Goal: Information Seeking & Learning: Learn about a topic

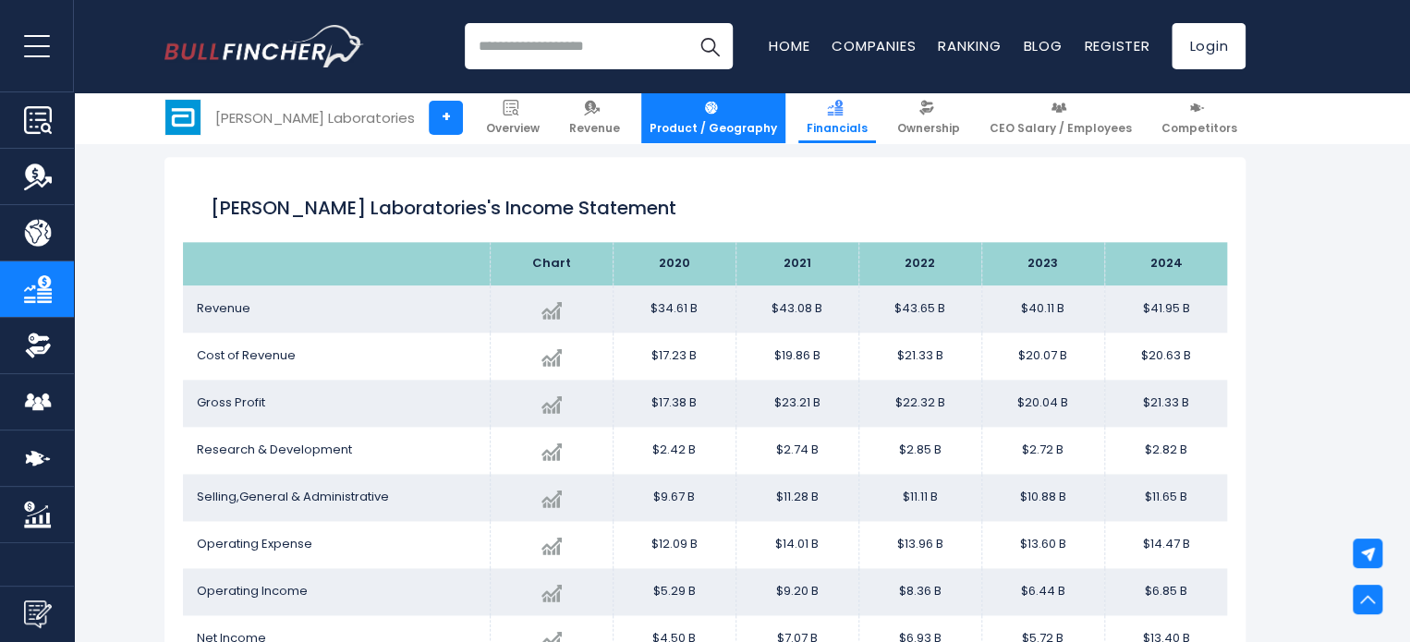
click at [719, 110] on img at bounding box center [711, 108] width 16 height 16
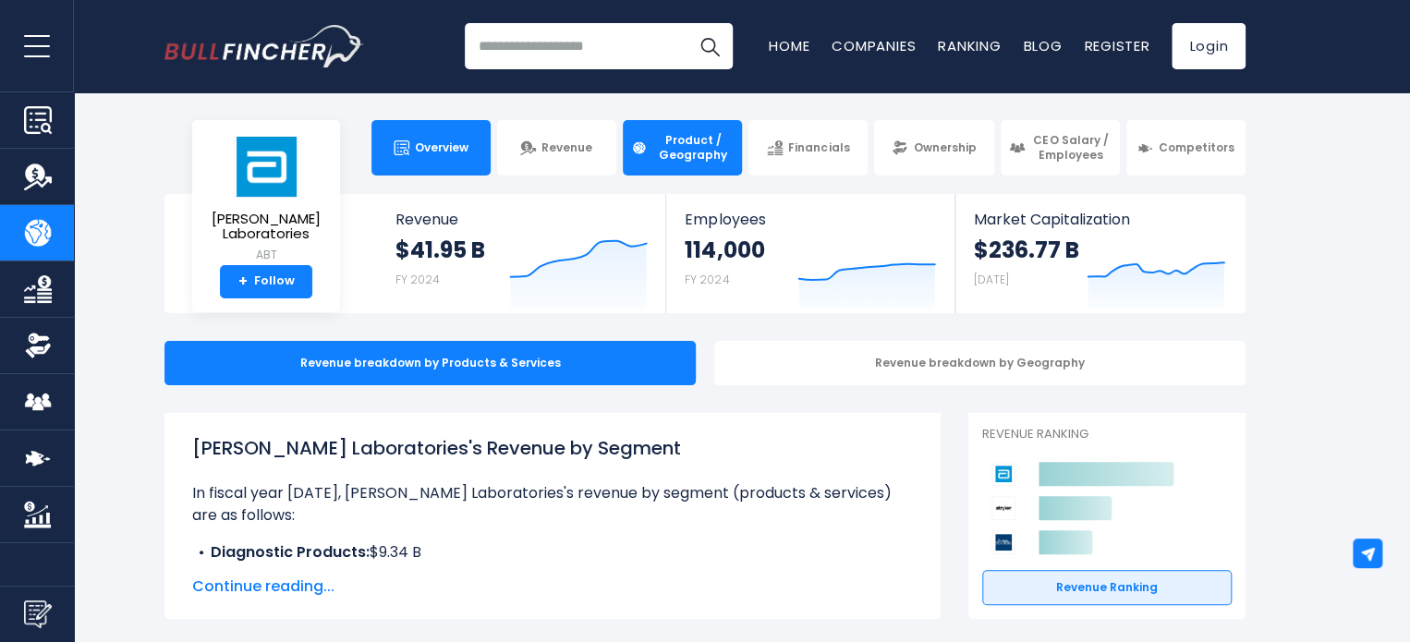
click at [450, 159] on link "Overview" at bounding box center [430, 147] width 119 height 55
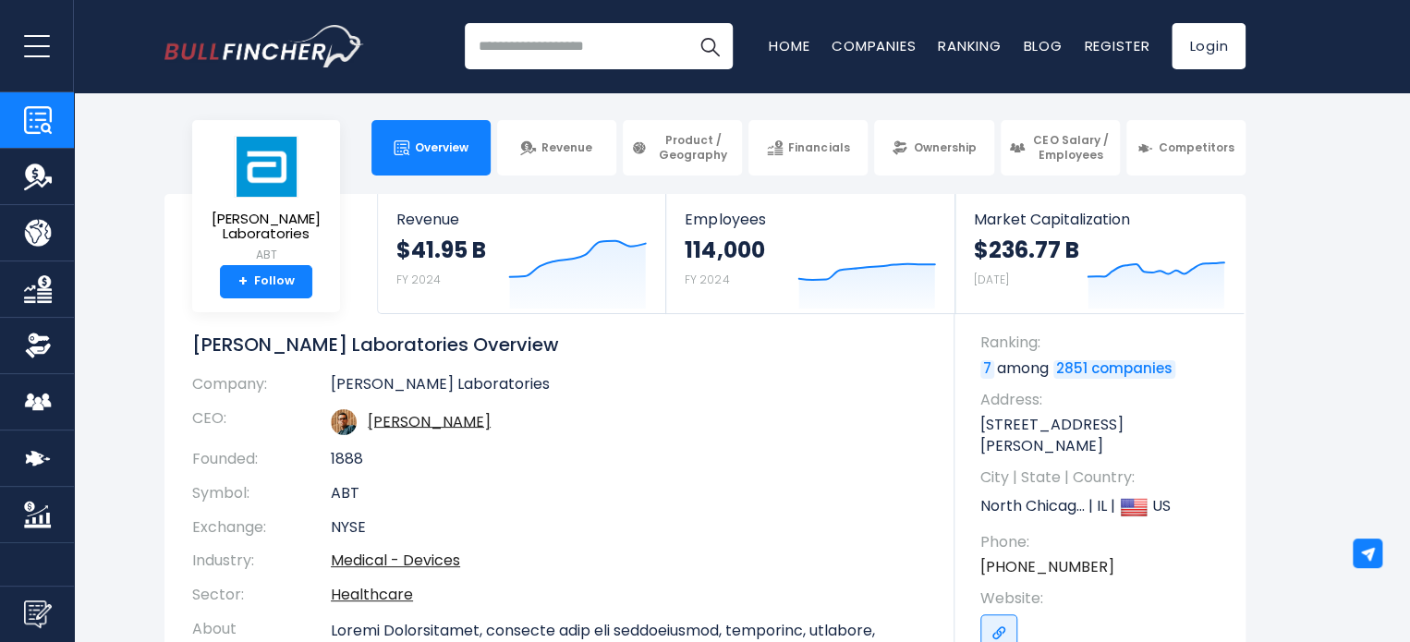
scroll to position [92, 0]
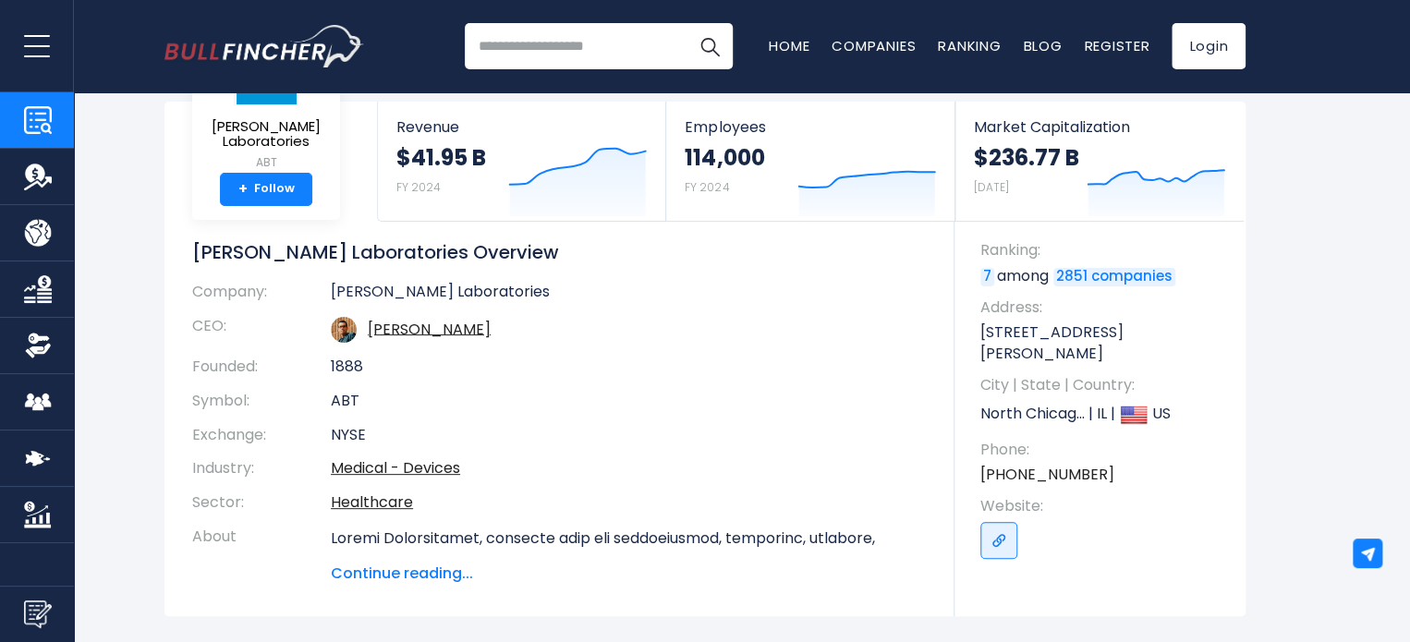
click at [407, 578] on span "Continue reading..." at bounding box center [629, 574] width 596 height 22
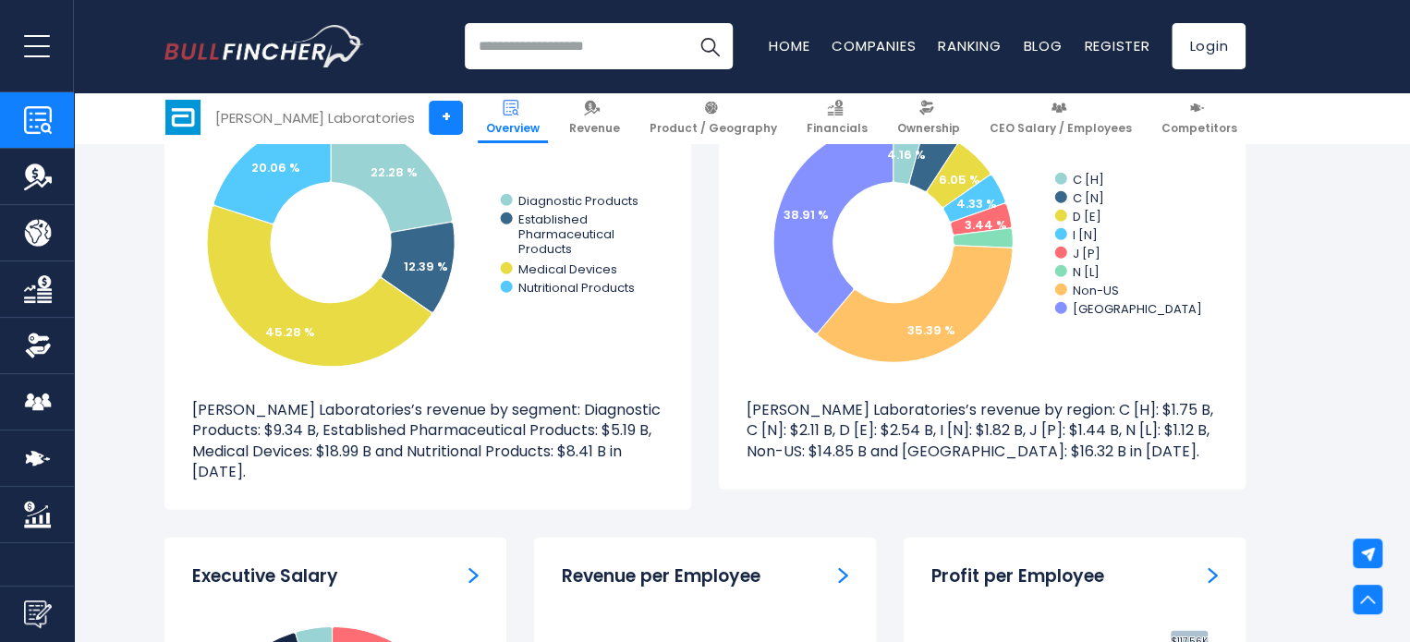
scroll to position [2303, 0]
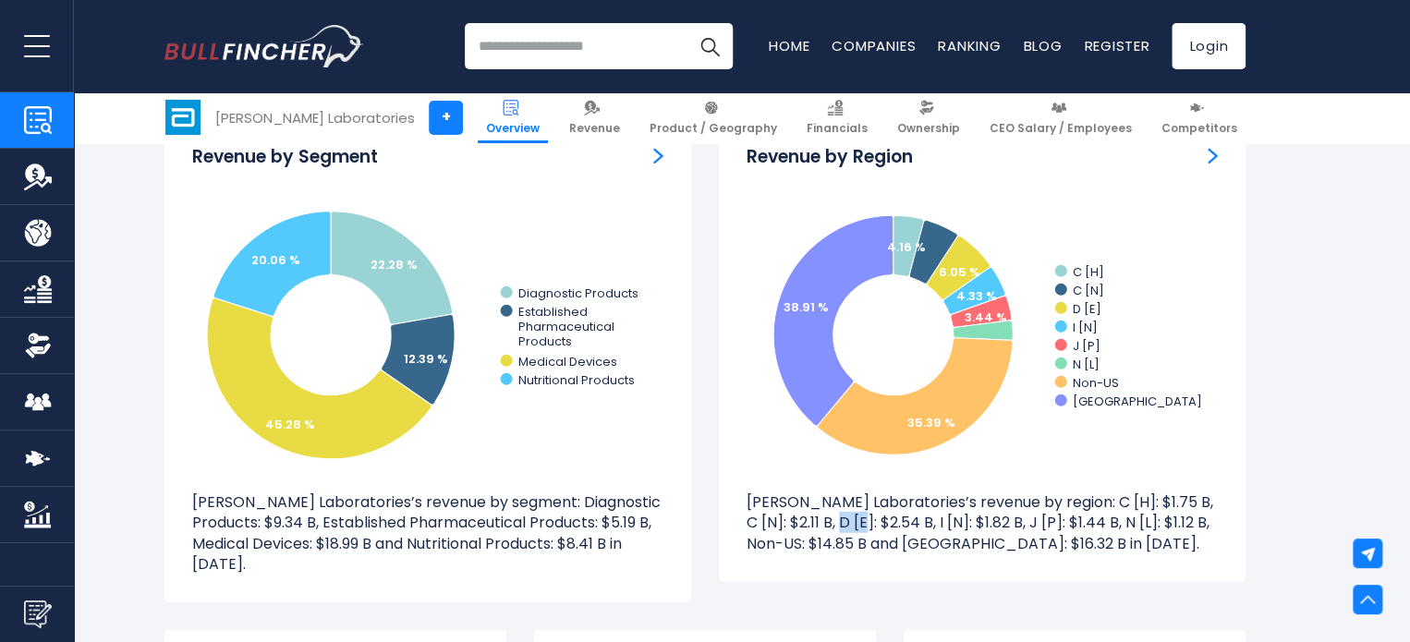
drag, startPoint x: 1071, startPoint y: 500, endPoint x: 1090, endPoint y: 509, distance: 21.5
click at [1090, 509] on p "Abbott Laboratories’s revenue by region: C [H]: $1.75 B, C [N]: $2.11 B, D [E]:…" at bounding box center [982, 523] width 471 height 62
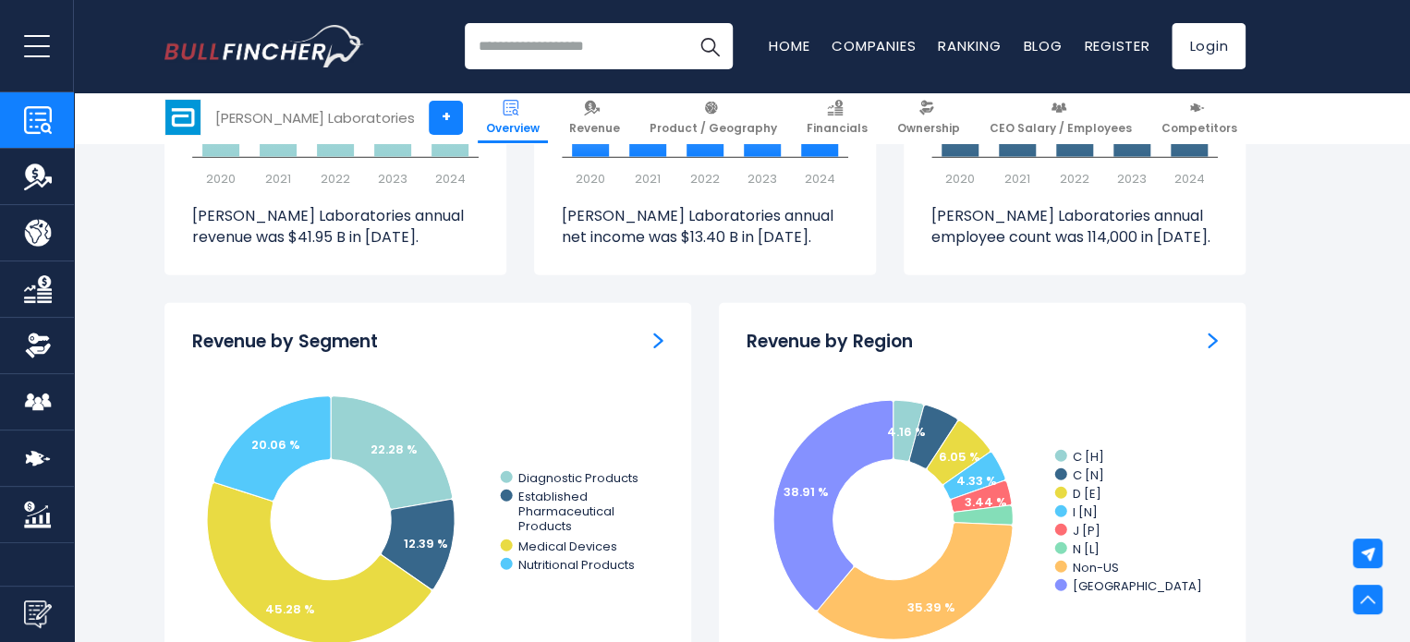
click at [655, 335] on img "Revenue by Segment" at bounding box center [658, 341] width 10 height 17
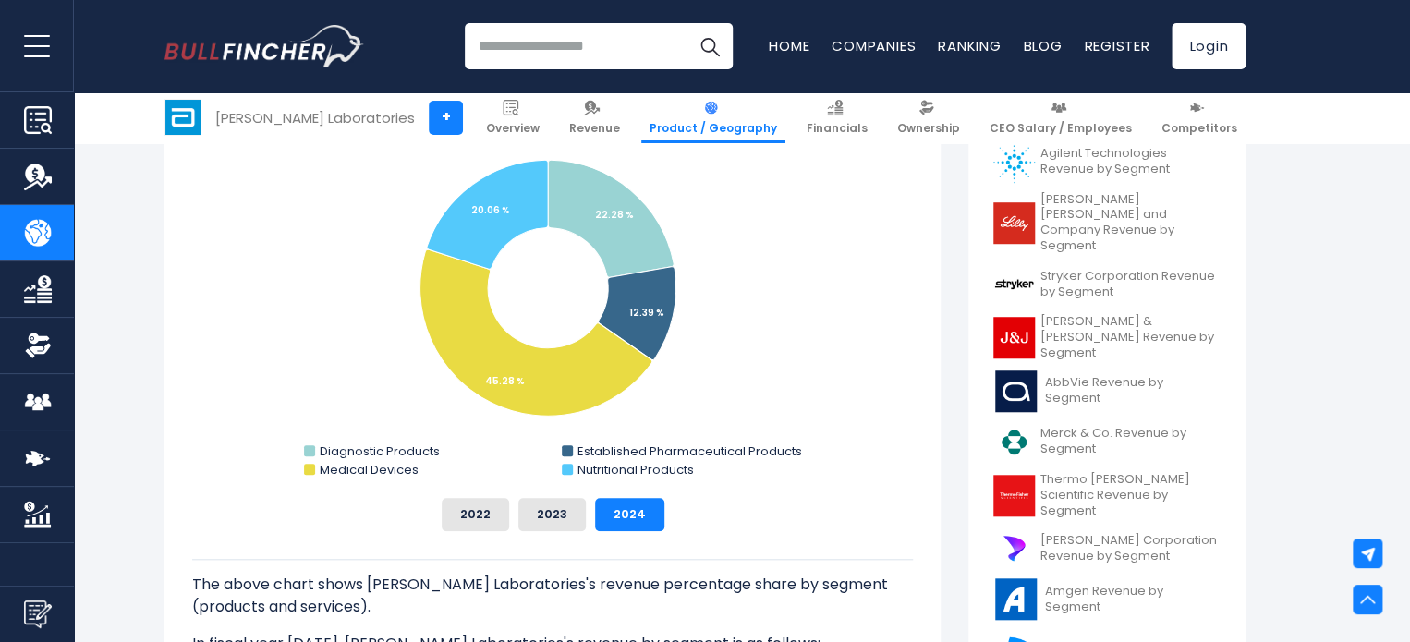
scroll to position [647, 0]
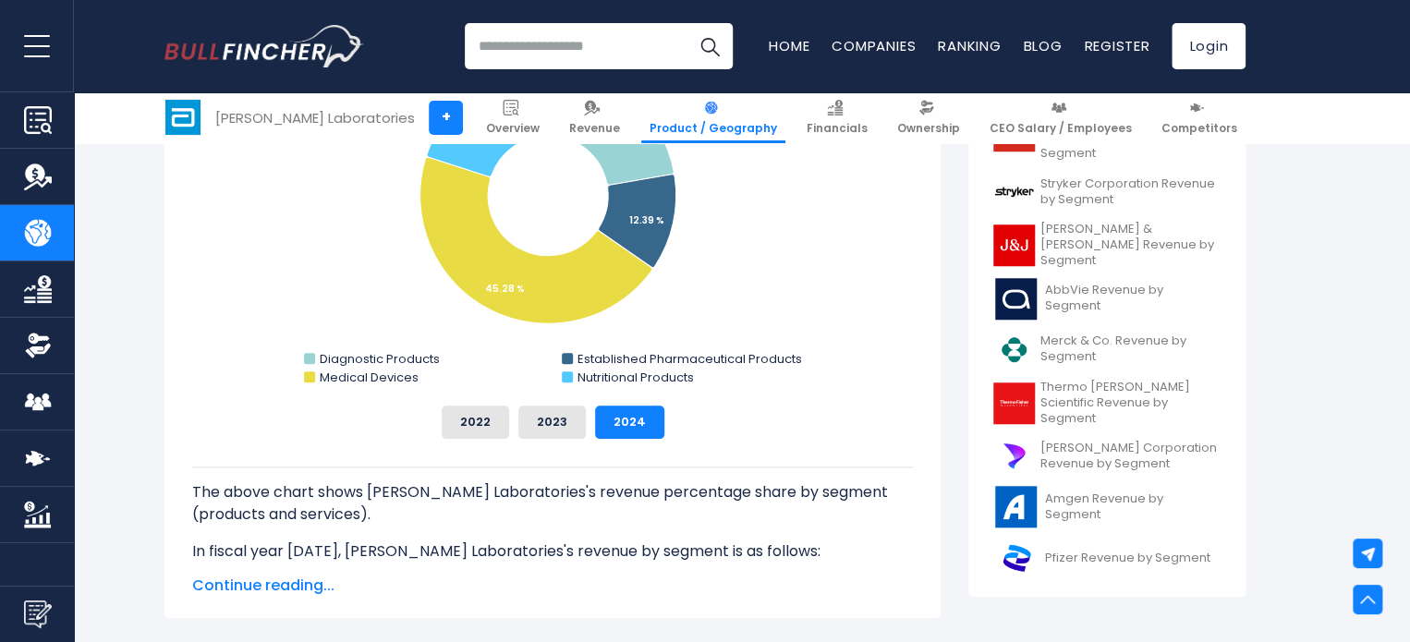
click at [256, 584] on span "Continue reading..." at bounding box center [552, 586] width 721 height 22
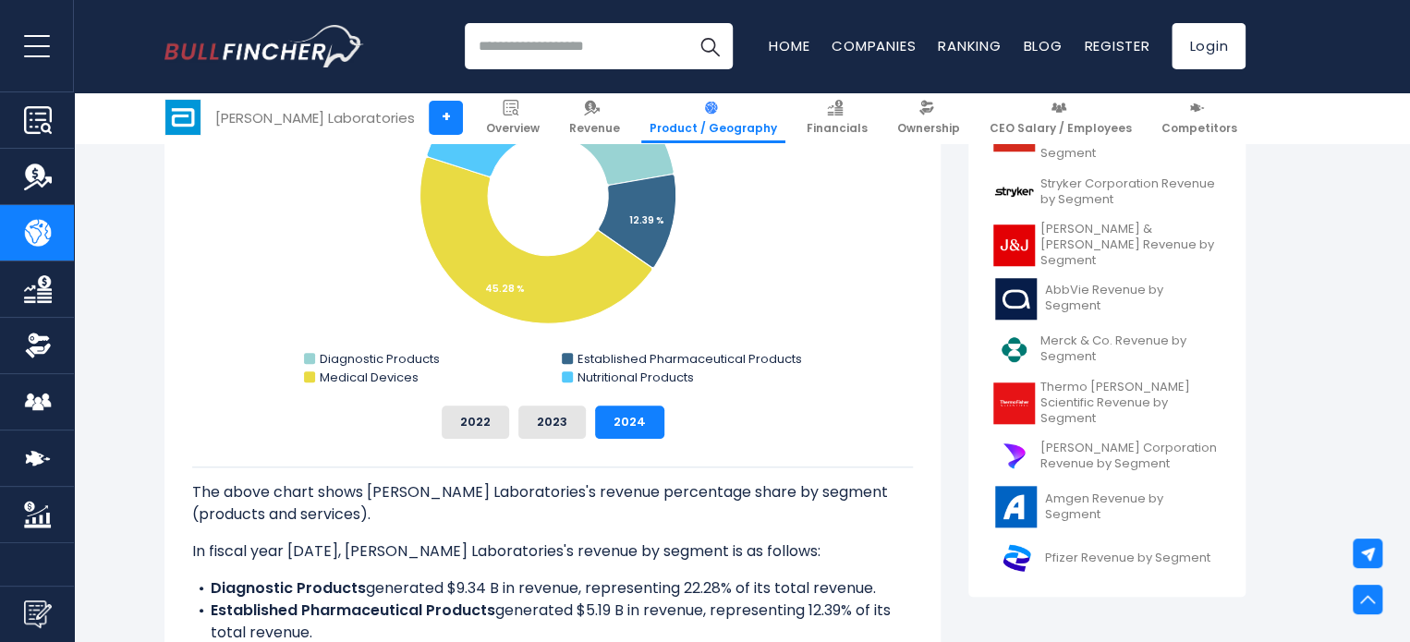
scroll to position [832, 0]
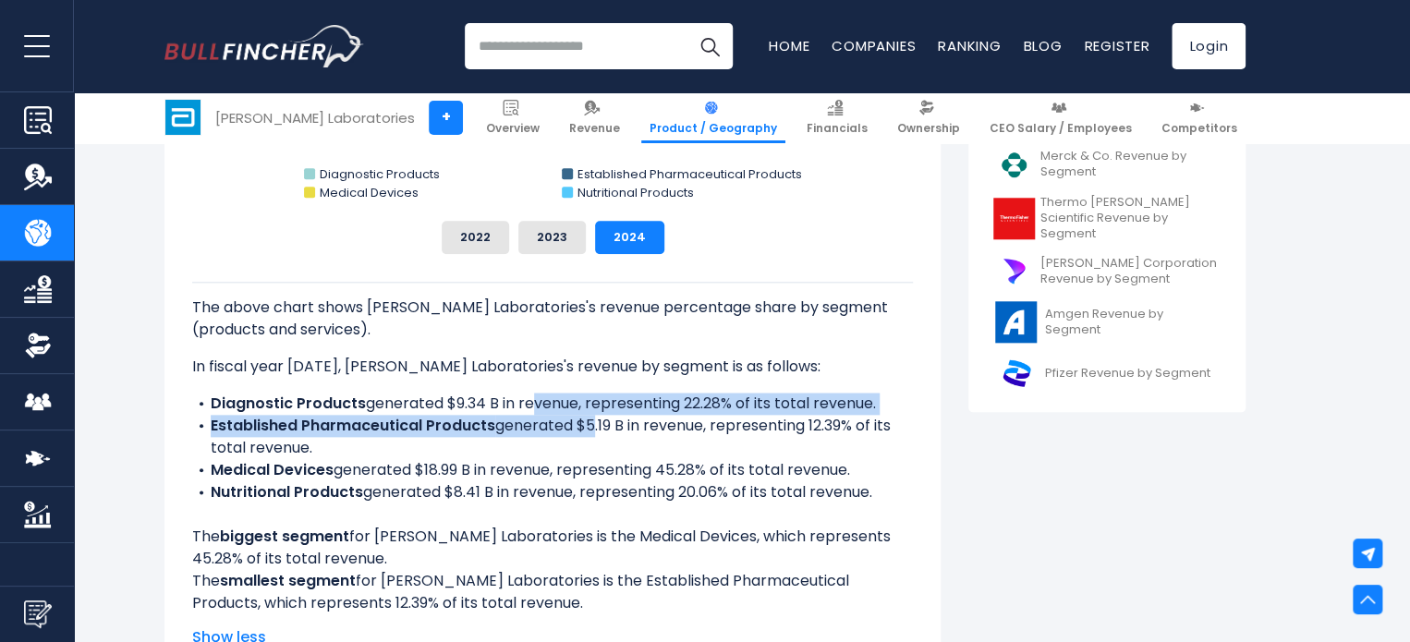
drag, startPoint x: 533, startPoint y: 409, endPoint x: 590, endPoint y: 432, distance: 60.6
click at [590, 432] on ul "Diagnostic Products generated $9.34 B in revenue, representing 22.28% of its to…" at bounding box center [552, 448] width 721 height 111
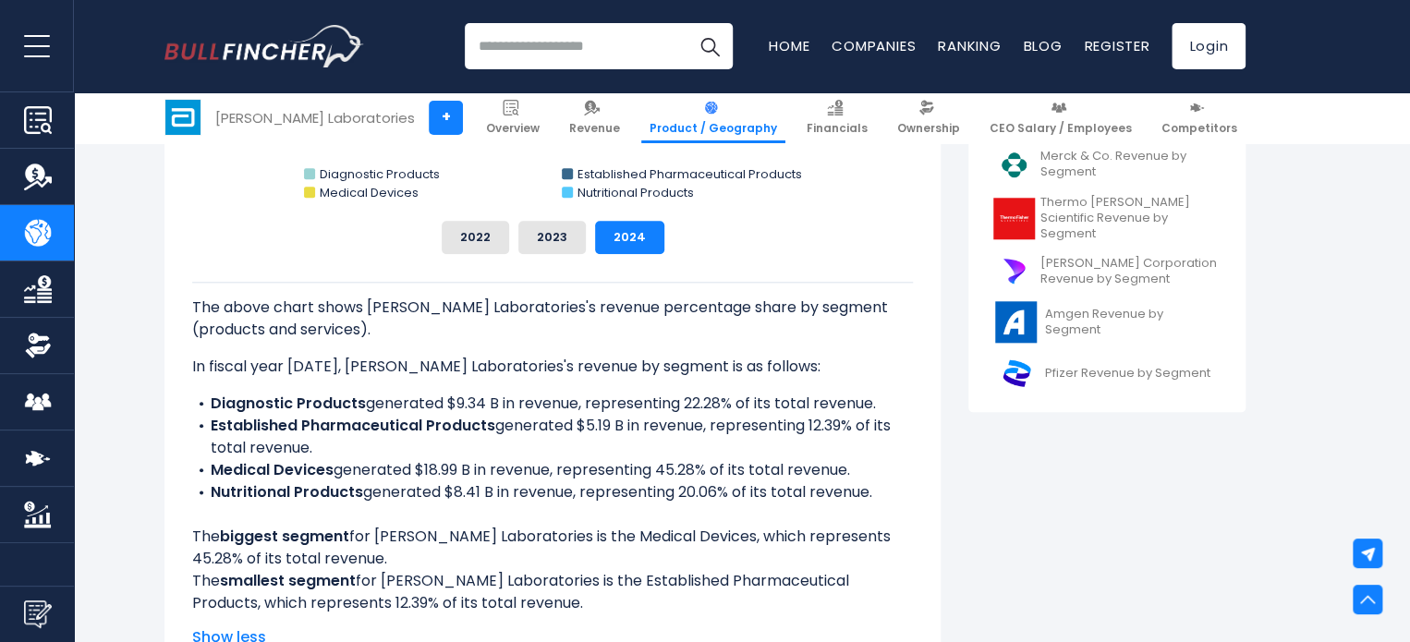
click at [512, 443] on li "Established Pharmaceutical Products generated $5.19 B in revenue, representing …" at bounding box center [552, 437] width 721 height 44
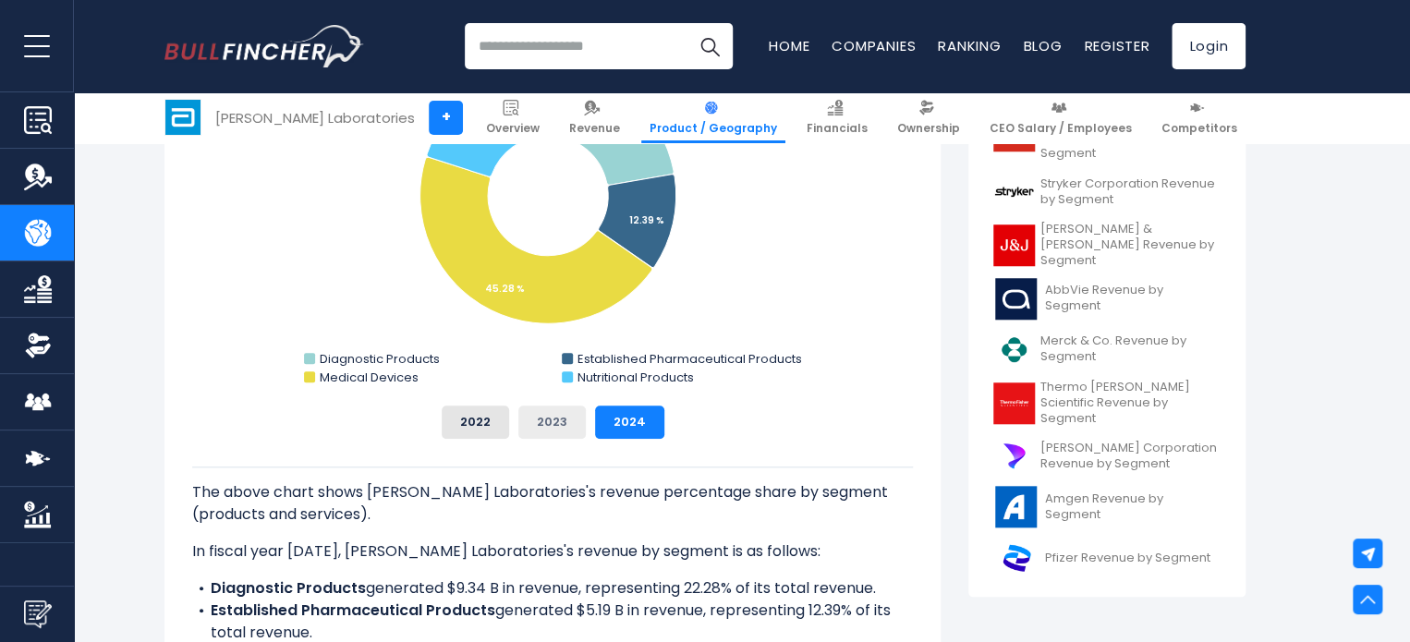
click at [541, 424] on button "2023" at bounding box center [551, 422] width 67 height 33
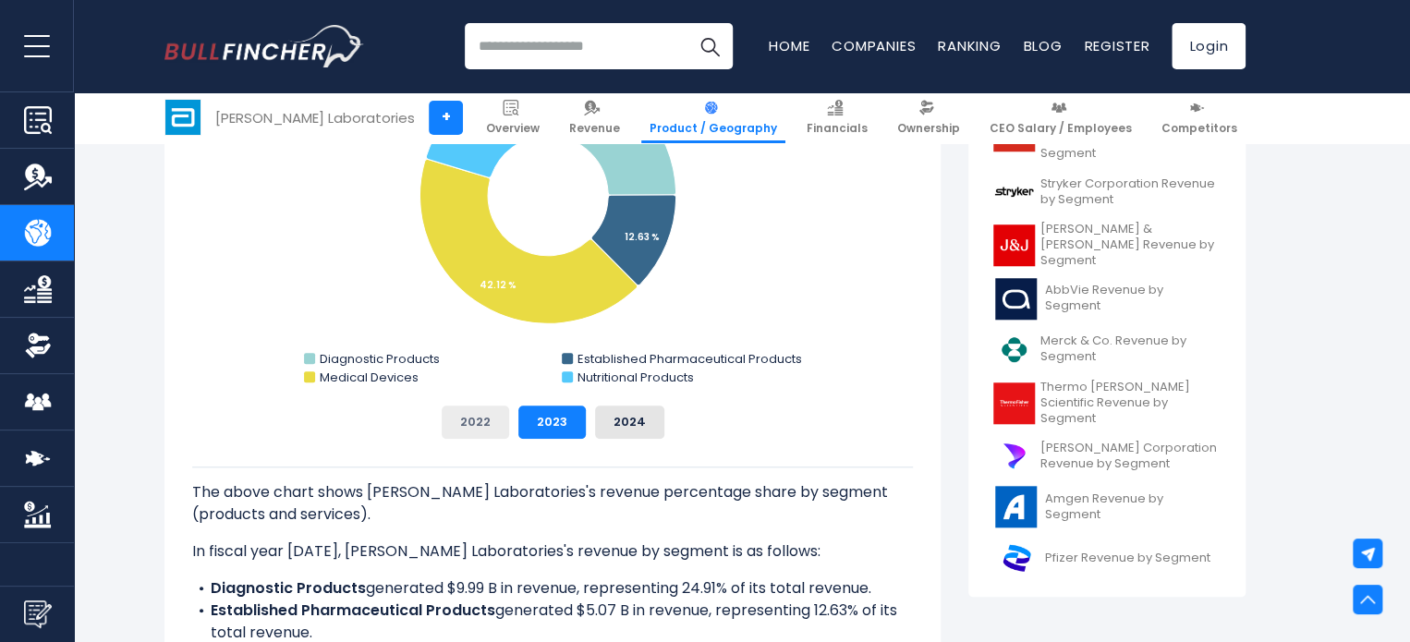
click at [506, 425] on button "2022" at bounding box center [475, 422] width 67 height 33
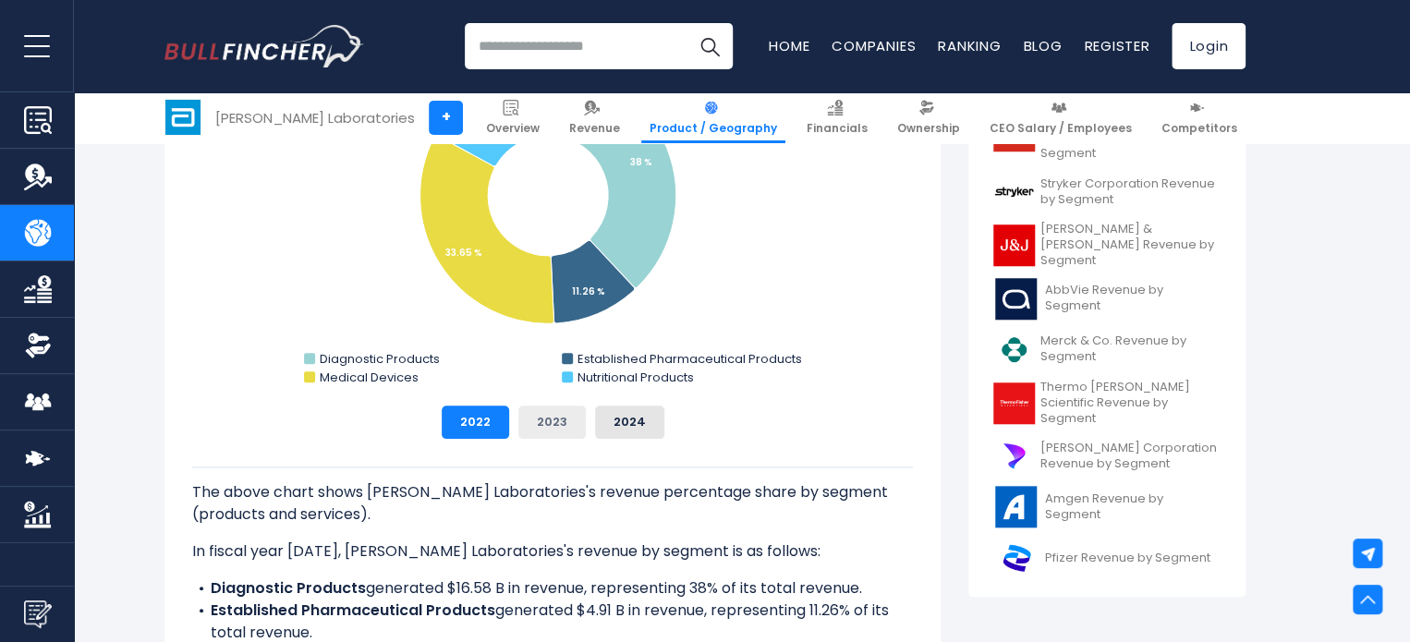
click at [551, 420] on button "2023" at bounding box center [551, 422] width 67 height 33
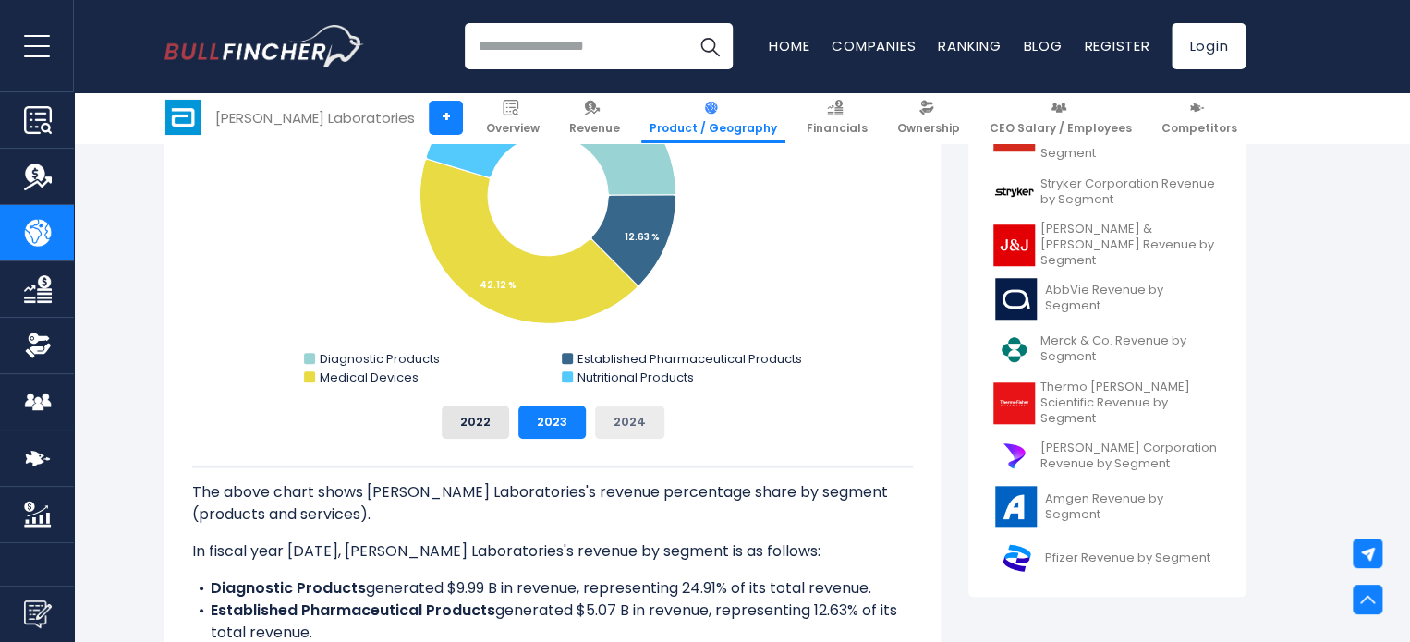
click at [603, 416] on button "2024" at bounding box center [629, 422] width 69 height 33
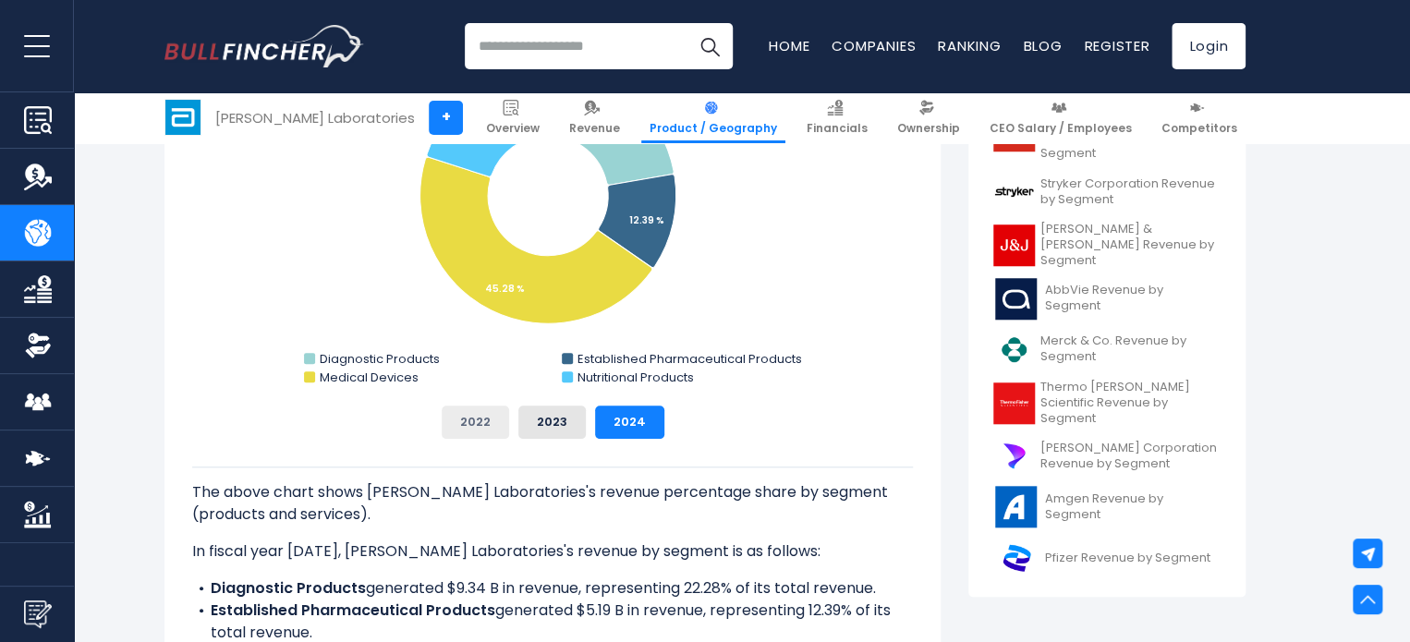
click at [503, 426] on button "2022" at bounding box center [475, 422] width 67 height 33
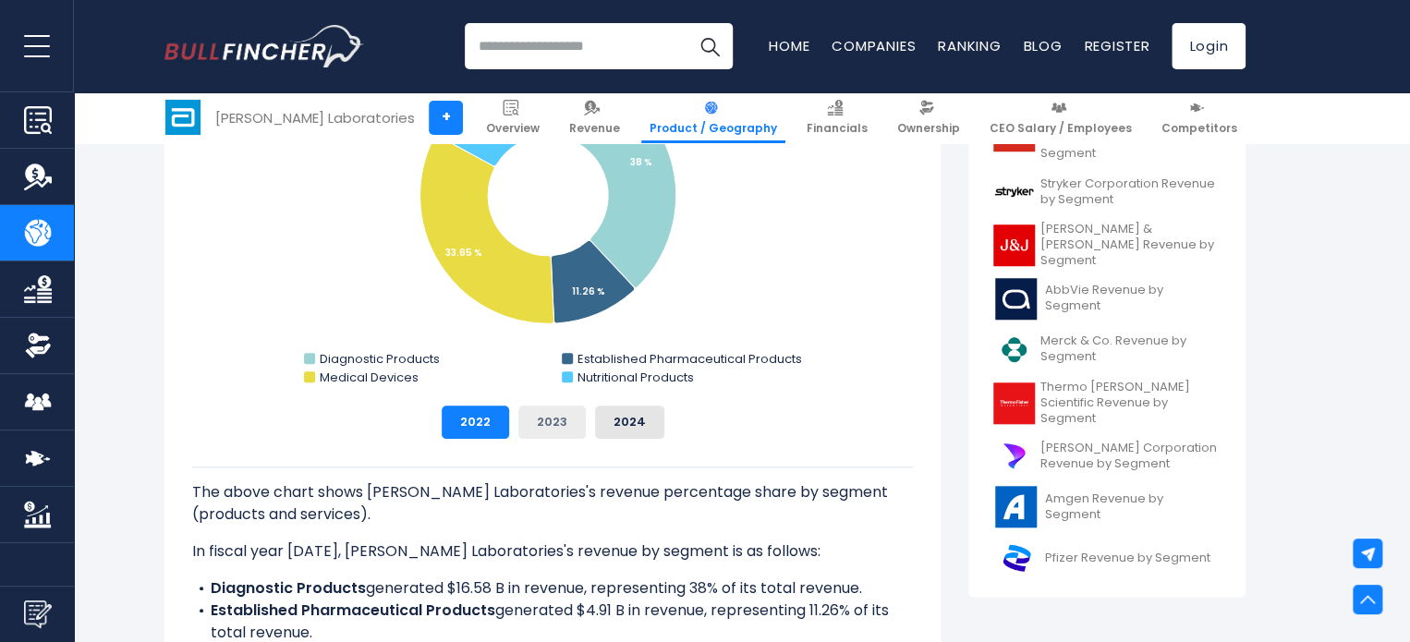
click at [543, 420] on button "2023" at bounding box center [551, 422] width 67 height 33
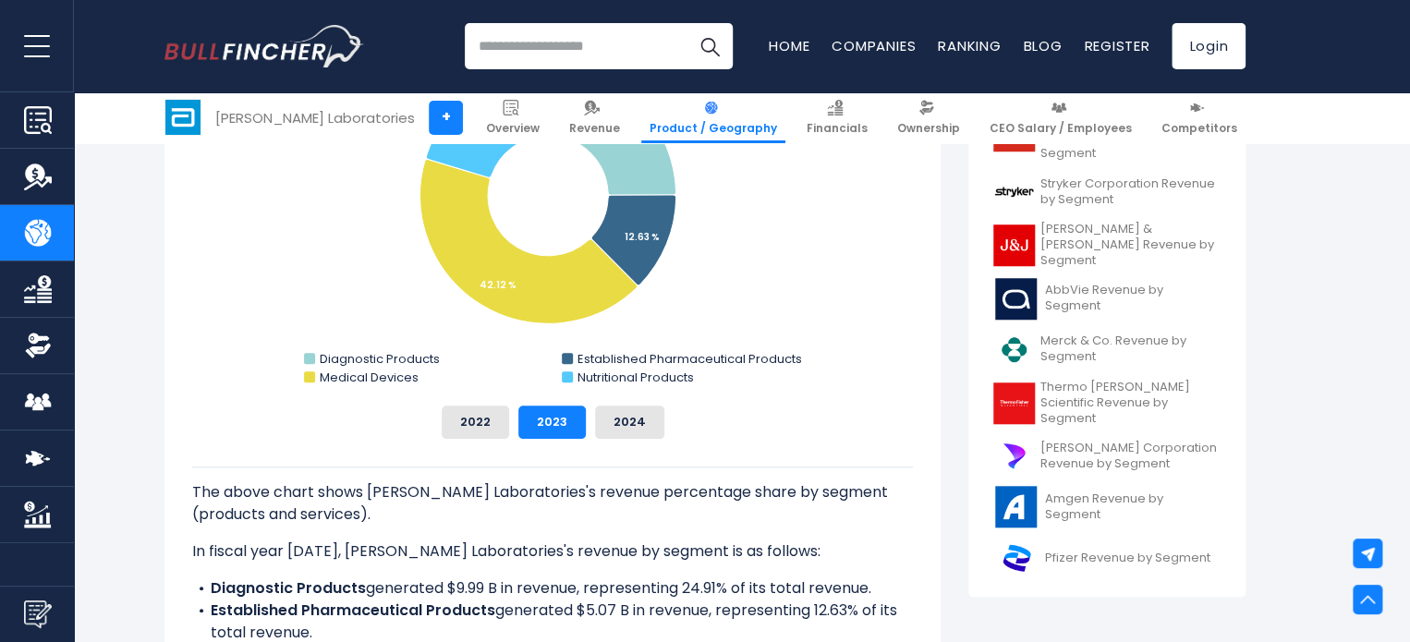
click at [590, 419] on div "2022 2023 2024" at bounding box center [552, 422] width 721 height 33
click at [621, 425] on button "2024" at bounding box center [629, 422] width 69 height 33
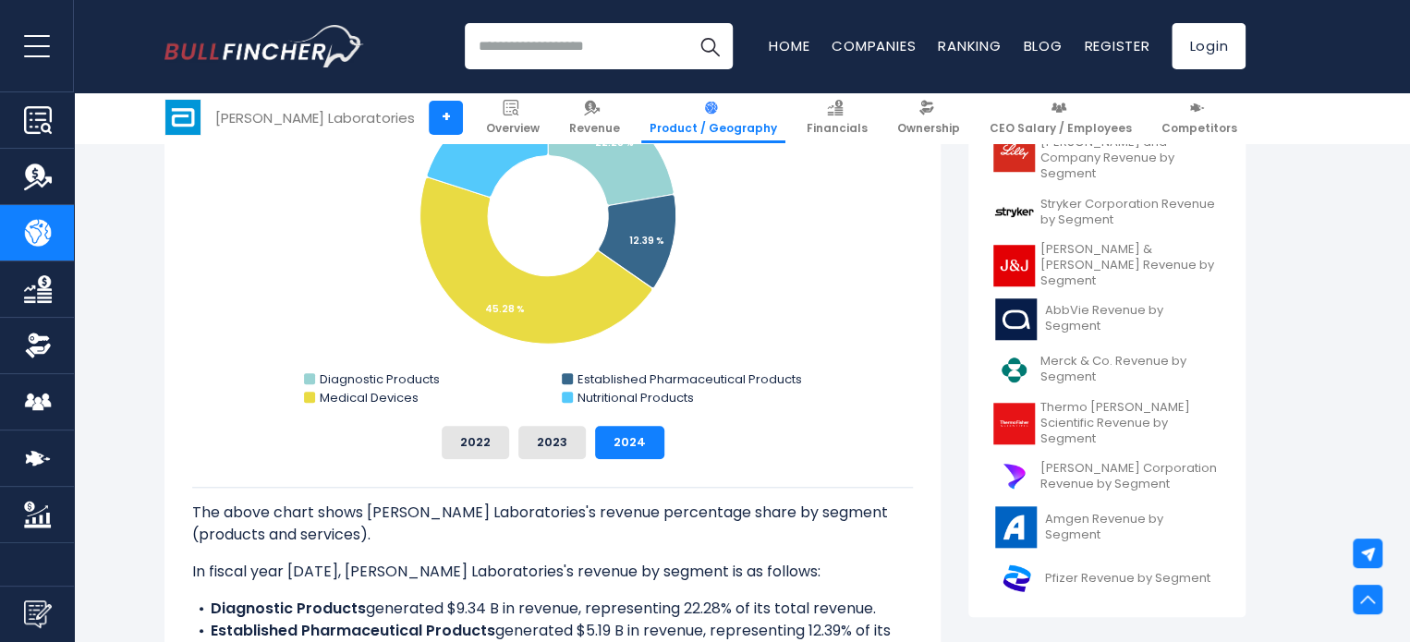
scroll to position [534, 0]
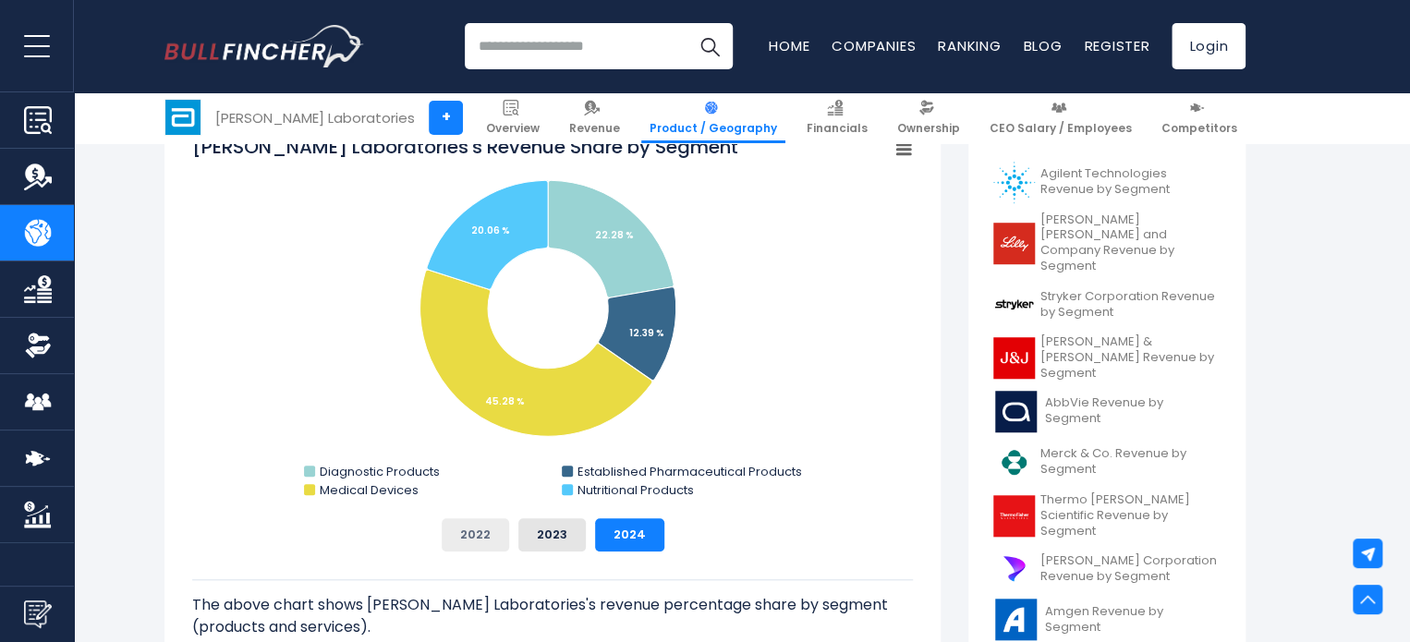
click at [489, 531] on button "2022" at bounding box center [475, 534] width 67 height 33
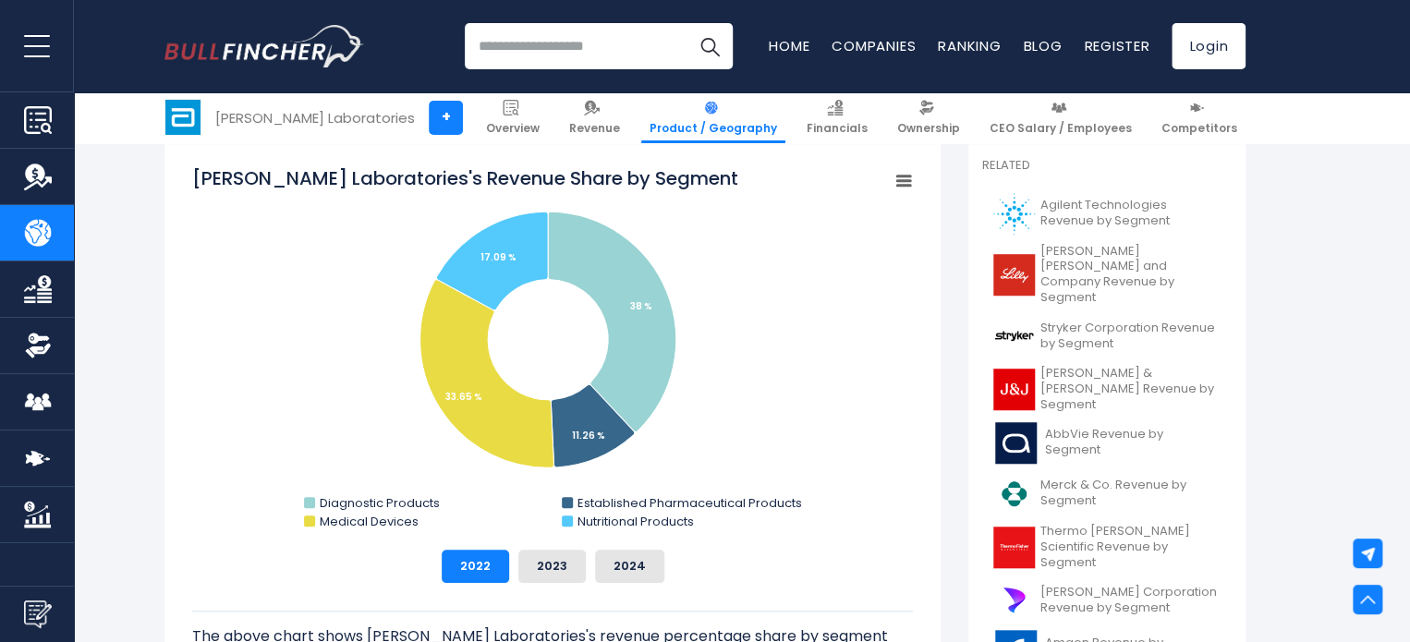
scroll to position [502, 0]
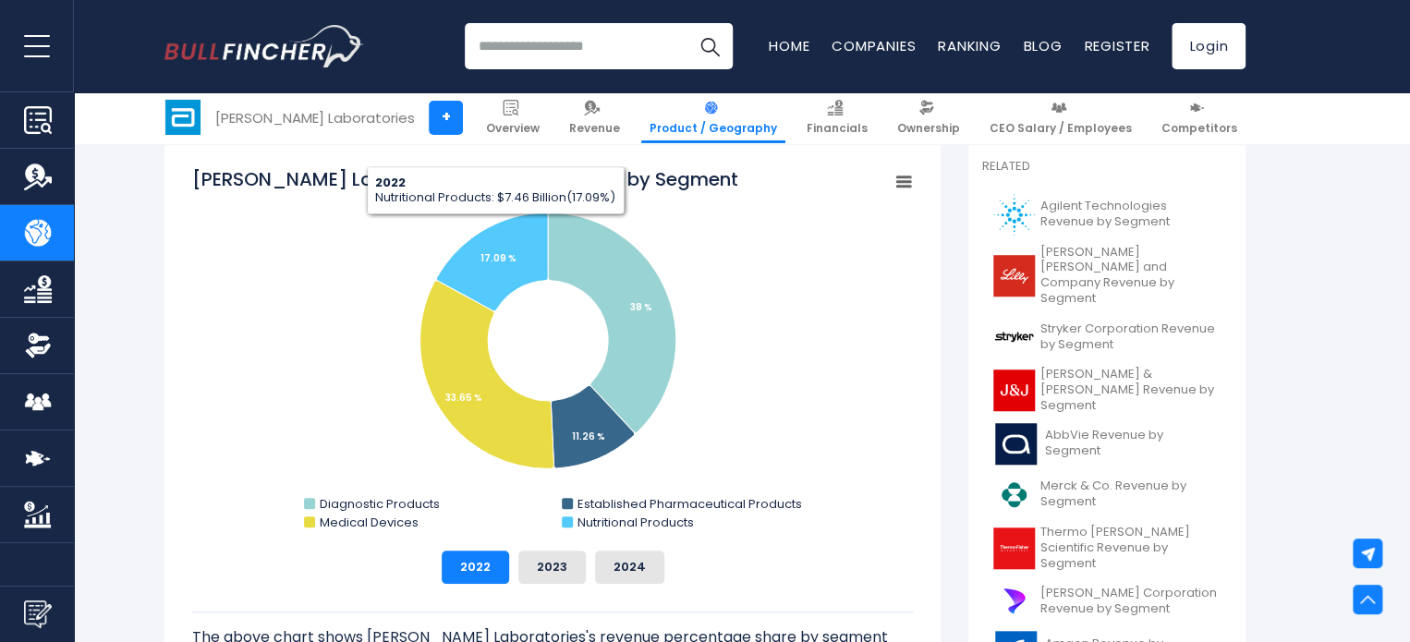
click at [906, 182] on g "Chart context menu" at bounding box center [904, 182] width 26 height 26
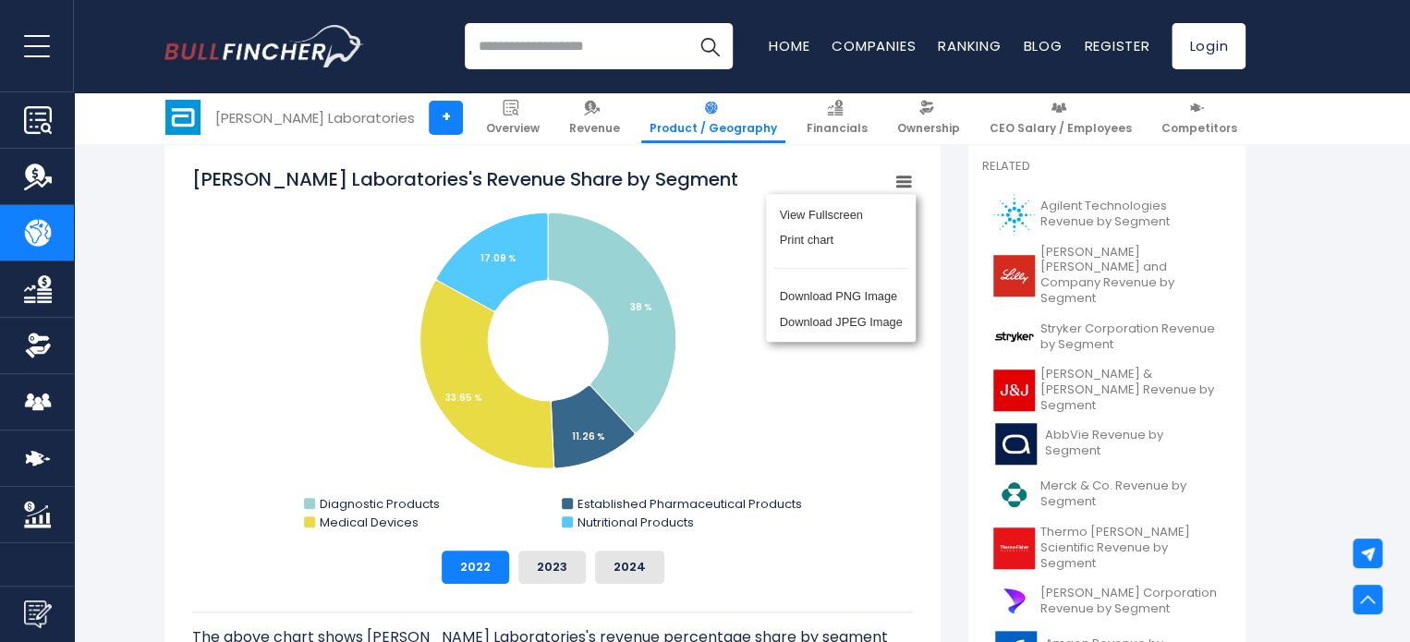
click at [769, 420] on rect "Abbott Laboratories's Revenue Share by Segment" at bounding box center [552, 351] width 721 height 370
click at [902, 177] on icon "Abbott Laboratories's Revenue Share by Segment" at bounding box center [903, 181] width 13 height 9
click at [863, 298] on li "Download PNG Image" at bounding box center [840, 297] width 135 height 26
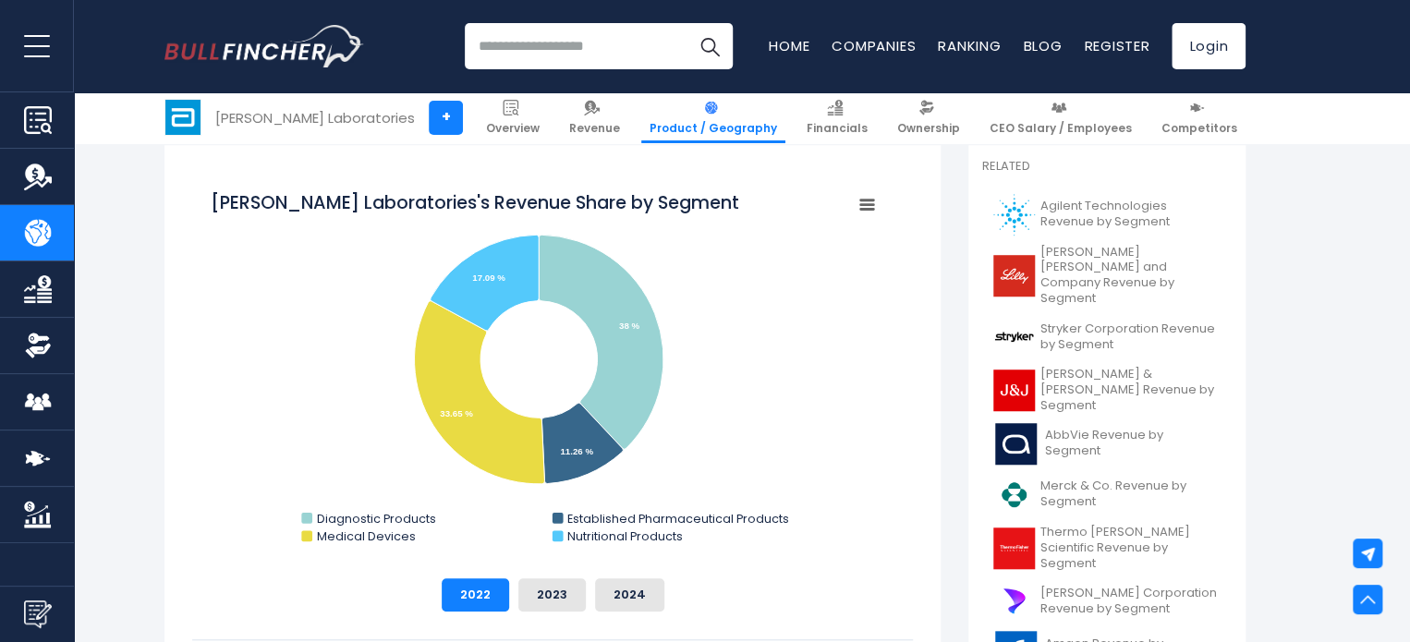
scroll to position [0, 0]
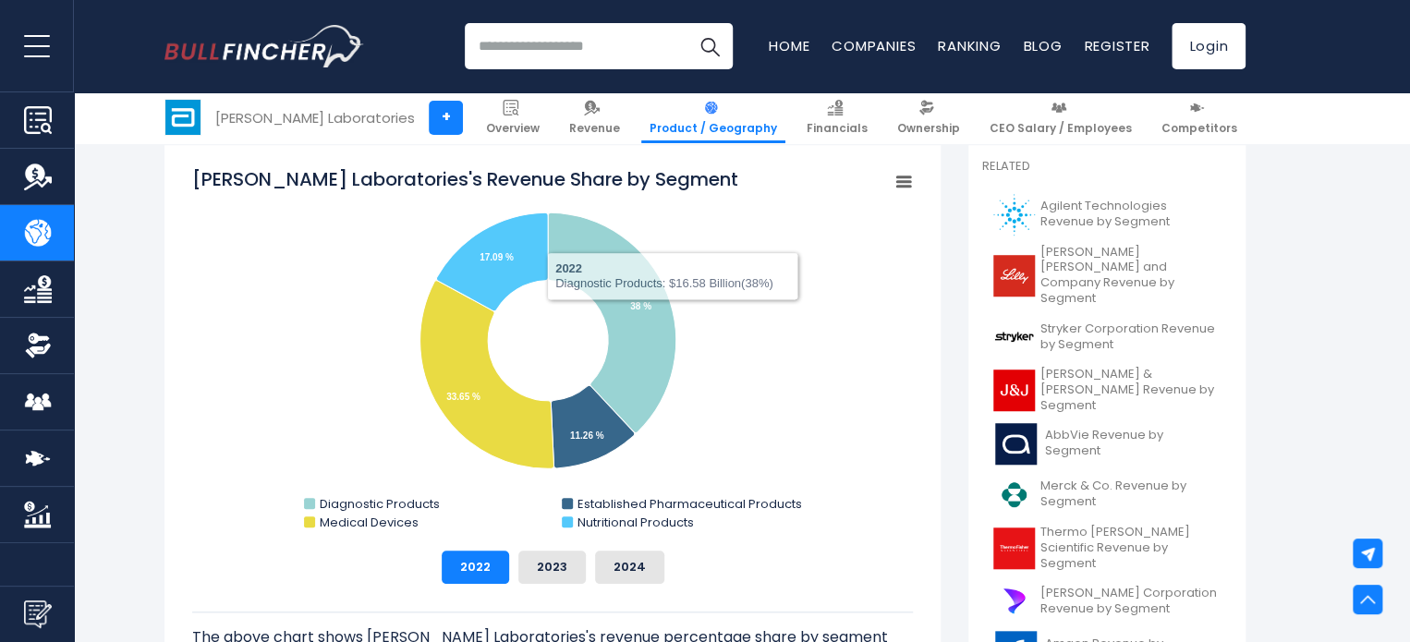
click at [906, 184] on rect "Abbott Laboratories's Revenue Share by Segment" at bounding box center [904, 182] width 26 height 26
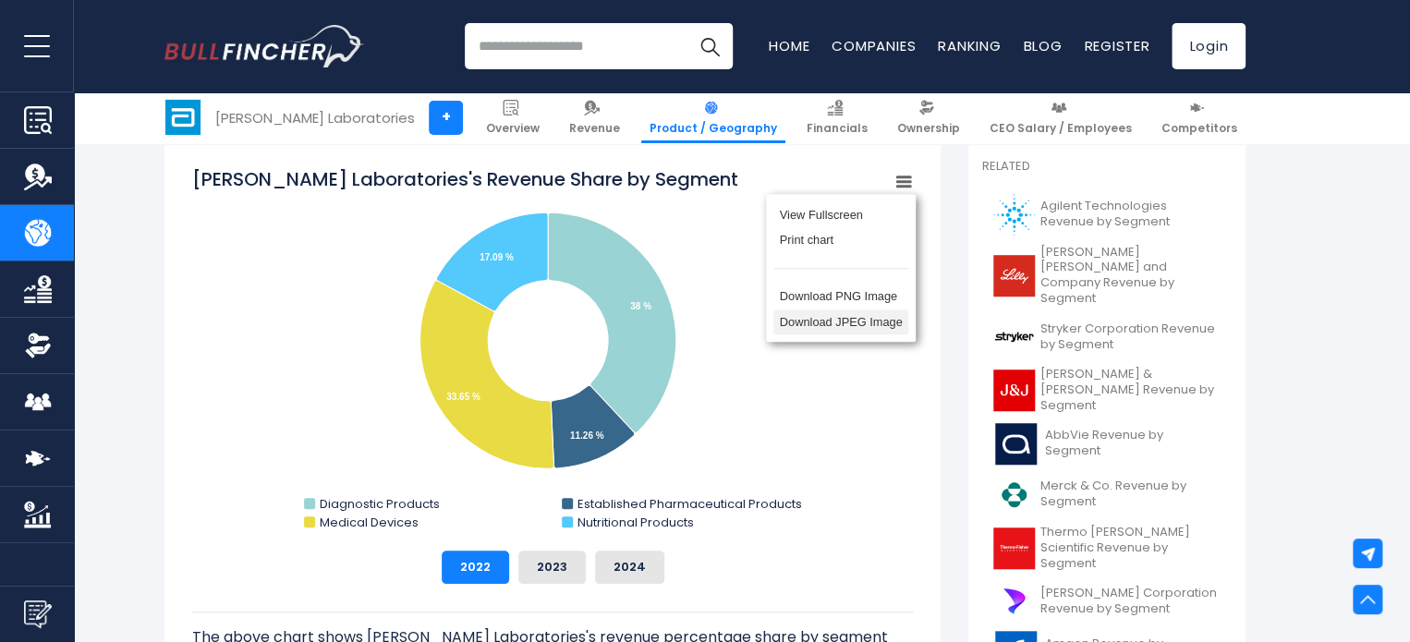
click at [876, 331] on li "Download JPEG Image" at bounding box center [840, 323] width 135 height 26
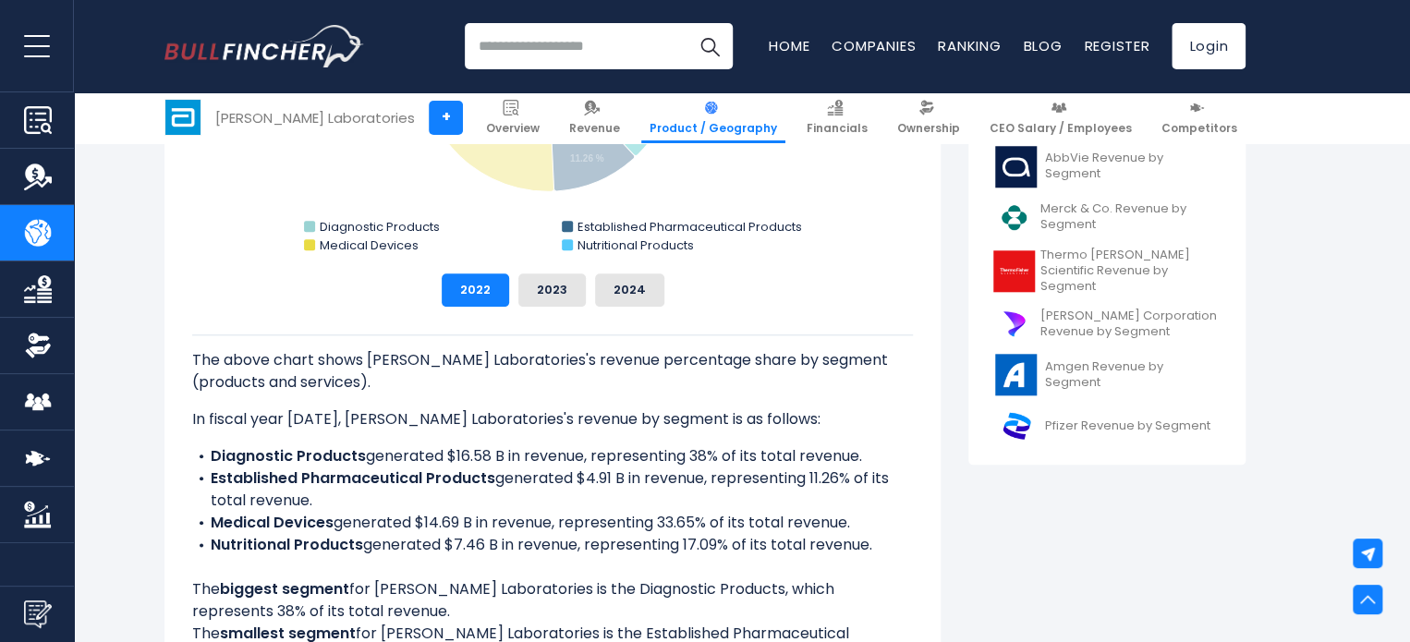
scroll to position [964, 0]
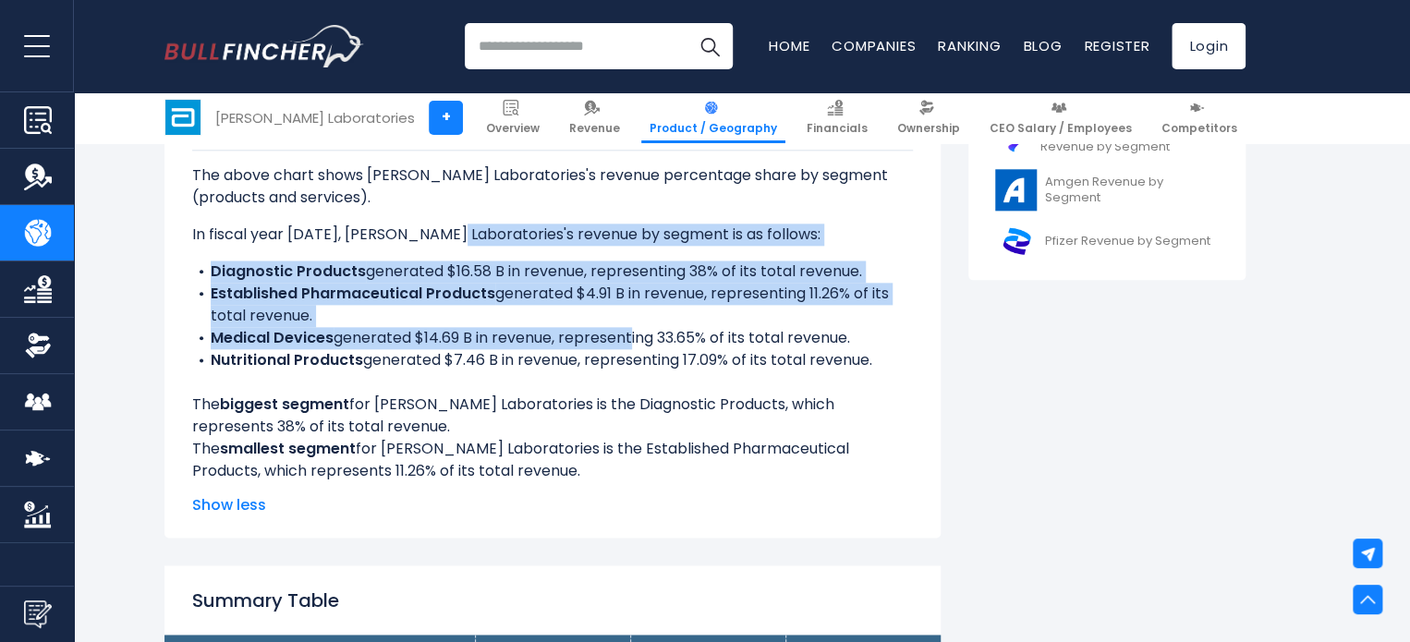
drag, startPoint x: 446, startPoint y: 235, endPoint x: 626, endPoint y: 327, distance: 201.7
click at [626, 327] on div "The above chart shows Abbott Laboratories's revenue percentage share by segment…" at bounding box center [552, 316] width 721 height 333
click at [600, 346] on li "Medical Devices generated $14.69 B in revenue, representing 33.65% of its total…" at bounding box center [552, 338] width 721 height 22
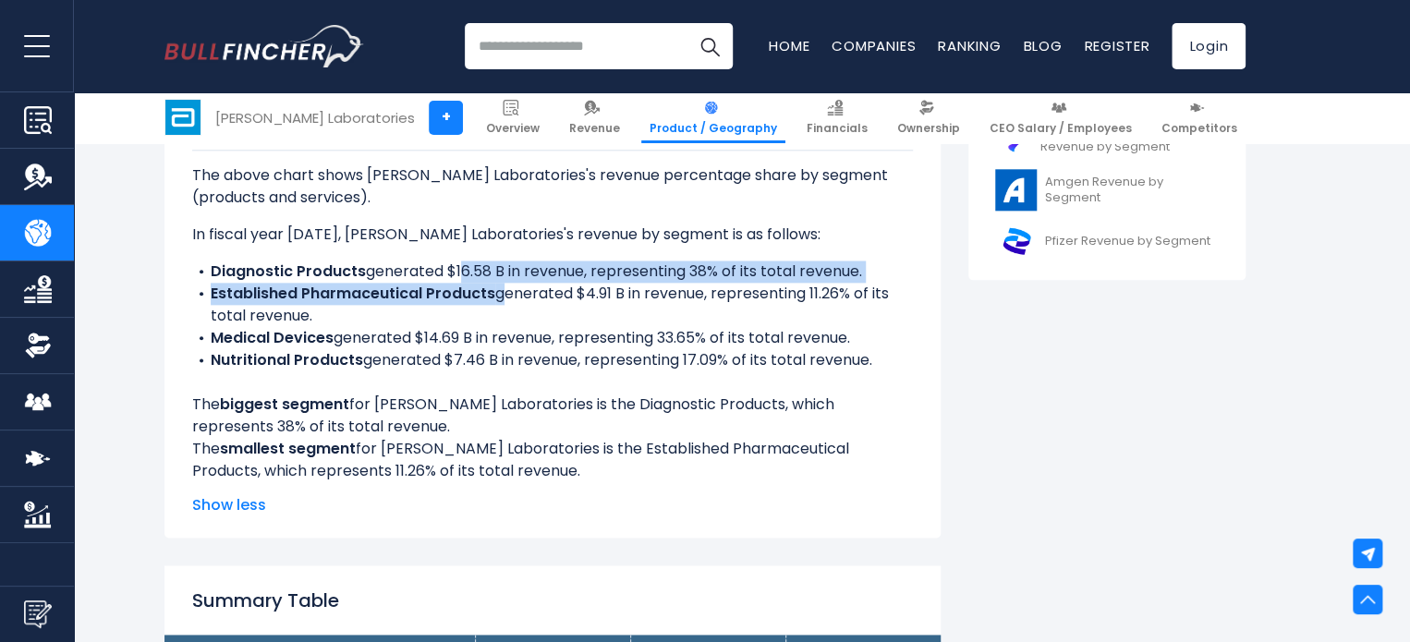
drag, startPoint x: 456, startPoint y: 268, endPoint x: 502, endPoint y: 303, distance: 57.3
click at [501, 302] on ul "Diagnostic Products generated $16.58 B in revenue, representing 38% of its tota…" at bounding box center [552, 316] width 721 height 111
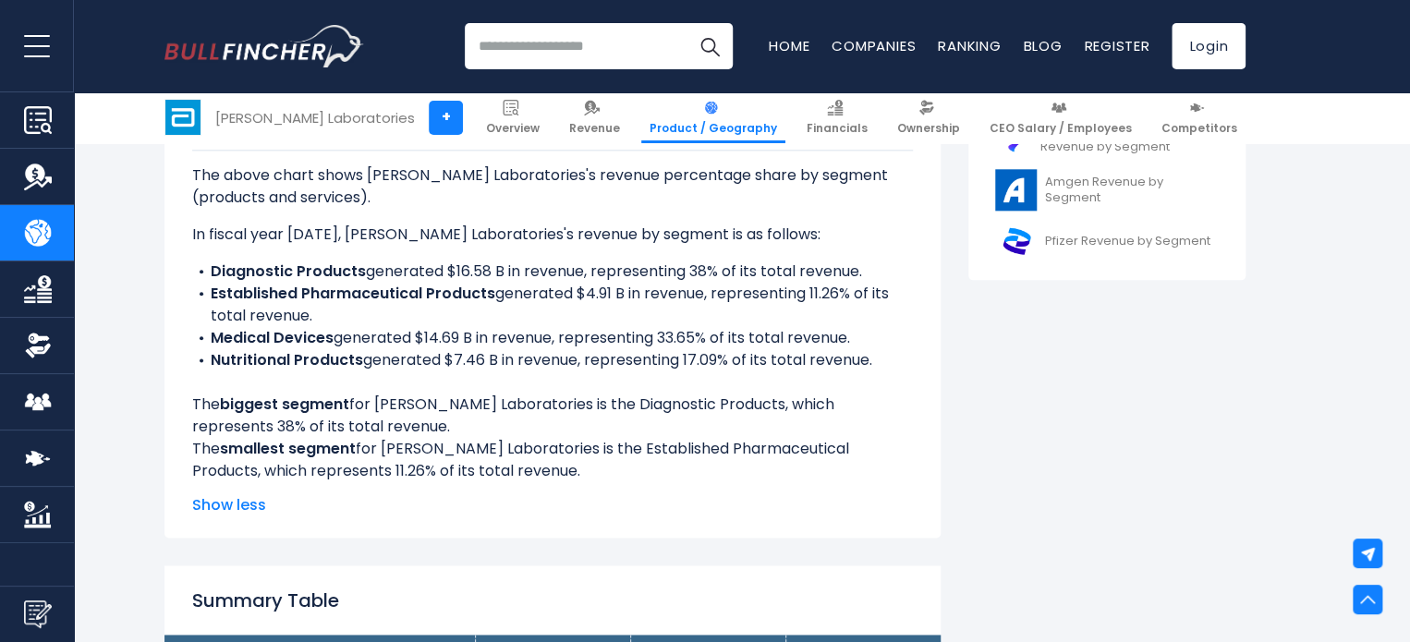
click at [576, 305] on li "Established Pharmaceutical Products generated $4.91 B in revenue, representing …" at bounding box center [552, 305] width 721 height 44
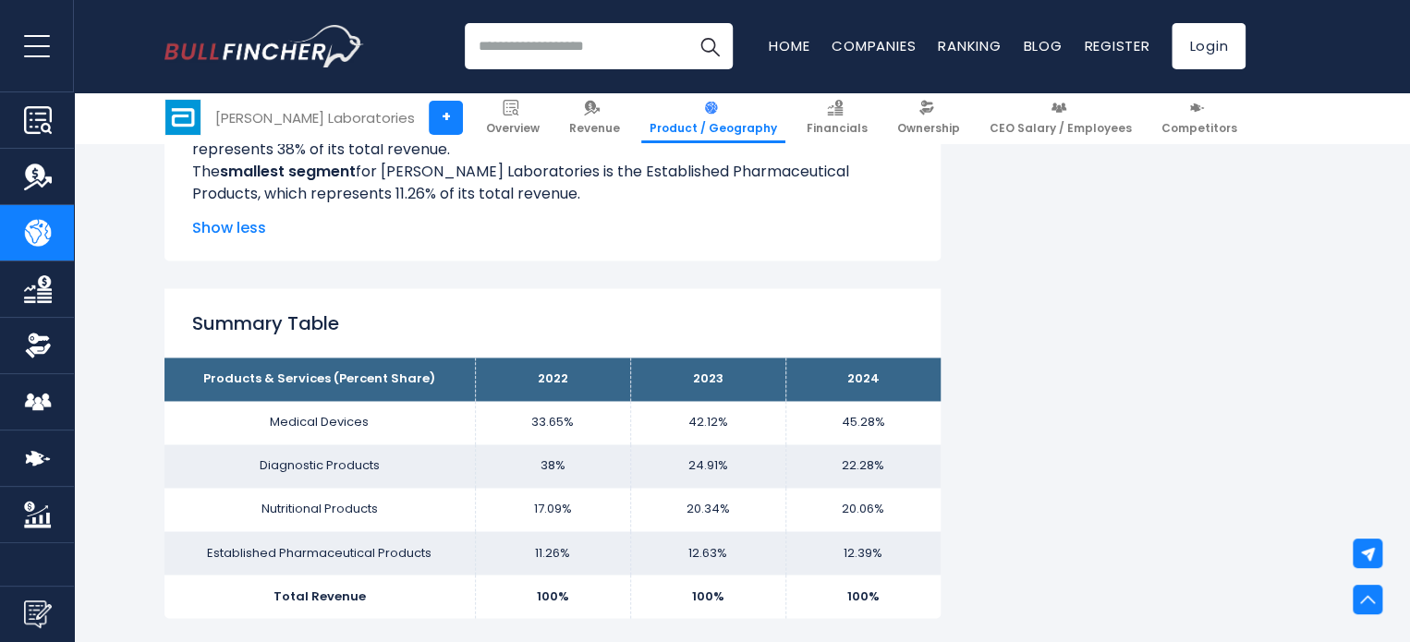
scroll to position [1056, 0]
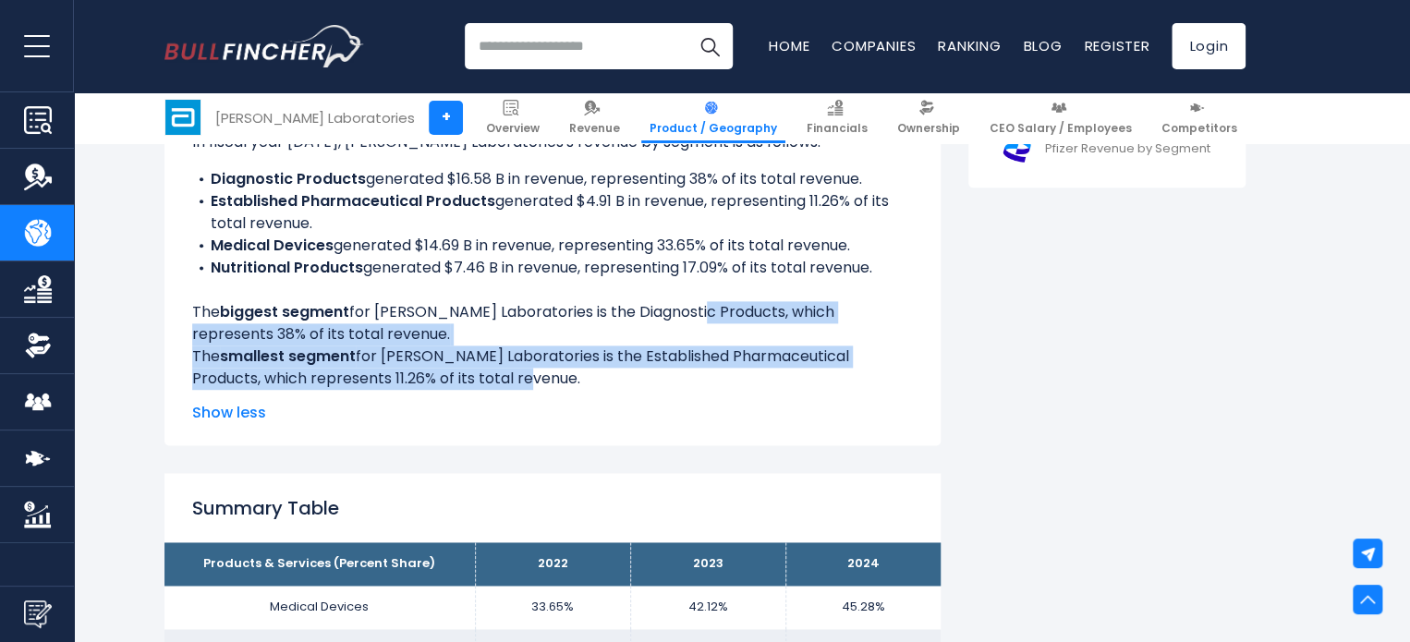
drag, startPoint x: 687, startPoint y: 309, endPoint x: 716, endPoint y: 375, distance: 72.8
click at [716, 375] on div "The above chart shows Abbott Laboratories's revenue percentage share by segment…" at bounding box center [552, 223] width 721 height 333
click at [623, 365] on div "The above chart shows Abbott Laboratories's revenue percentage share by segment…" at bounding box center [552, 223] width 721 height 333
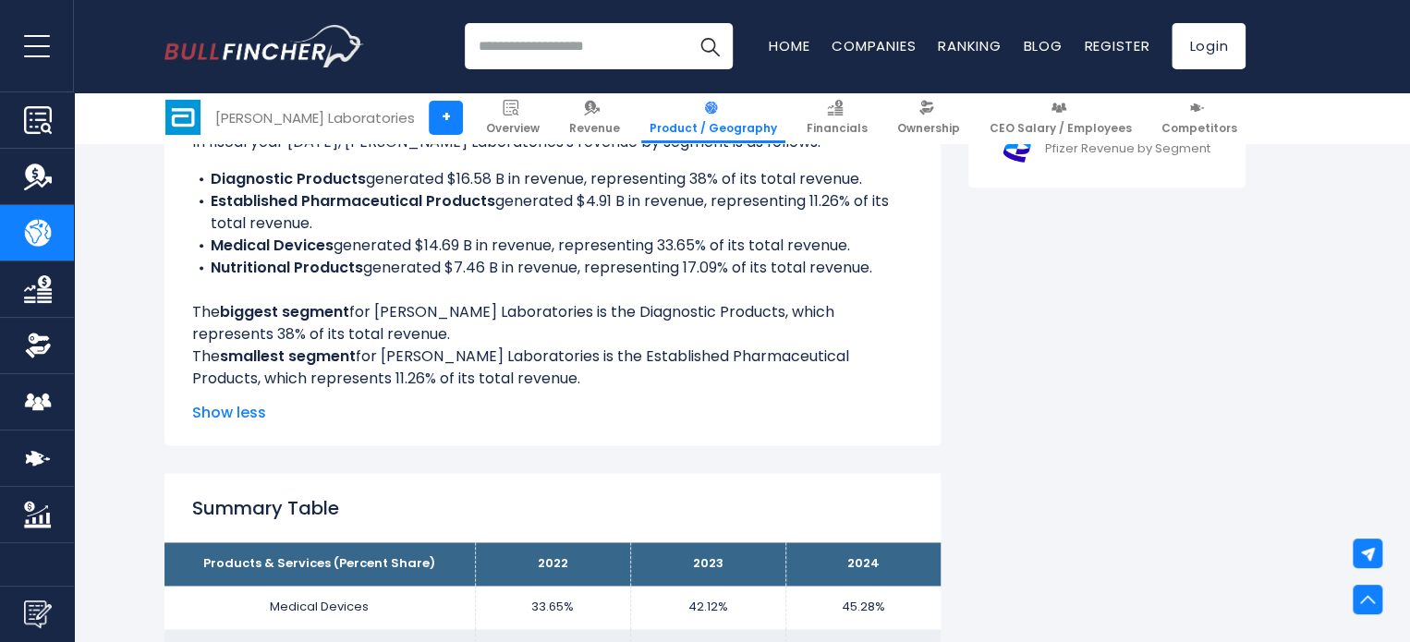
scroll to position [1333, 0]
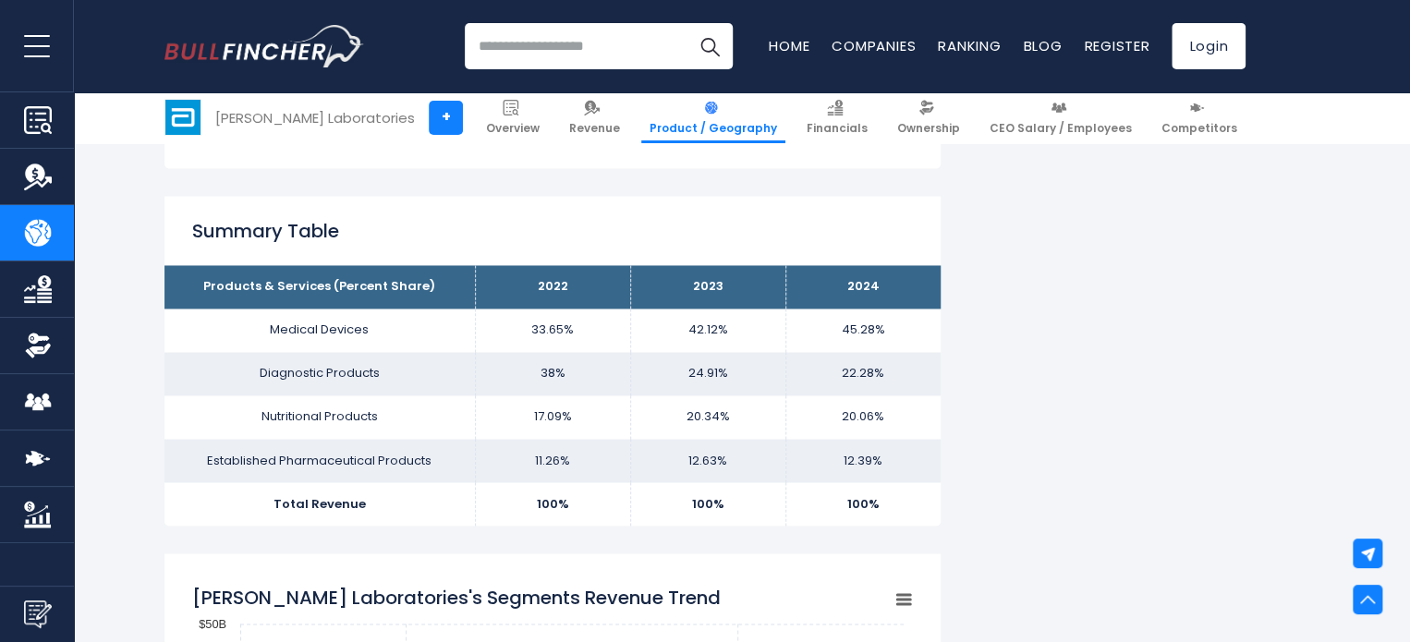
click at [568, 264] on div "Summary Table Products & Services (Percent Share) 2022 2023 2024 Medical Device…" at bounding box center [552, 360] width 776 height 329
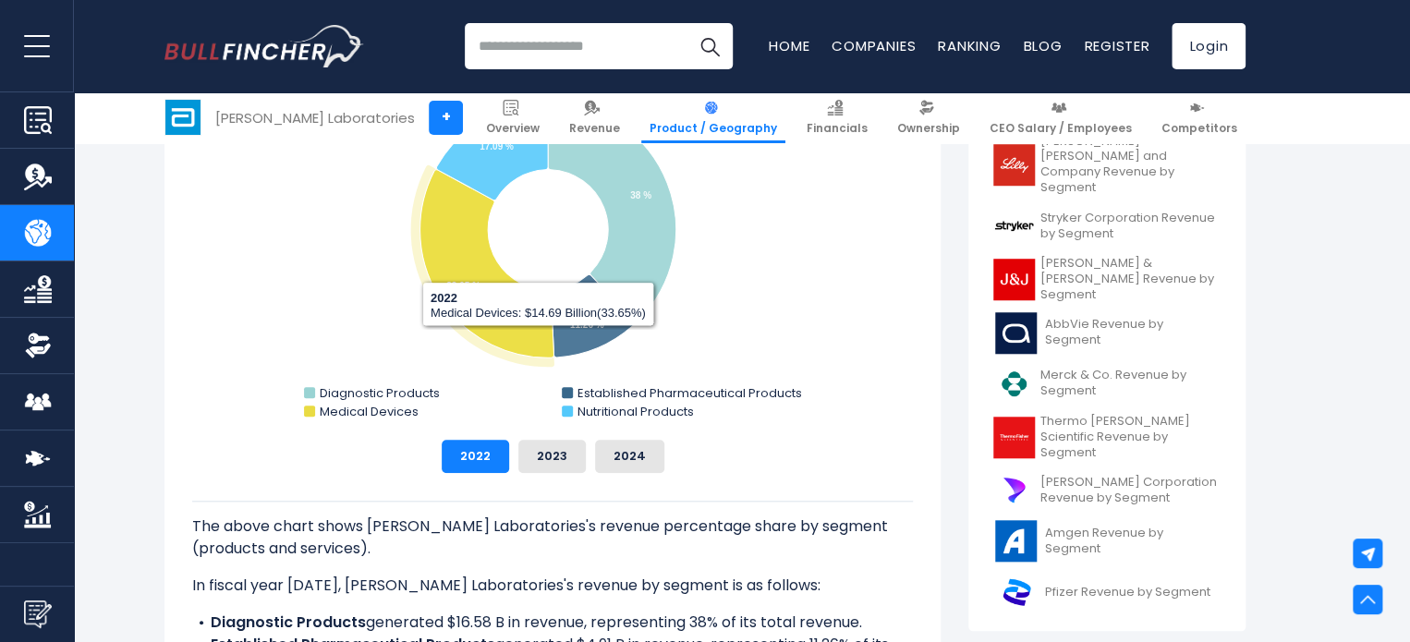
scroll to position [335, 0]
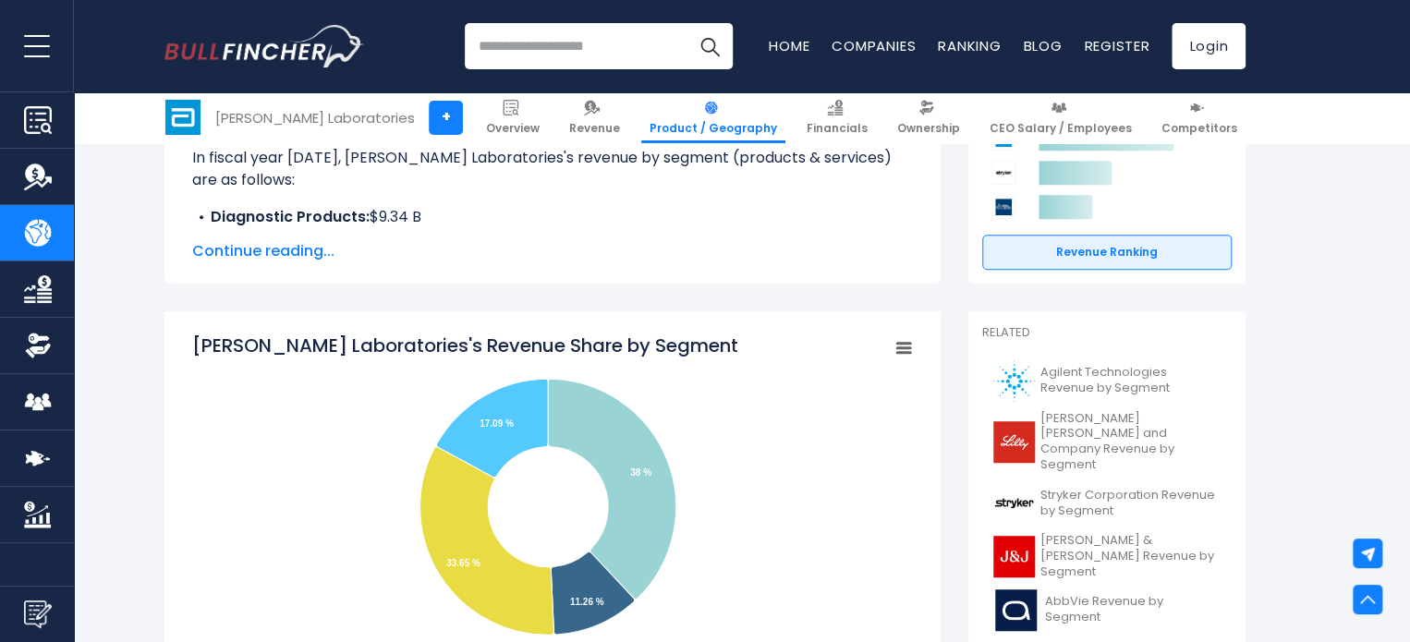
drag, startPoint x: 198, startPoint y: 340, endPoint x: 536, endPoint y: 350, distance: 338.3
click at [536, 350] on tspan "Abbott Laboratories's Revenue Share by Segment" at bounding box center [465, 346] width 546 height 26
drag, startPoint x: 654, startPoint y: 341, endPoint x: 610, endPoint y: 343, distance: 44.4
click at [633, 343] on icon "Created with Highcharts 12.1.2 Chart context menu Abbott Laboratories's Revenue…" at bounding box center [552, 518] width 721 height 370
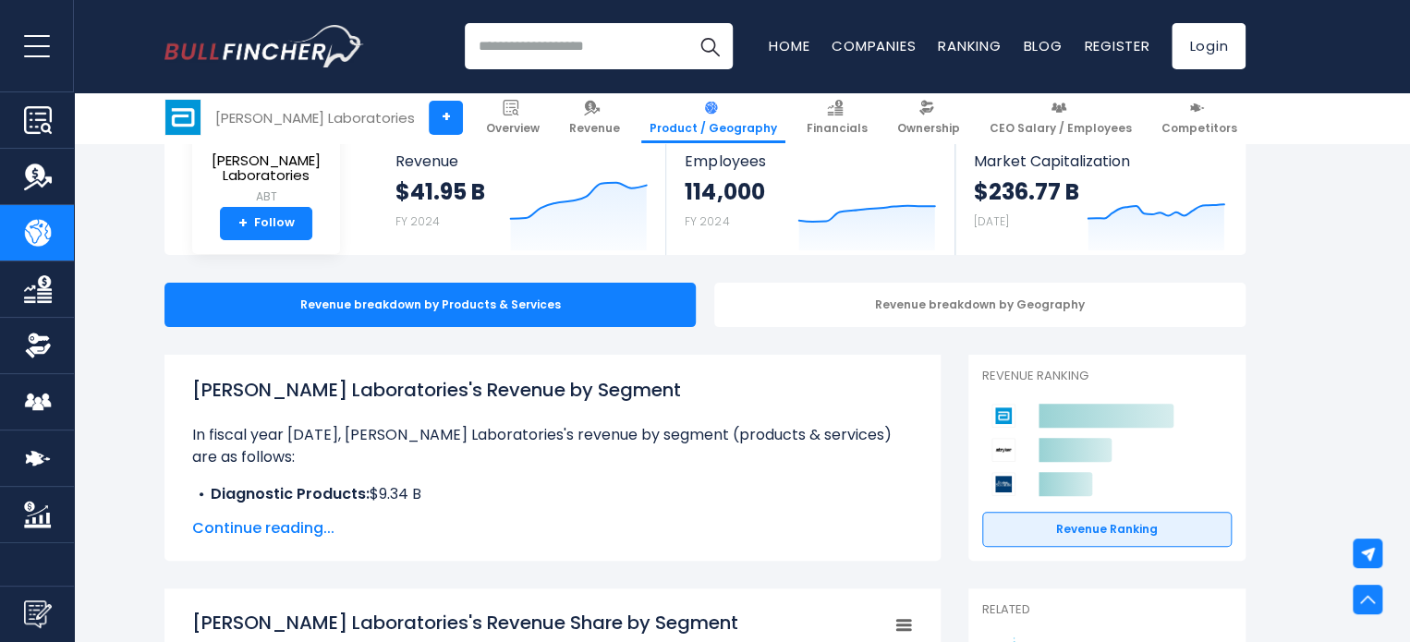
scroll to position [0, 0]
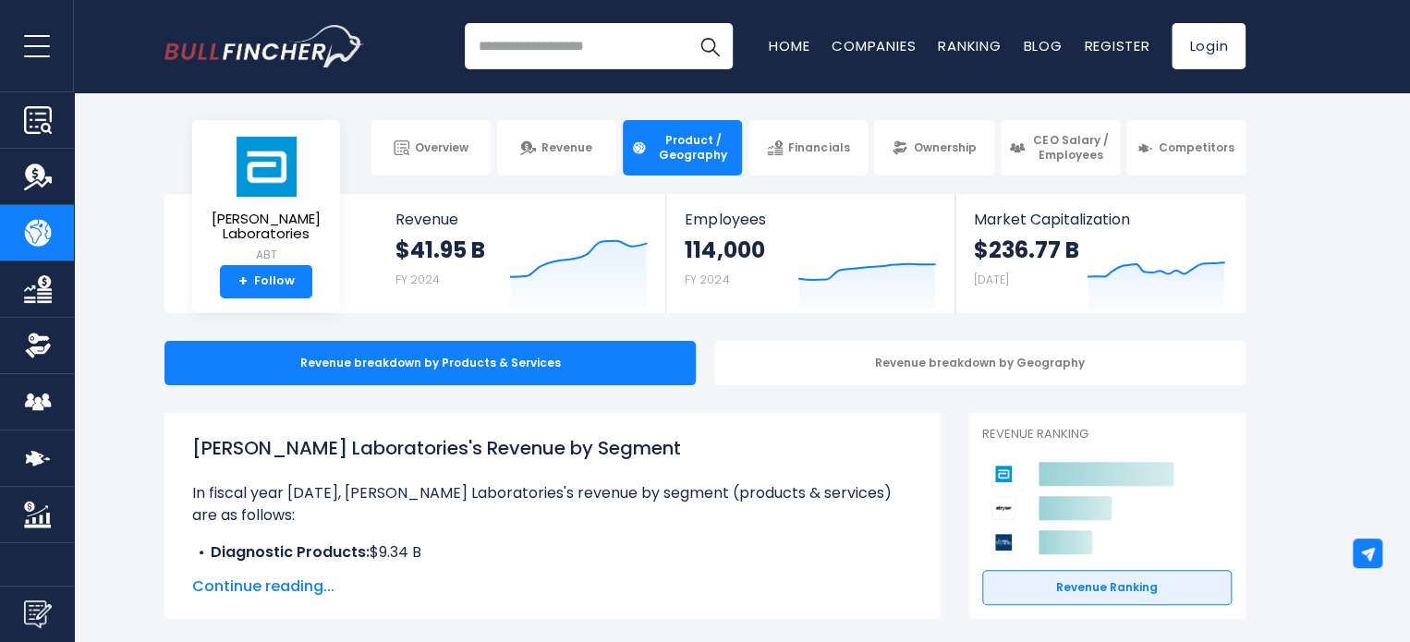
drag, startPoint x: 194, startPoint y: 449, endPoint x: 605, endPoint y: 439, distance: 411.3
click at [605, 439] on h1 "Abbott Laboratories's Revenue by Segment" at bounding box center [552, 448] width 721 height 28
copy h1 "Abbott Laboratories's Revenue by Segment"
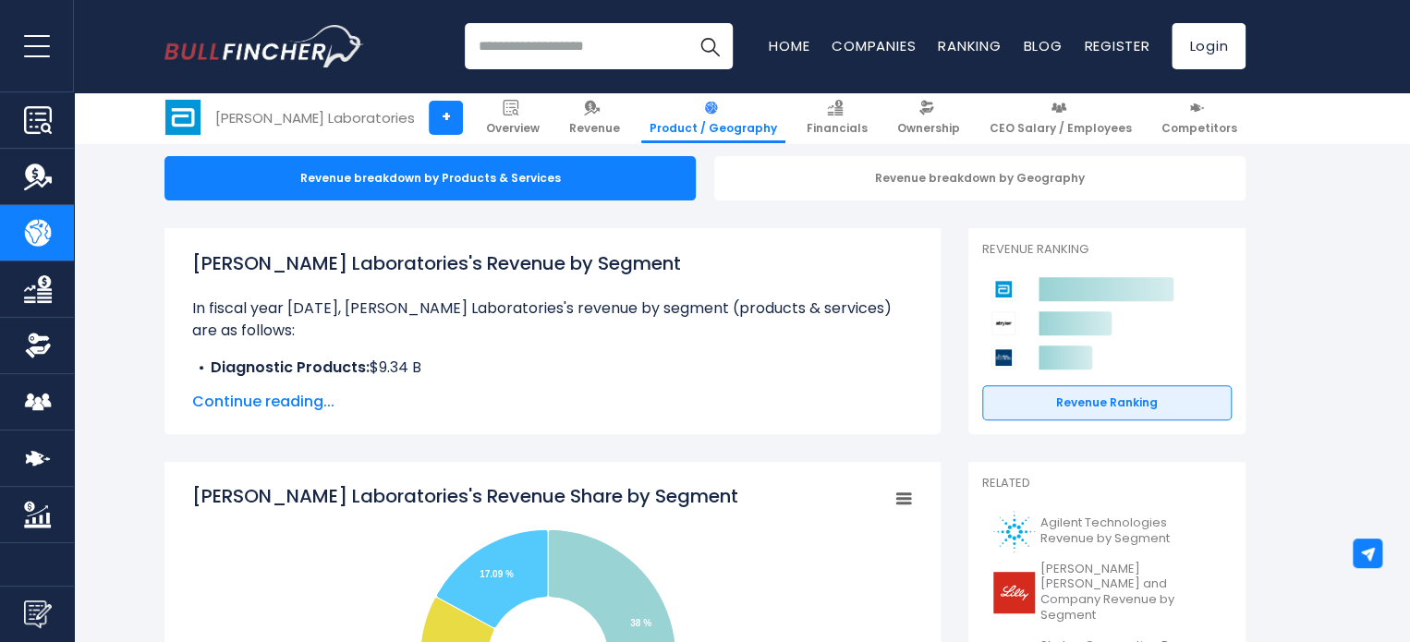
click at [261, 400] on span "Continue reading..." at bounding box center [552, 402] width 721 height 22
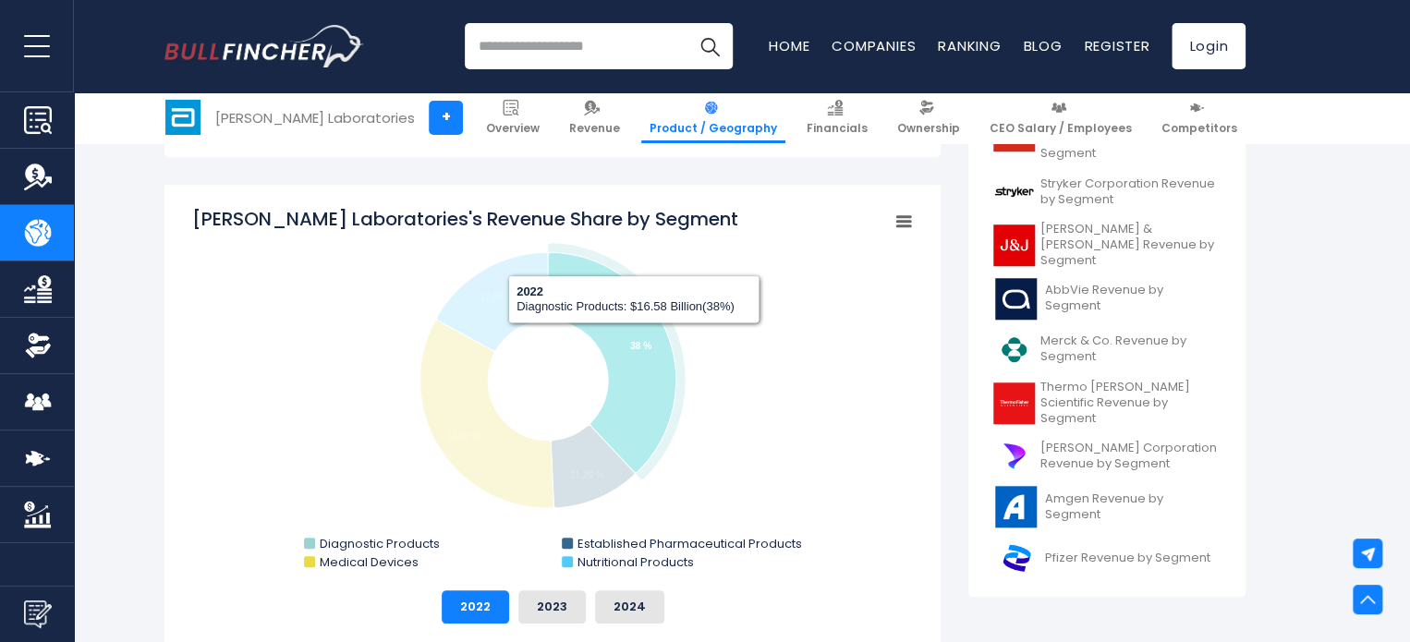
scroll to position [832, 0]
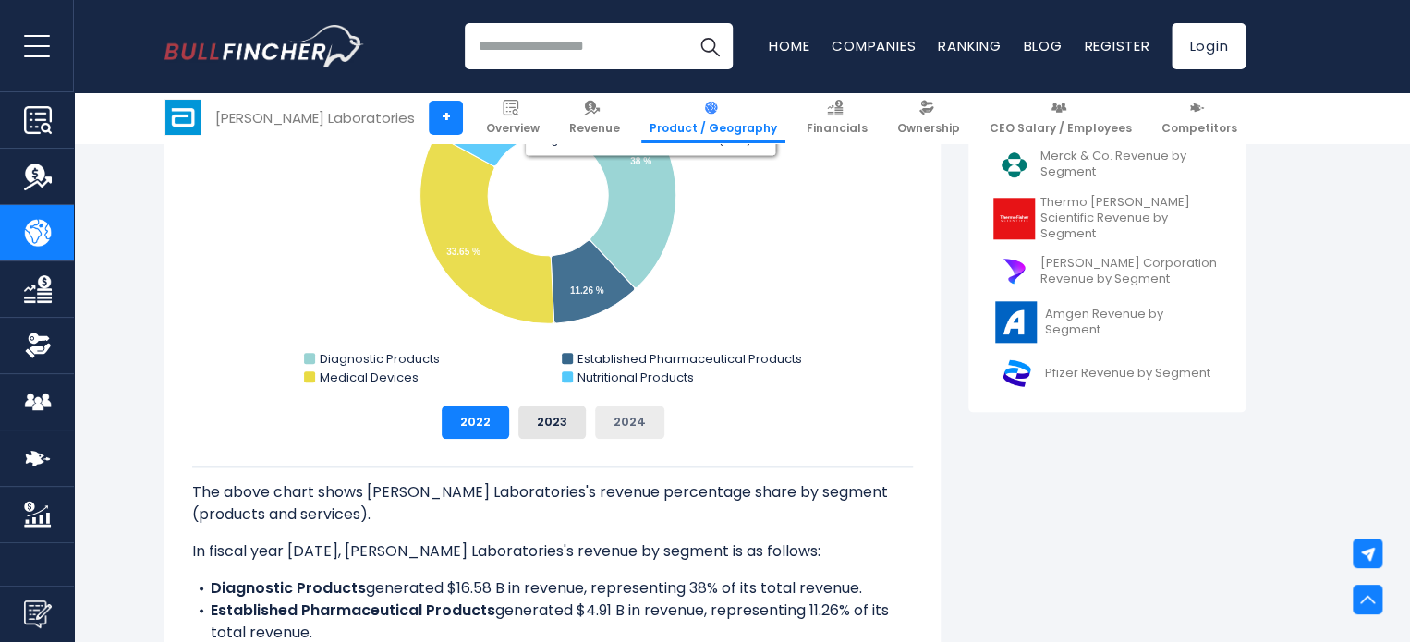
click at [639, 433] on button "2024" at bounding box center [629, 422] width 69 height 33
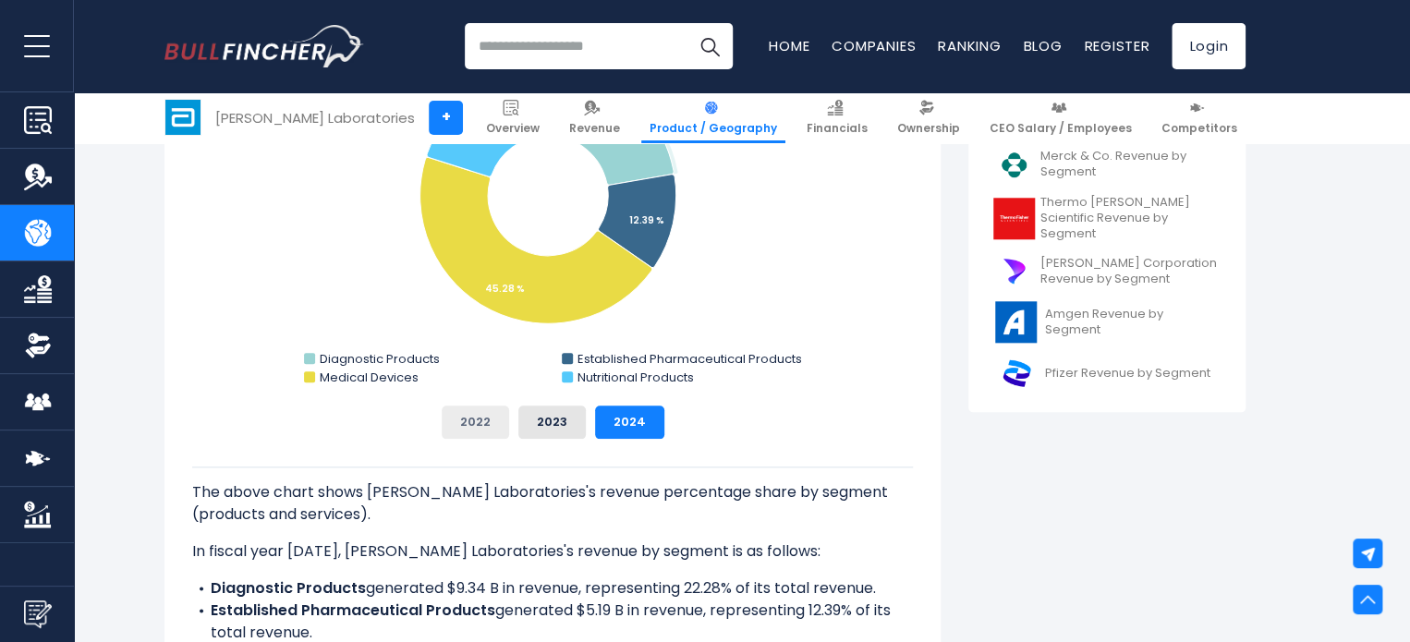
click at [452, 419] on button "2022" at bounding box center [475, 422] width 67 height 33
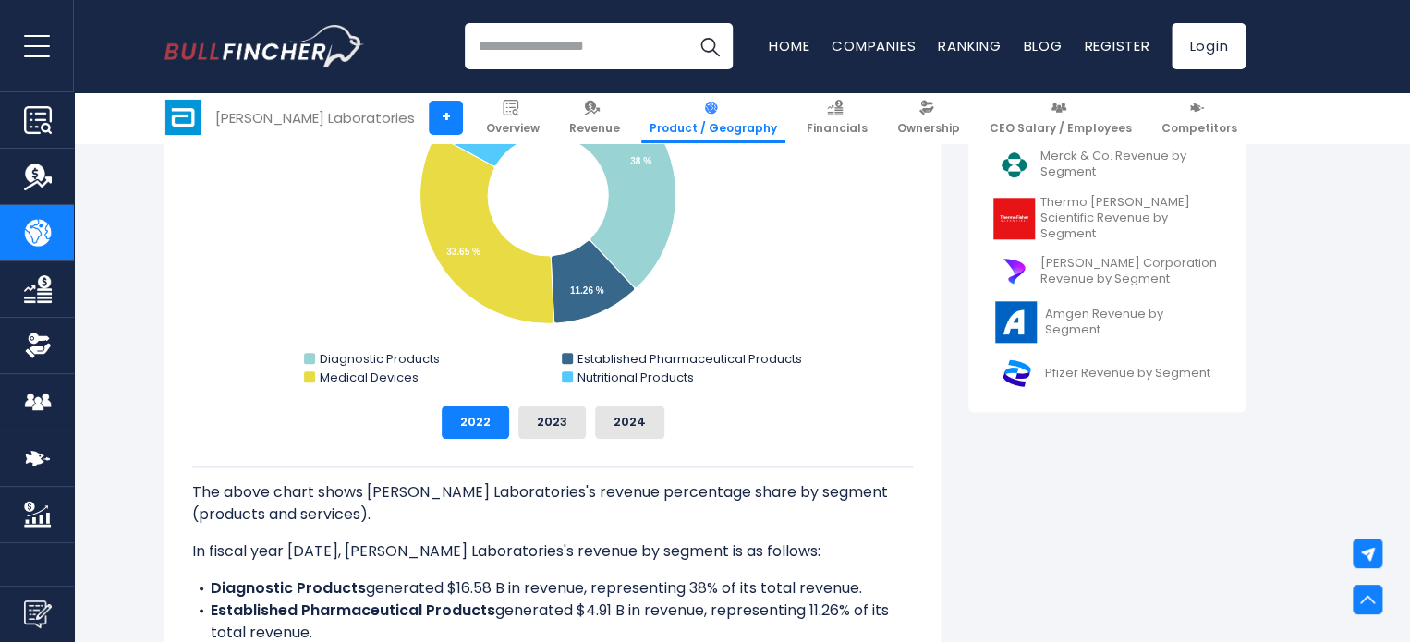
scroll to position [1016, 0]
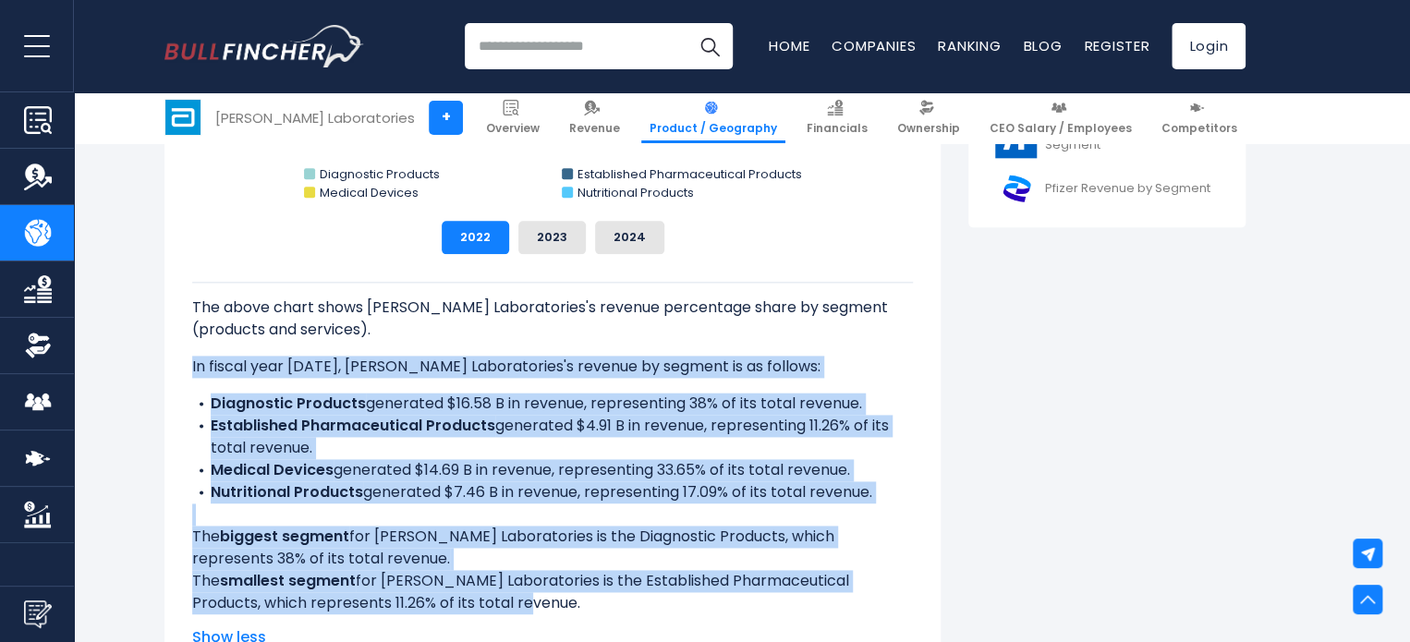
drag, startPoint x: 192, startPoint y: 364, endPoint x: 487, endPoint y: 605, distance: 380.8
click at [487, 605] on div "The above chart shows Abbott Laboratories's revenue percentage share by segment…" at bounding box center [552, 448] width 721 height 333
copy div "In fiscal year 2022, Abbott Laboratories's revenue by segment is as follows: Di…"
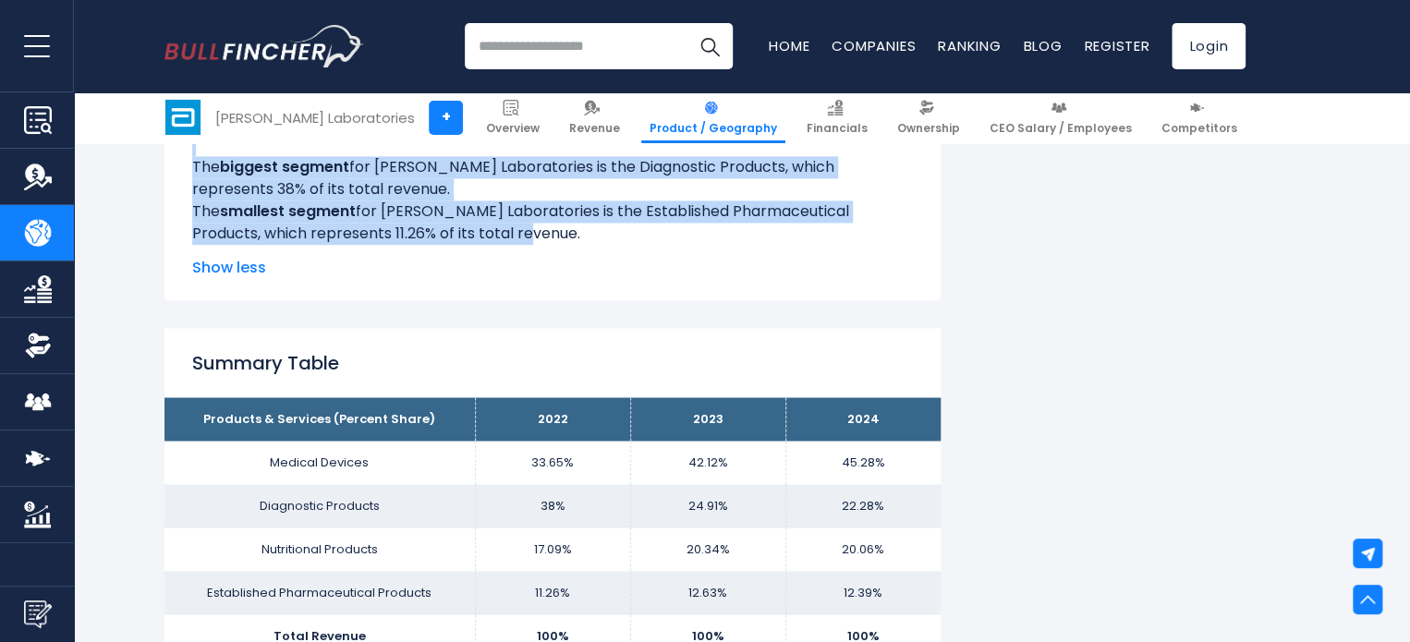
scroll to position [1109, 0]
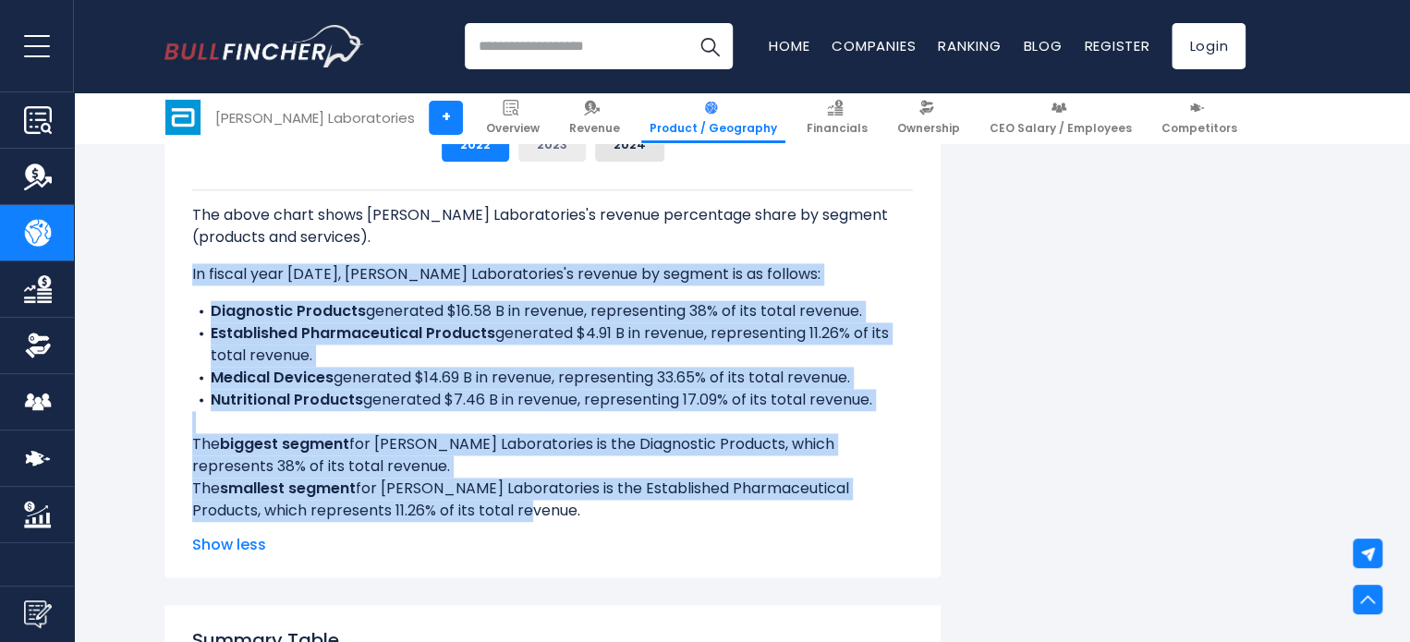
click at [561, 157] on button "2023" at bounding box center [551, 144] width 67 height 33
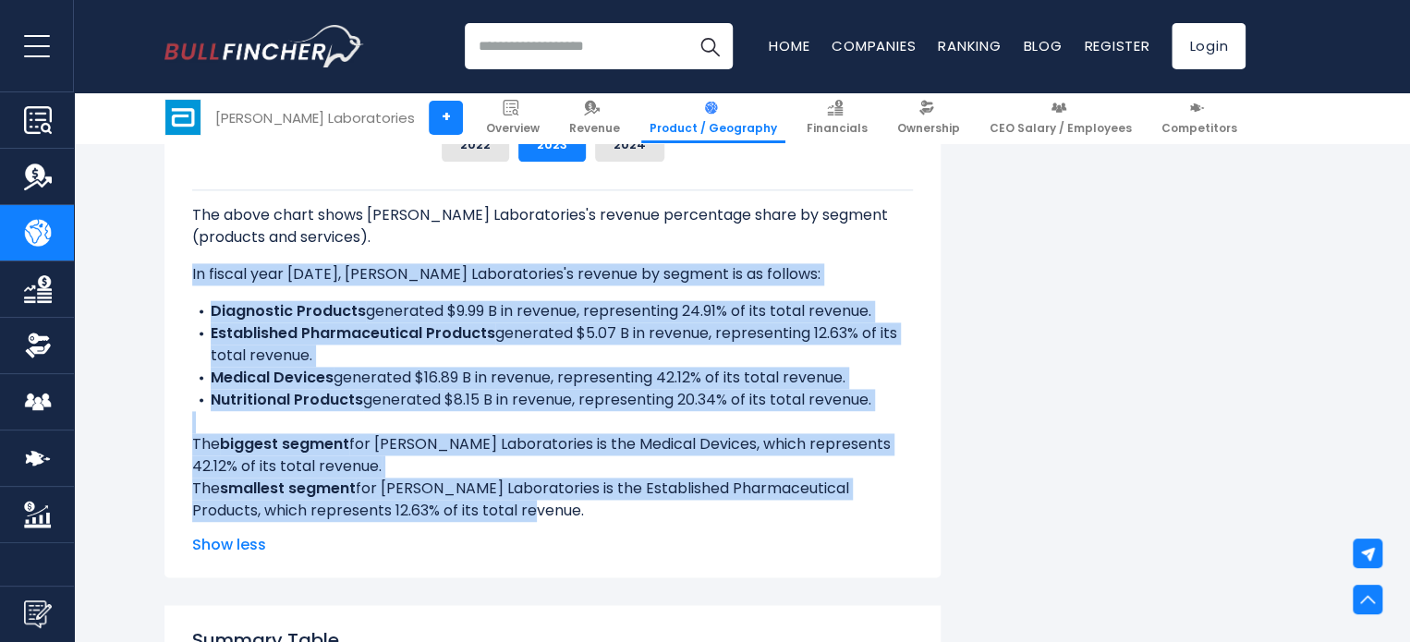
drag, startPoint x: 192, startPoint y: 274, endPoint x: 495, endPoint y: 509, distance: 383.3
click at [495, 509] on div "The above chart shows Abbott Laboratories's revenue percentage share by segment…" at bounding box center [552, 355] width 721 height 333
copy div "In fiscal year 2023, Abbott Laboratories's revenue by segment is as follows: Di…"
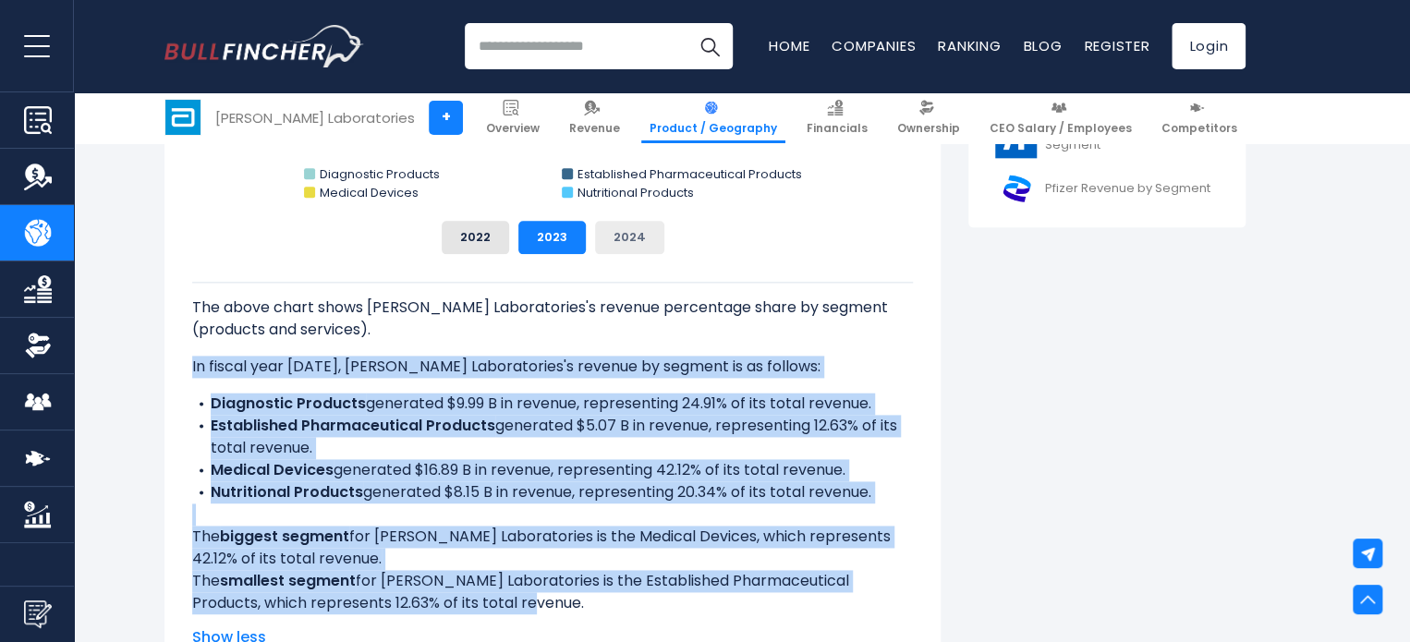
click at [637, 221] on button "2024" at bounding box center [629, 237] width 69 height 33
drag, startPoint x: 190, startPoint y: 365, endPoint x: 473, endPoint y: 610, distance: 374.0
click at [473, 610] on div "Abbott Laboratories's Revenue Share by Segment Created with Highcharts 12.1.2 C…" at bounding box center [552, 242] width 776 height 855
copy div "In fiscal year 2024, Abbott Laboratories's revenue by segment is as follows: Di…"
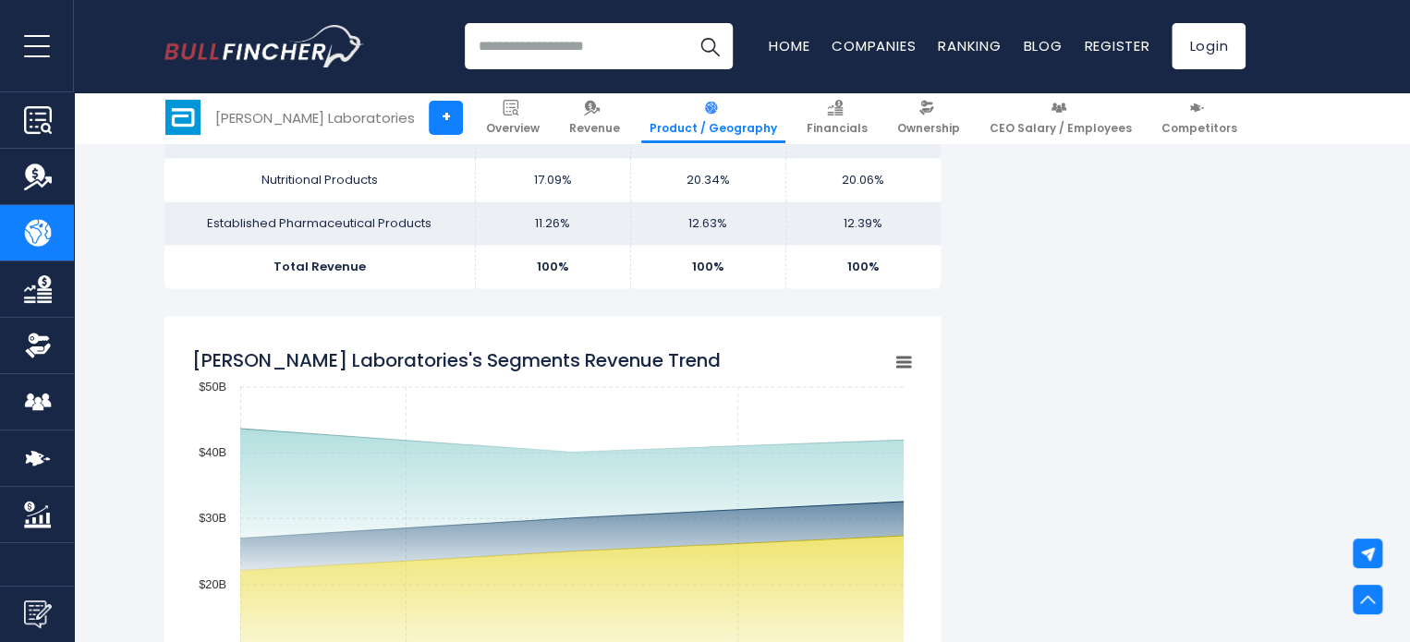
scroll to position [1940, 0]
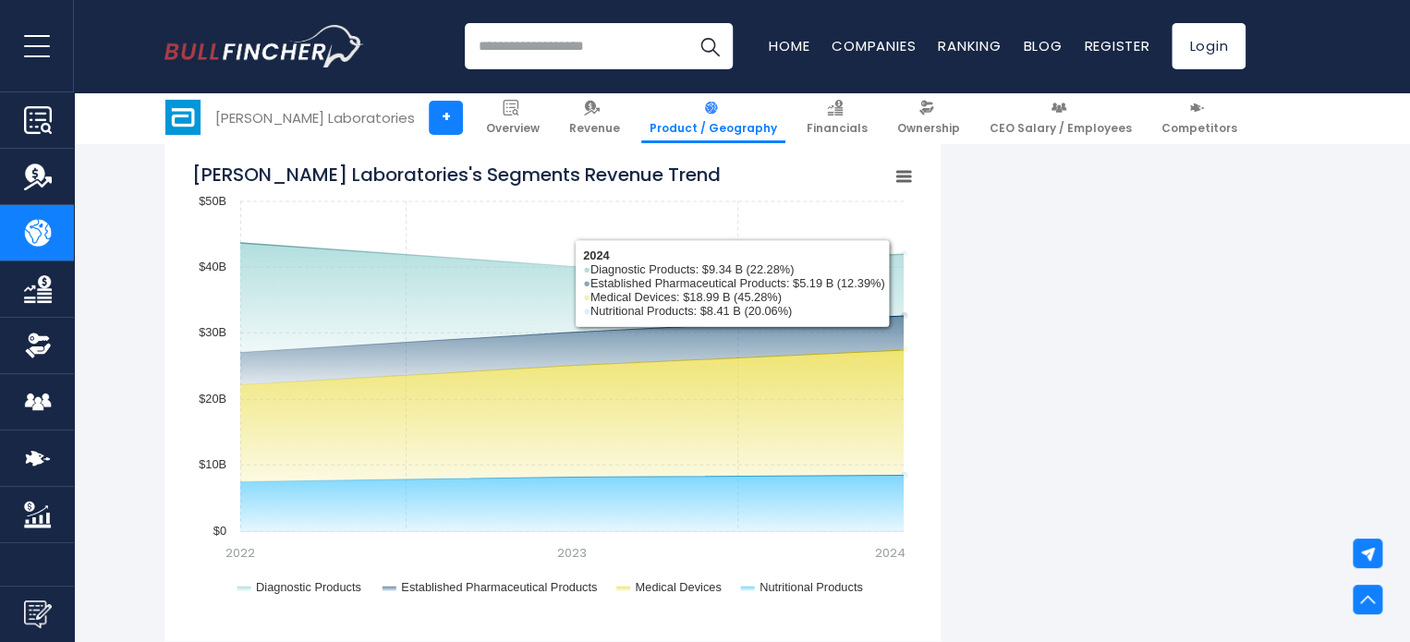
click at [894, 180] on rect "Abbott Laboratories's Segments Revenue Trend" at bounding box center [904, 177] width 26 height 26
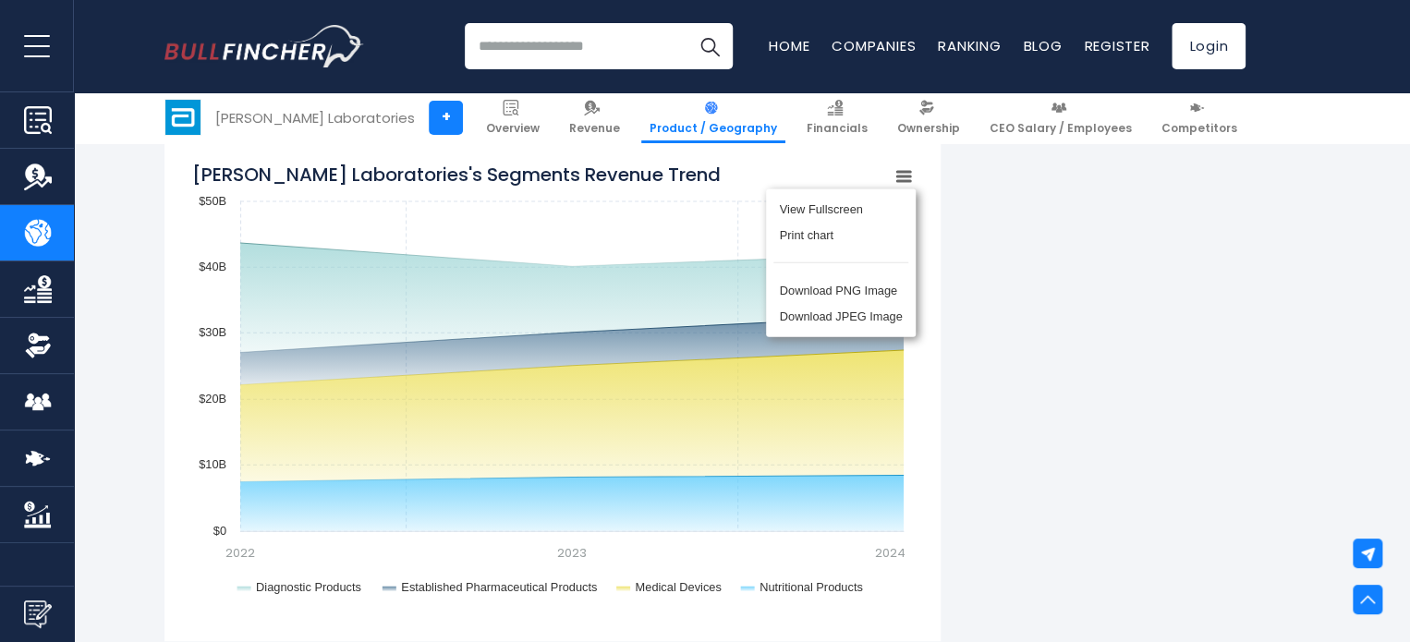
click at [1166, 328] on div "Abbott Laboratories's Revenue by Segment In fiscal year 2024, Abbott Laboratori…" at bounding box center [704, 569] width 1081 height 4193
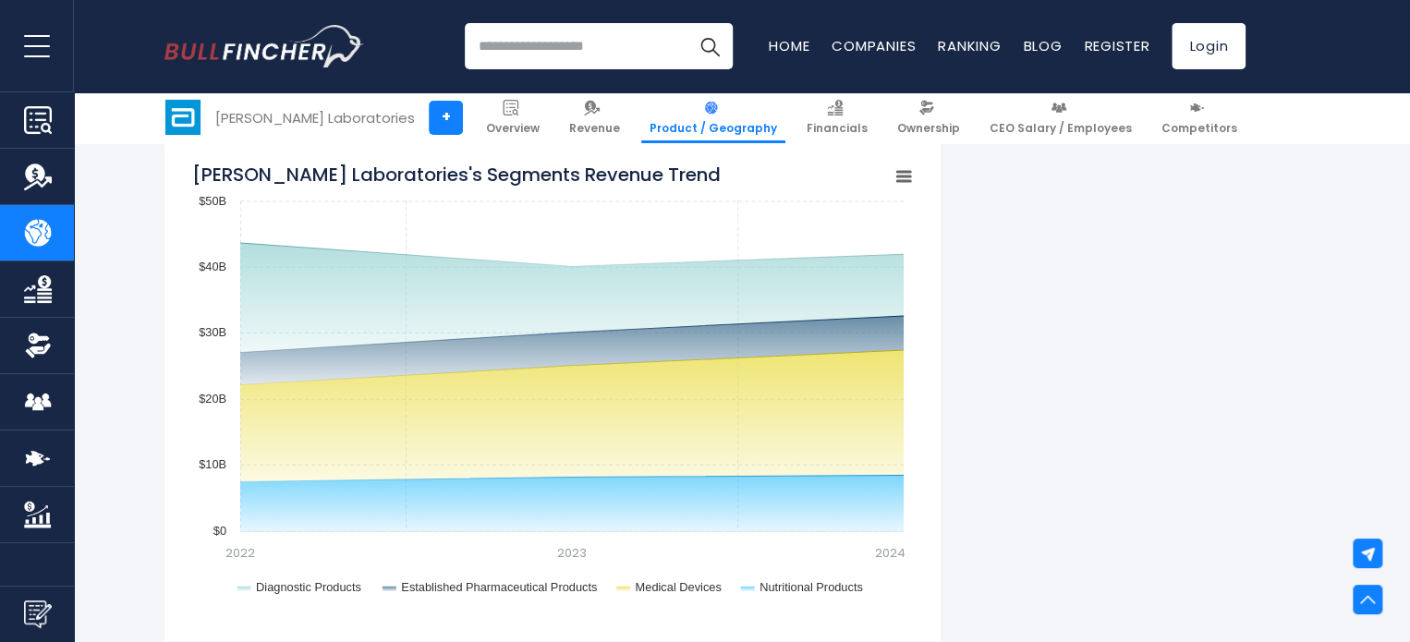
click at [893, 173] on rect "Abbott Laboratories's Segments Revenue Trend" at bounding box center [904, 177] width 26 height 26
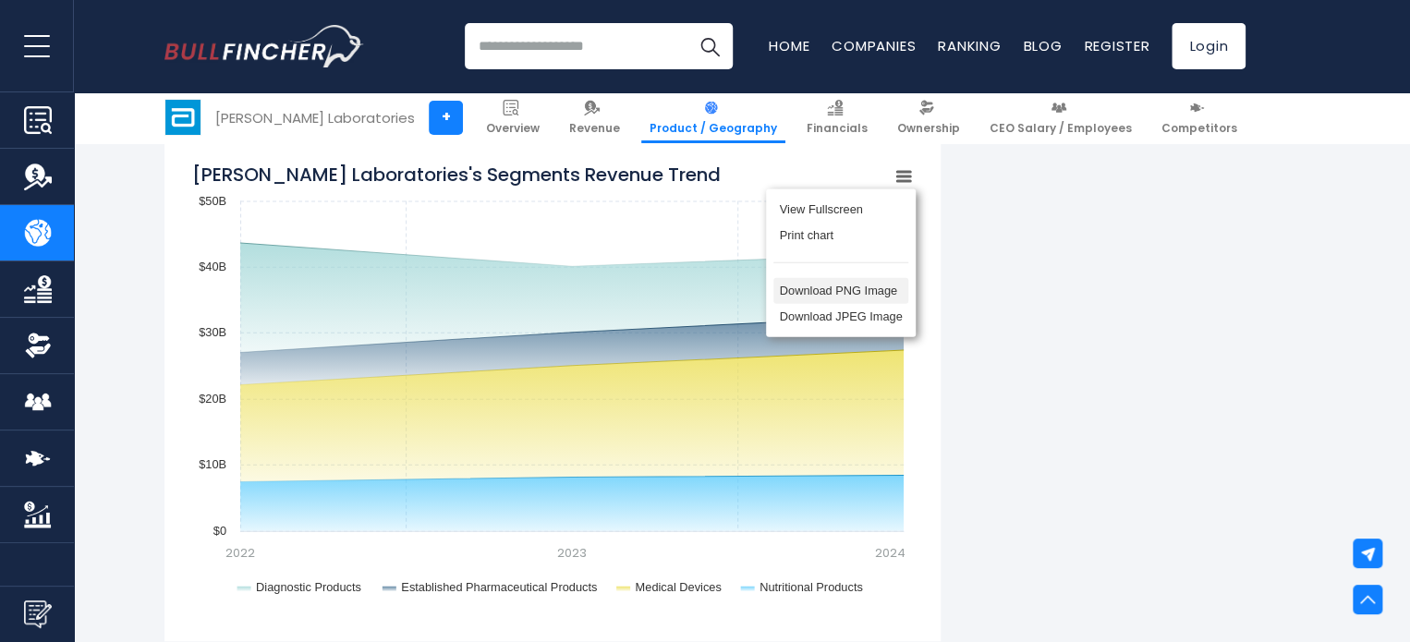
drag, startPoint x: 846, startPoint y: 291, endPoint x: 821, endPoint y: 302, distance: 27.3
click at [846, 290] on li "Download PNG Image" at bounding box center [840, 291] width 135 height 26
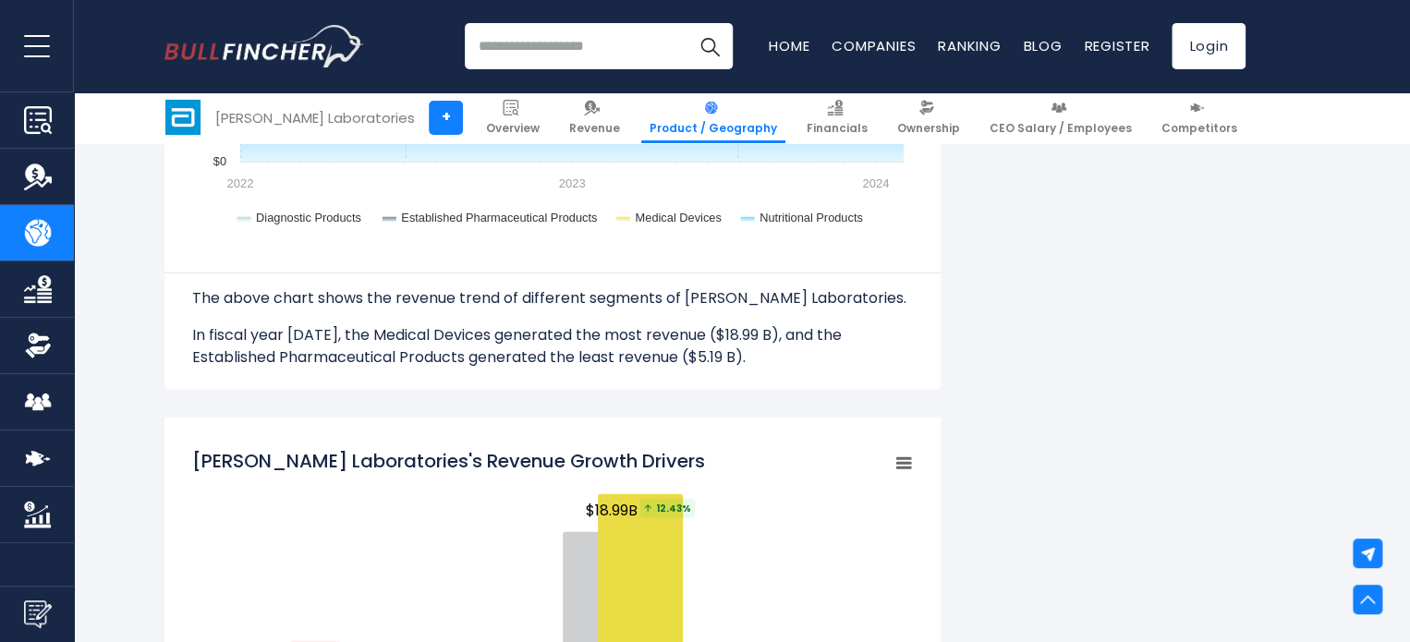
scroll to position [2495, 0]
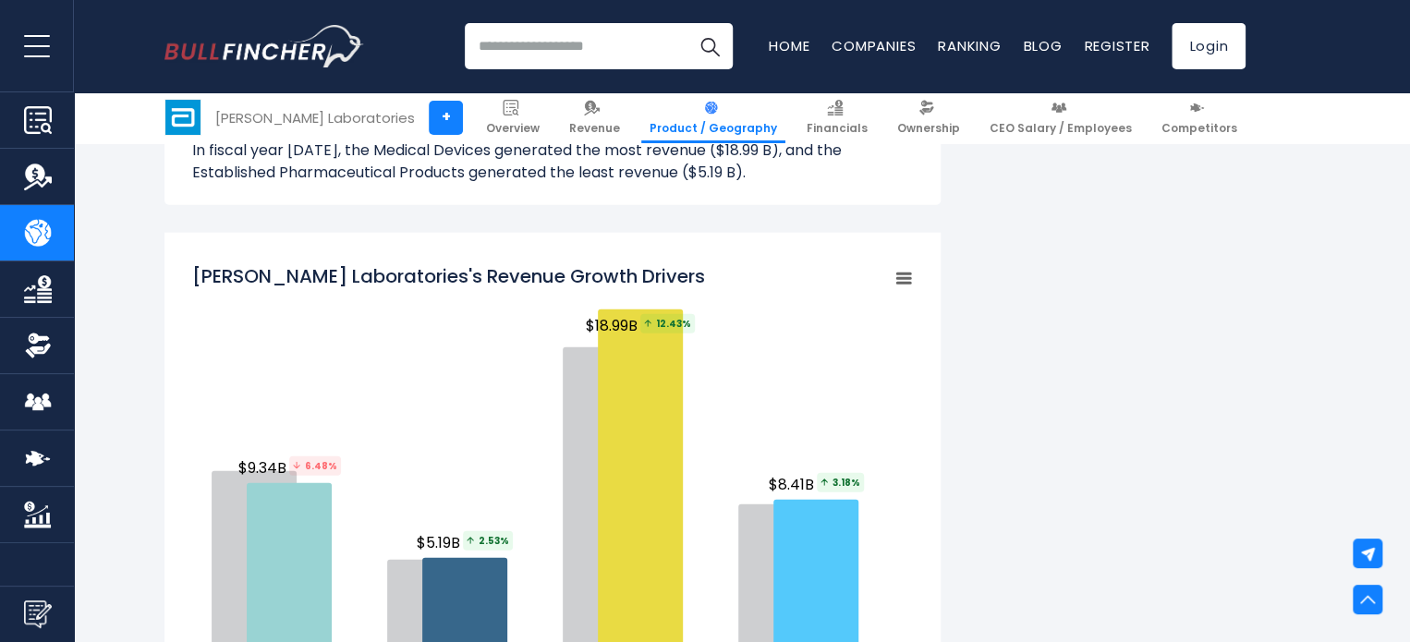
drag, startPoint x: 482, startPoint y: 271, endPoint x: 657, endPoint y: 269, distance: 174.6
click at [601, 275] on tspan "Abbott Laboratories's Revenue Growth Drivers" at bounding box center [448, 276] width 513 height 26
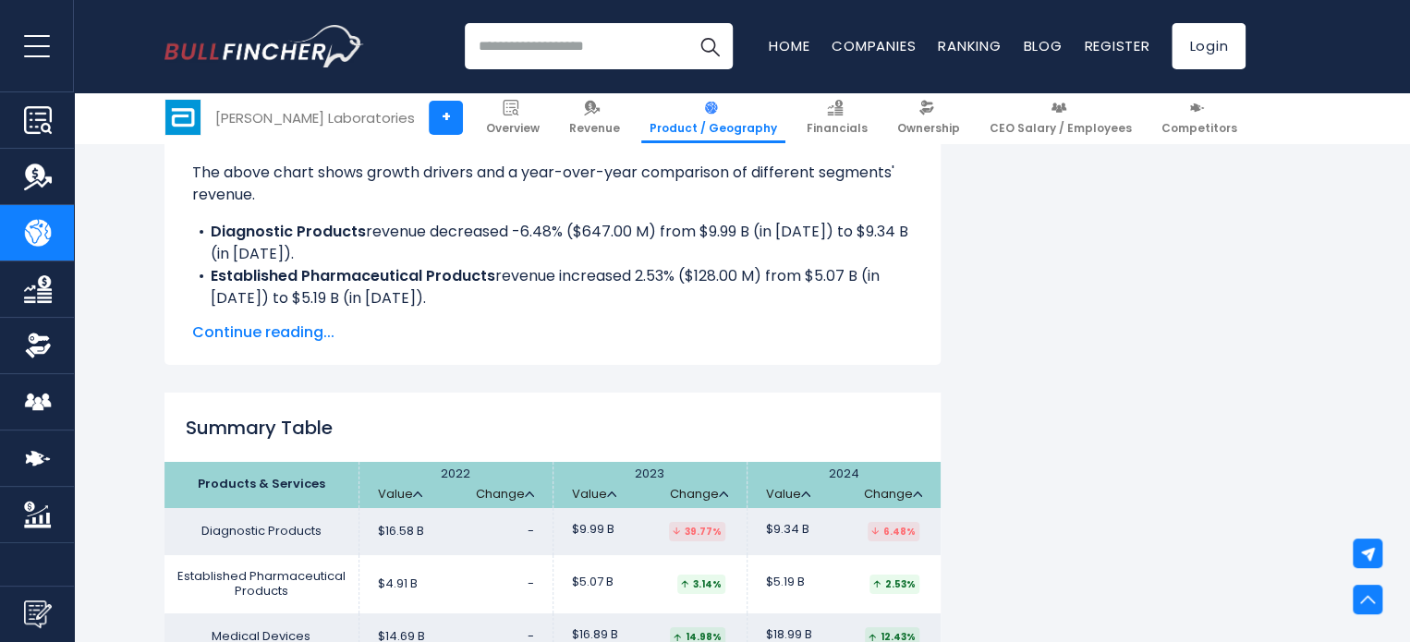
scroll to position [3234, 0]
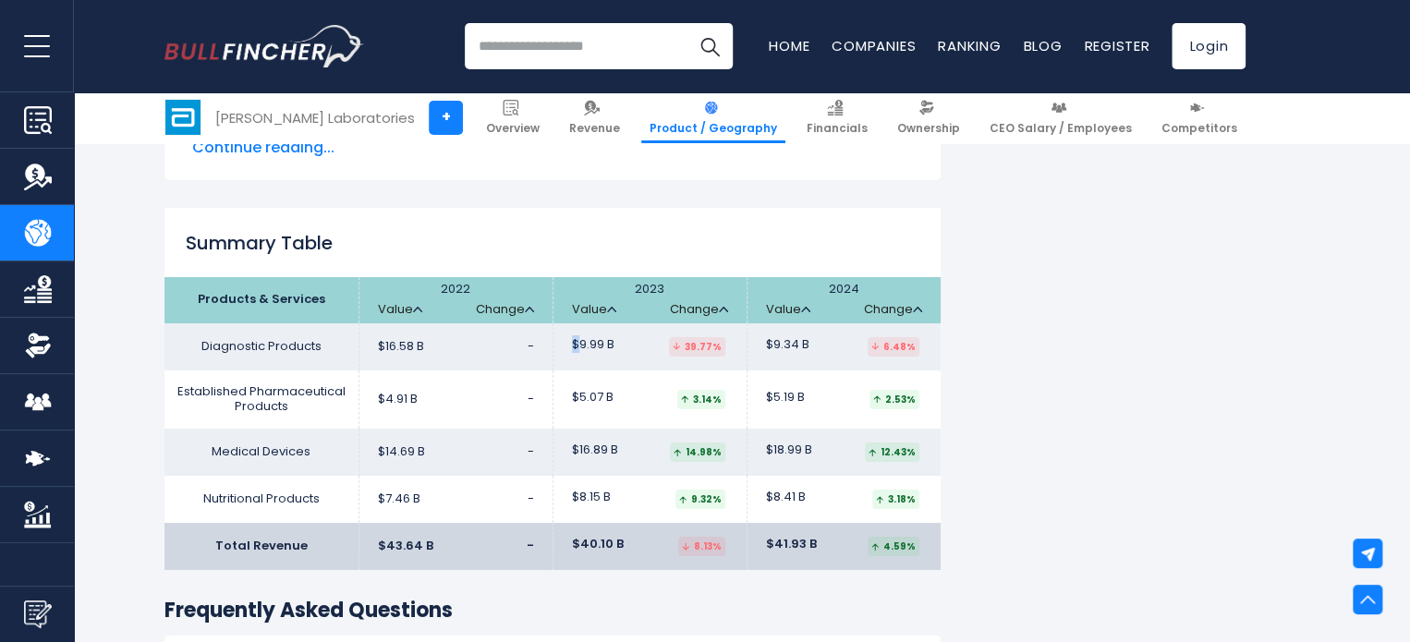
drag, startPoint x: 577, startPoint y: 343, endPoint x: 627, endPoint y: 354, distance: 52.0
click at [627, 353] on td "$9.99 B 39.77%" at bounding box center [650, 346] width 194 height 47
drag, startPoint x: 407, startPoint y: 345, endPoint x: 423, endPoint y: 346, distance: 16.7
click at [421, 346] on span "$16.58 B" at bounding box center [401, 347] width 46 height 16
drag, startPoint x: 584, startPoint y: 343, endPoint x: 614, endPoint y: 350, distance: 30.5
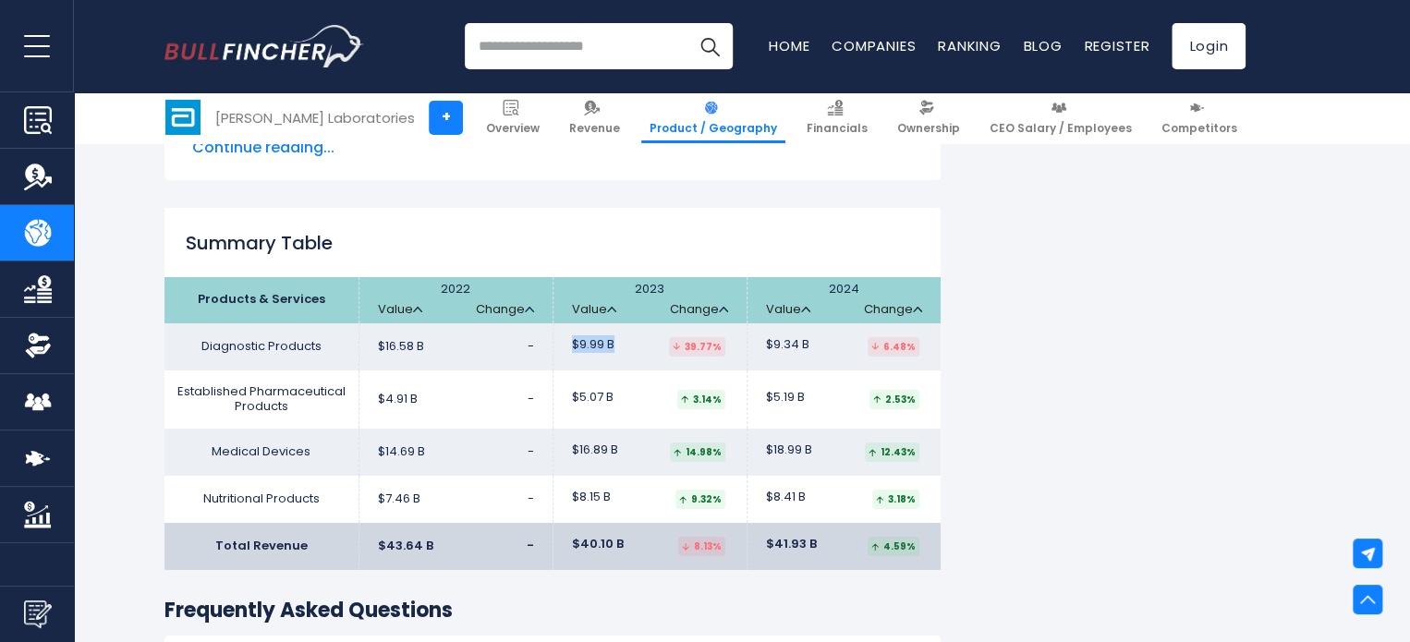
click at [614, 350] on td "$9.99 B 39.77%" at bounding box center [650, 346] width 194 height 47
click at [597, 363] on td "$9.99 B 39.77%" at bounding box center [650, 346] width 194 height 47
drag, startPoint x: 572, startPoint y: 398, endPoint x: 590, endPoint y: 407, distance: 20.3
click at [590, 407] on td "$5.07 B 3.14%" at bounding box center [650, 400] width 194 height 59
click at [595, 441] on td "$16.89 B 14.98%" at bounding box center [650, 452] width 194 height 47
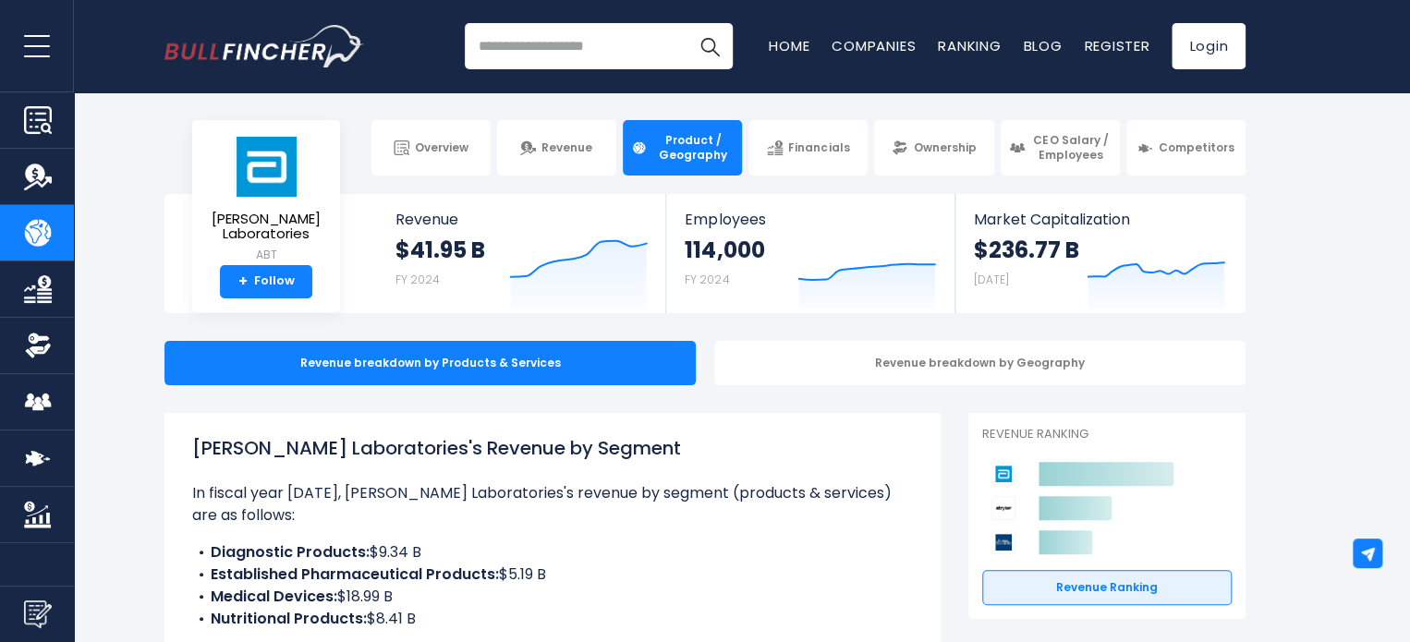
scroll to position [14, 0]
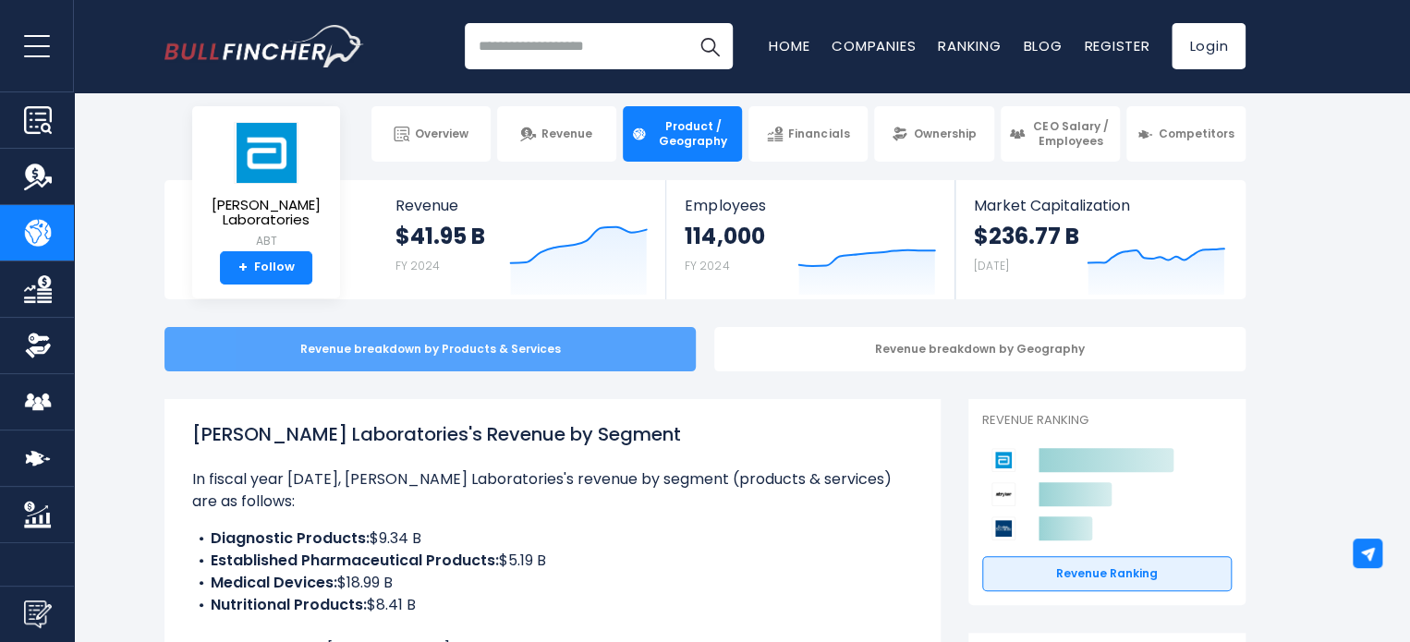
click at [444, 347] on div "Revenue breakdown by Products & Services" at bounding box center [429, 349] width 531 height 44
click at [480, 350] on div "Revenue breakdown by Products & Services" at bounding box center [429, 349] width 531 height 44
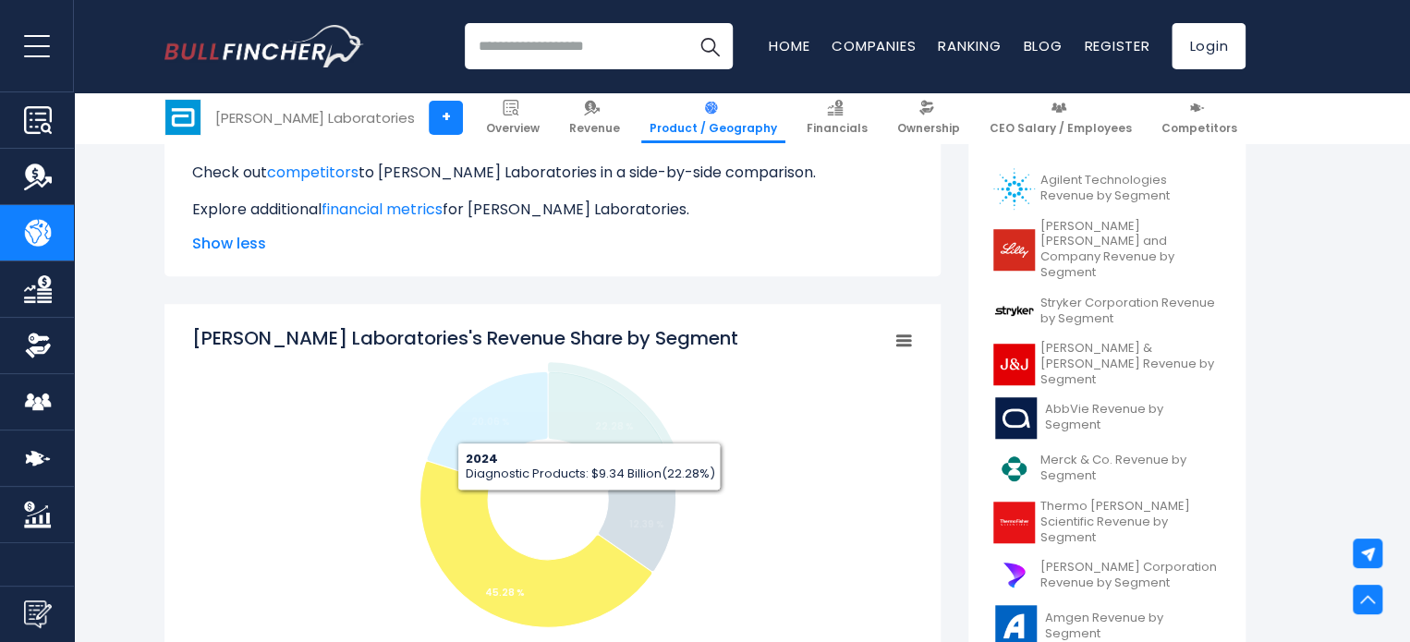
scroll to position [525, 0]
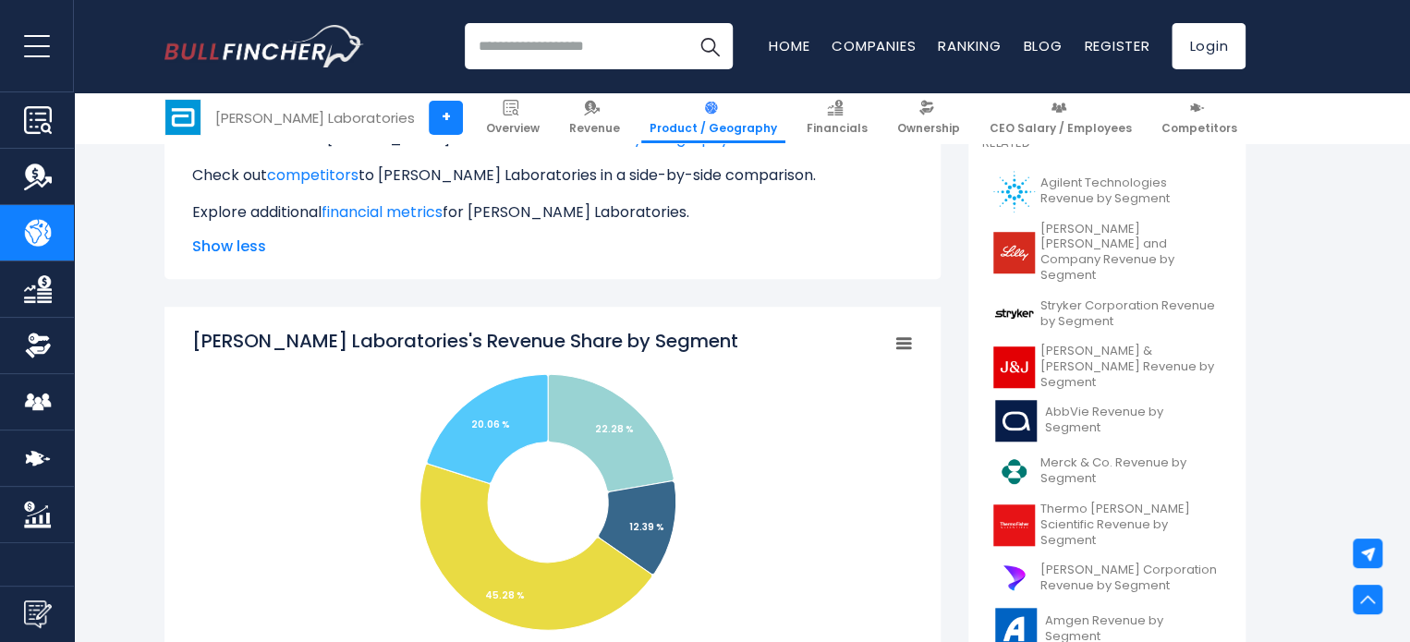
click at [906, 335] on rect "Abbott Laboratories's Revenue Share by Segment" at bounding box center [904, 344] width 26 height 26
click at [551, 351] on tspan "Abbott Laboratories's Revenue Share by Segment" at bounding box center [465, 341] width 546 height 26
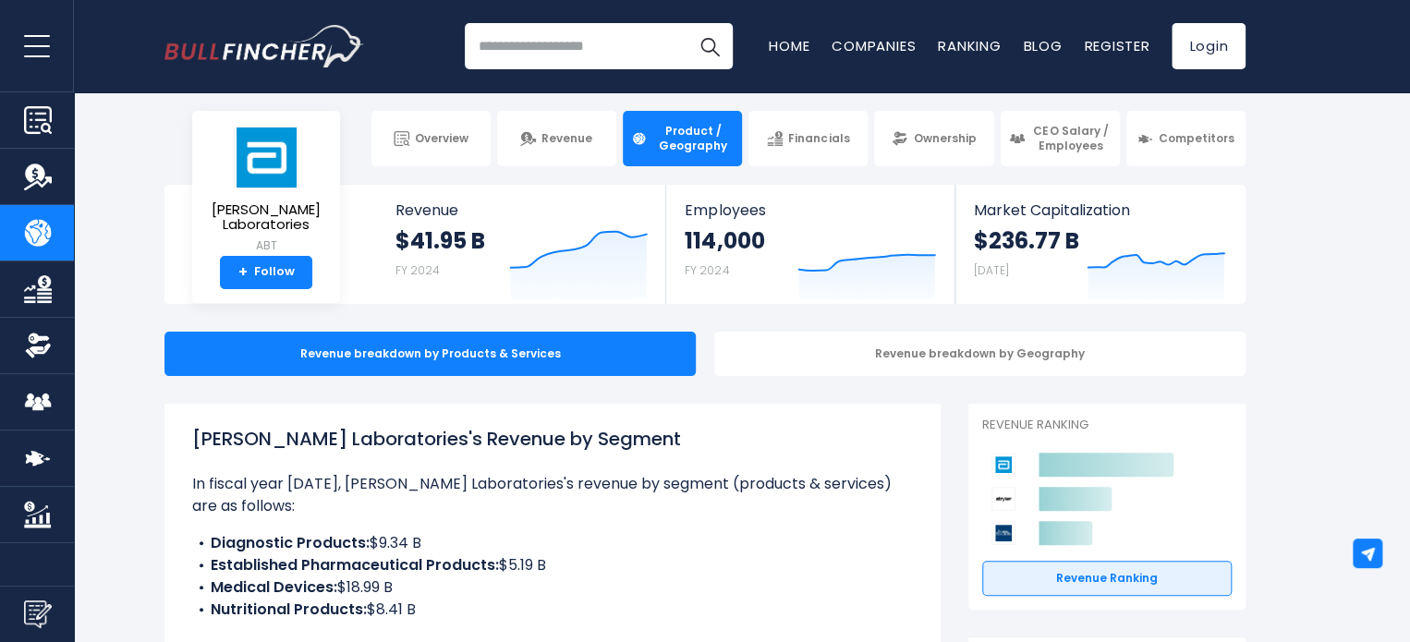
scroll to position [0, 0]
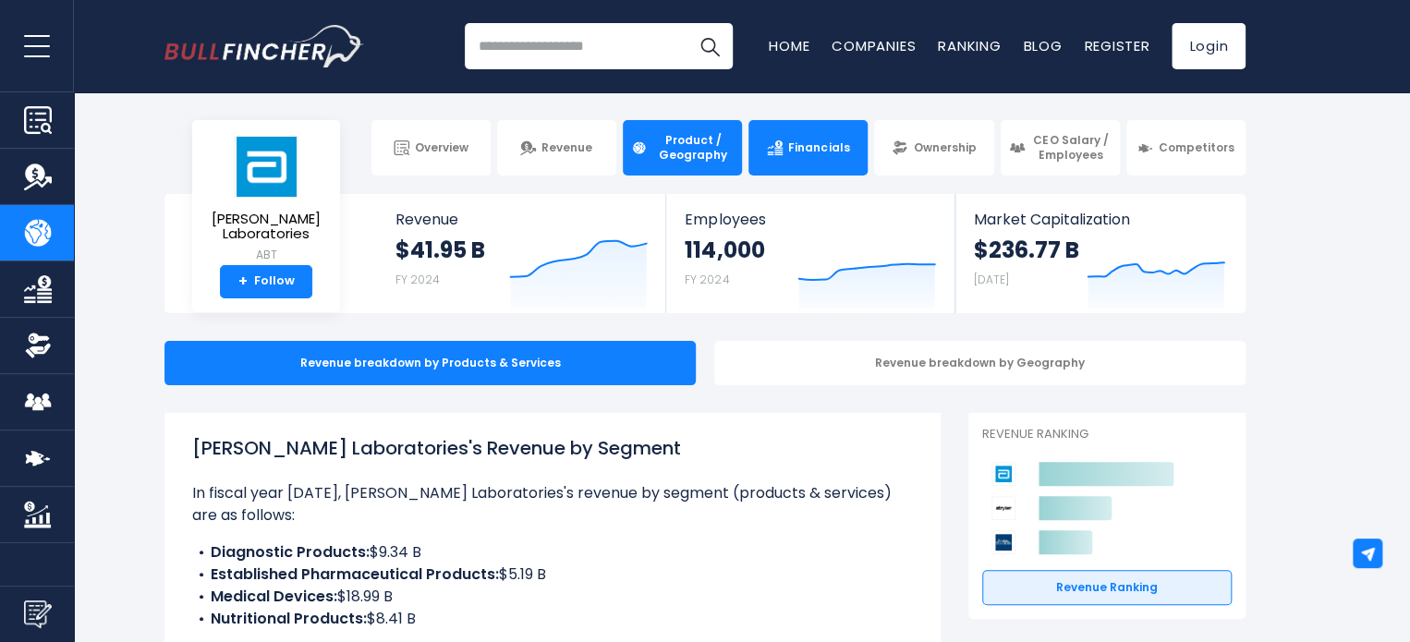
click at [799, 153] on span "Financials" at bounding box center [818, 147] width 61 height 15
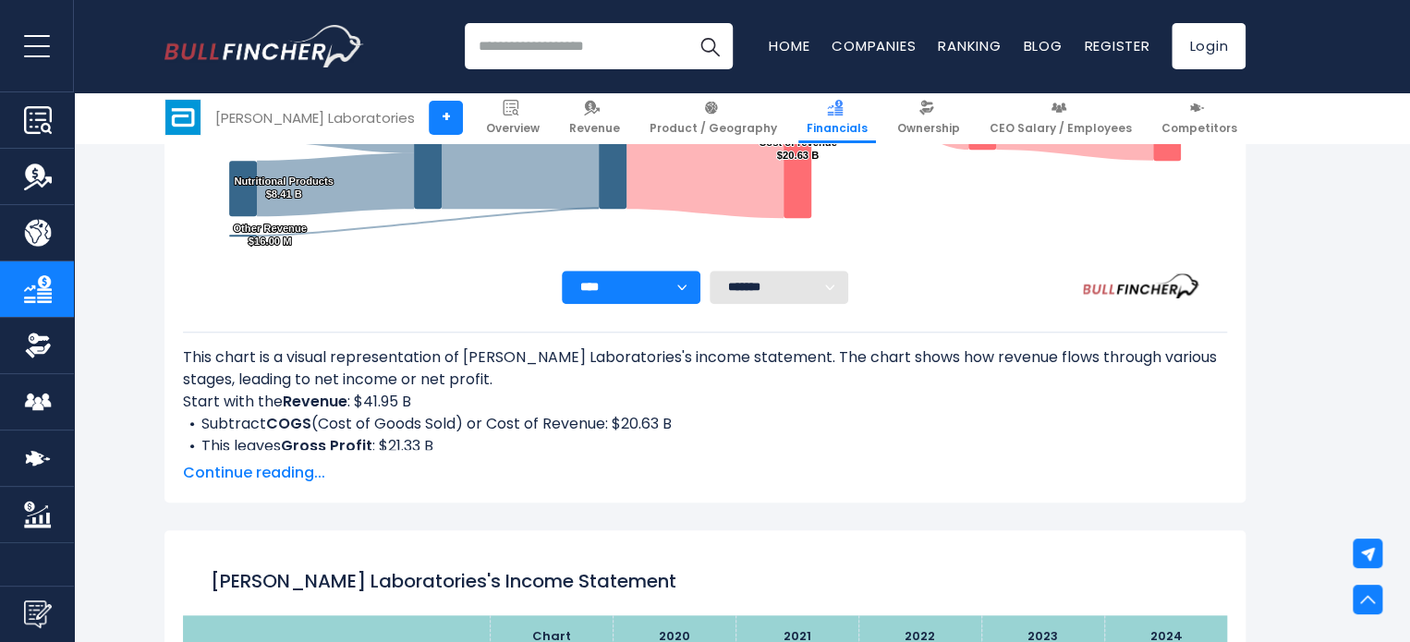
scroll to position [638, 0]
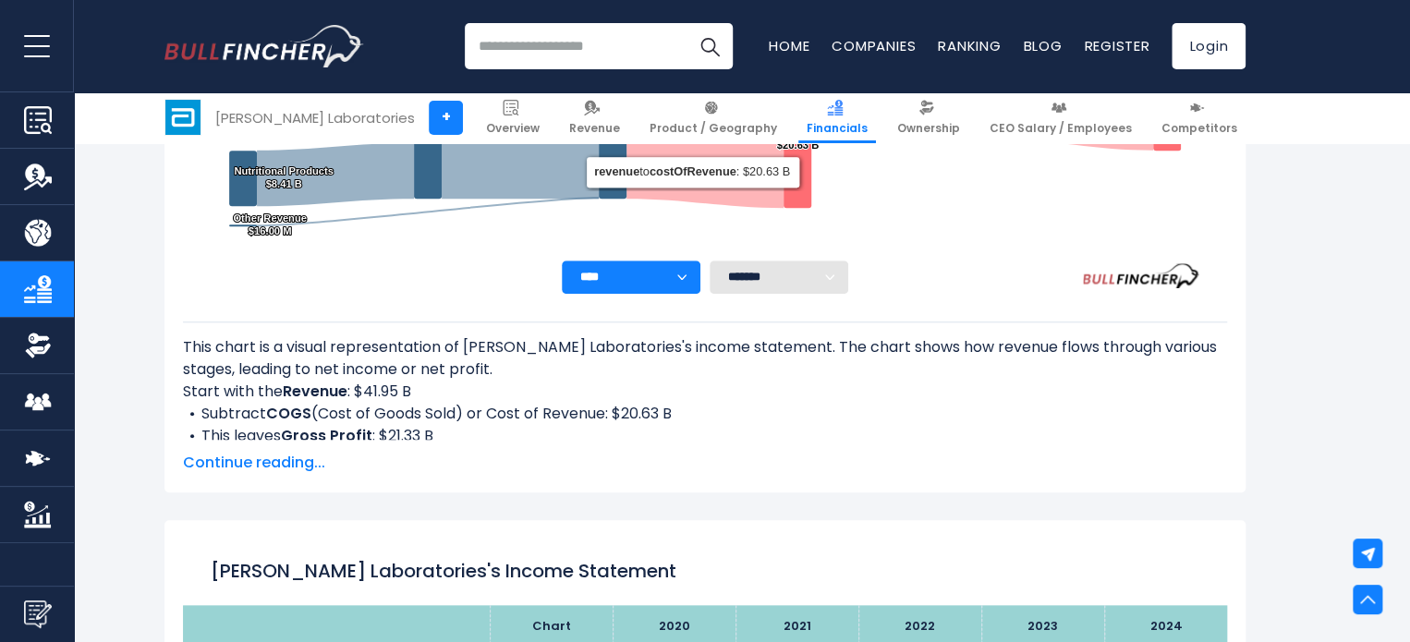
click at [655, 282] on select "**** **** **** **** **** ****" at bounding box center [631, 277] width 139 height 33
select select "****"
click at [562, 261] on select "**** **** **** **** **** ****" at bounding box center [631, 277] width 139 height 33
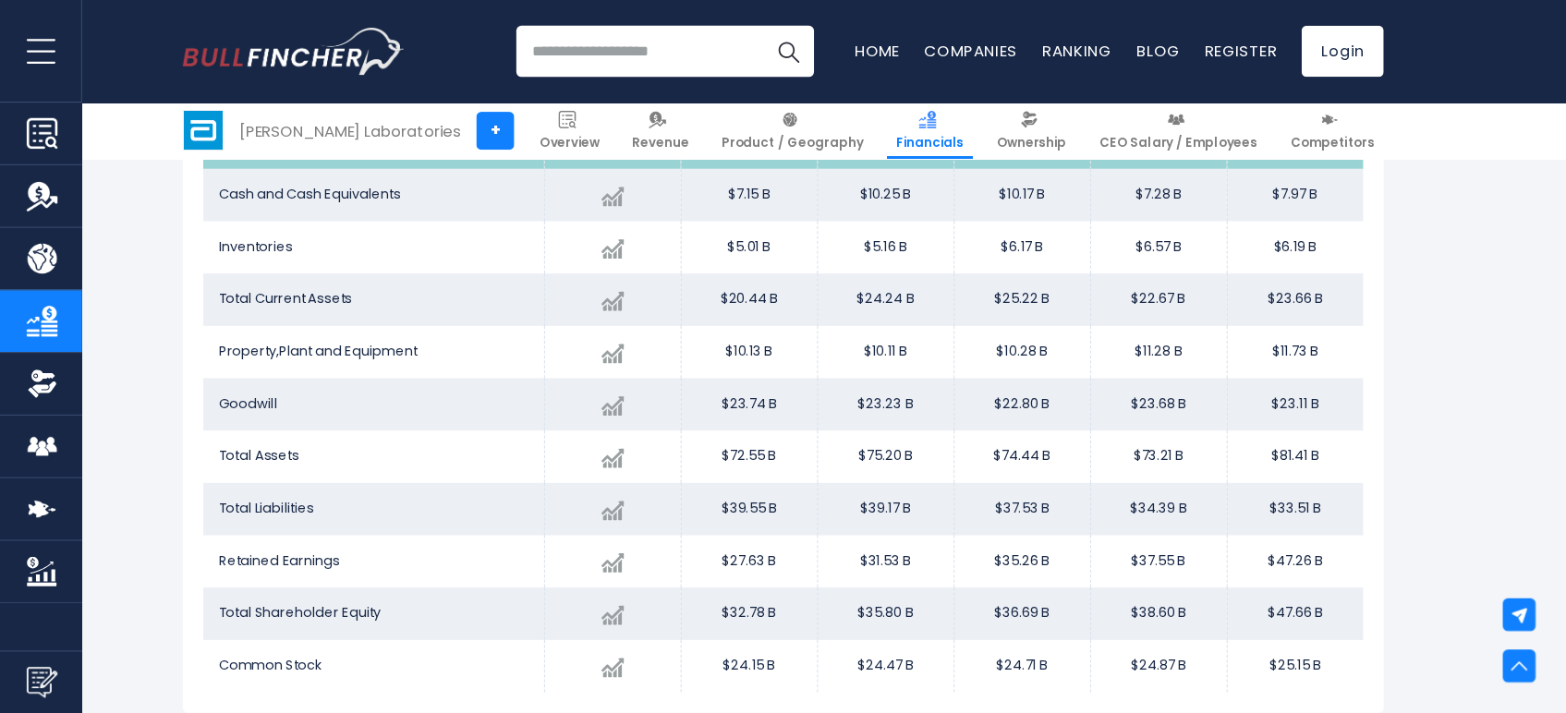
scroll to position [1685, 0]
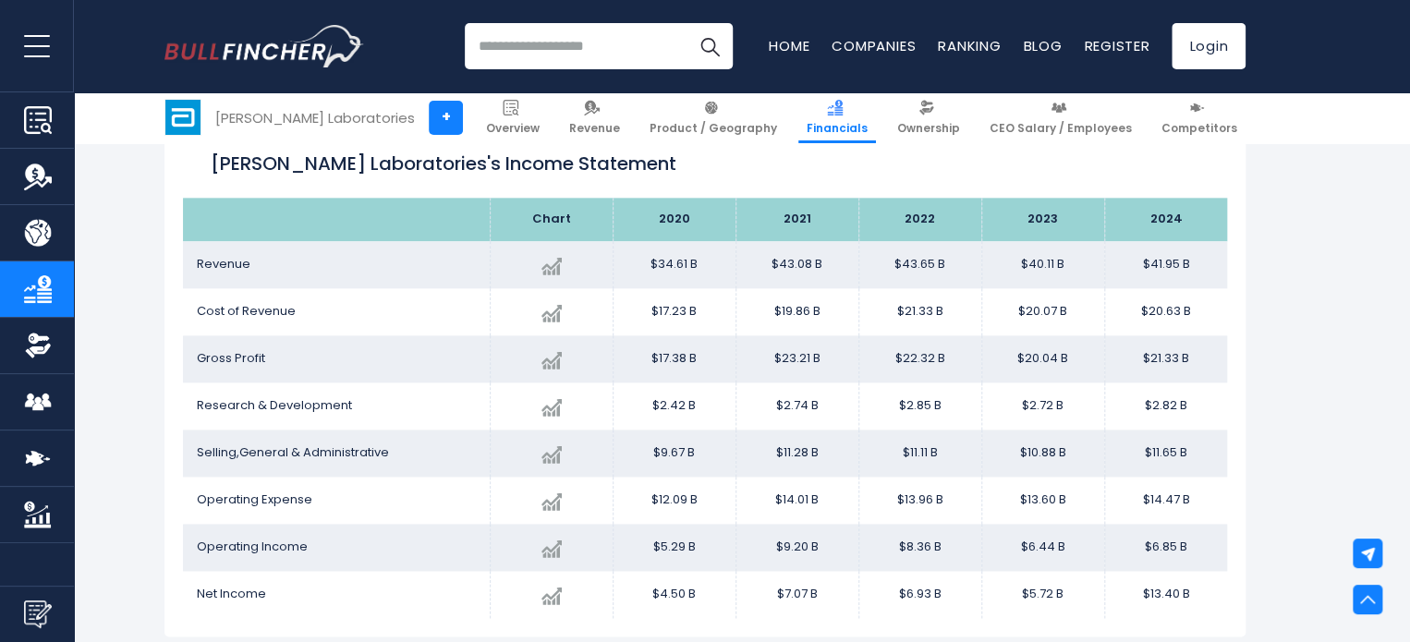
scroll to position [768, 0]
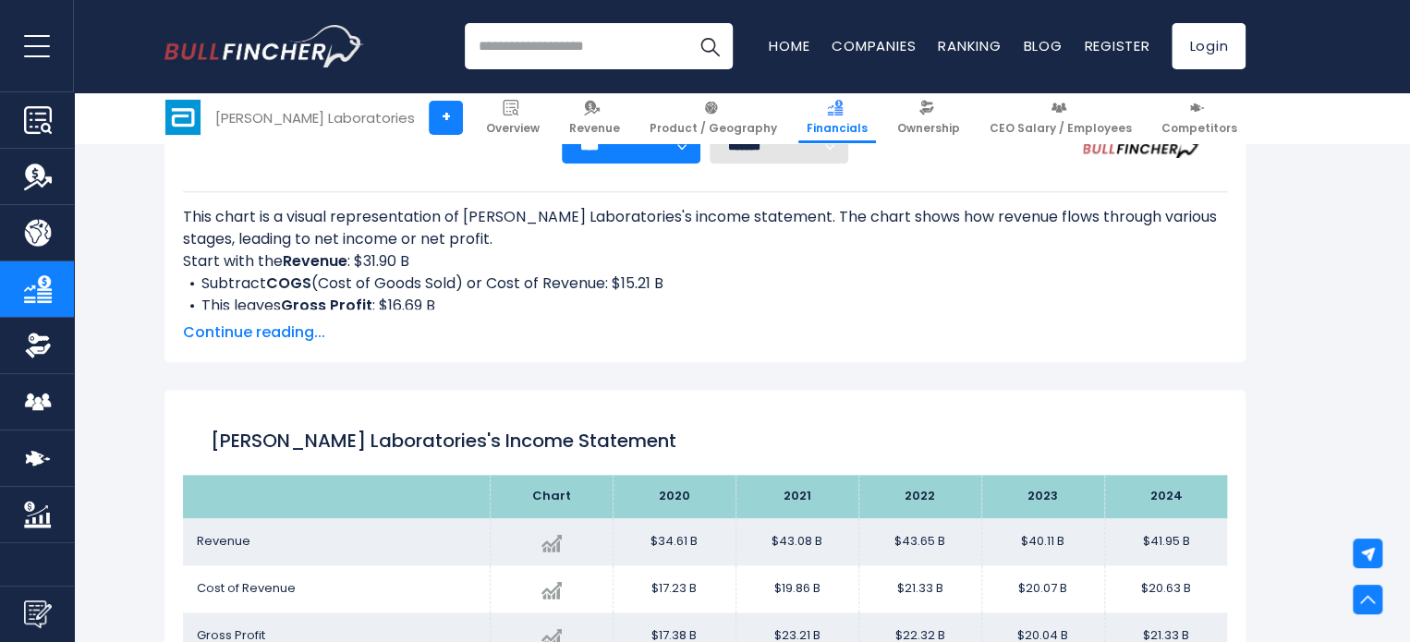
click at [383, 435] on h1 "Abbott Laboratories's Income Statement" at bounding box center [705, 441] width 989 height 28
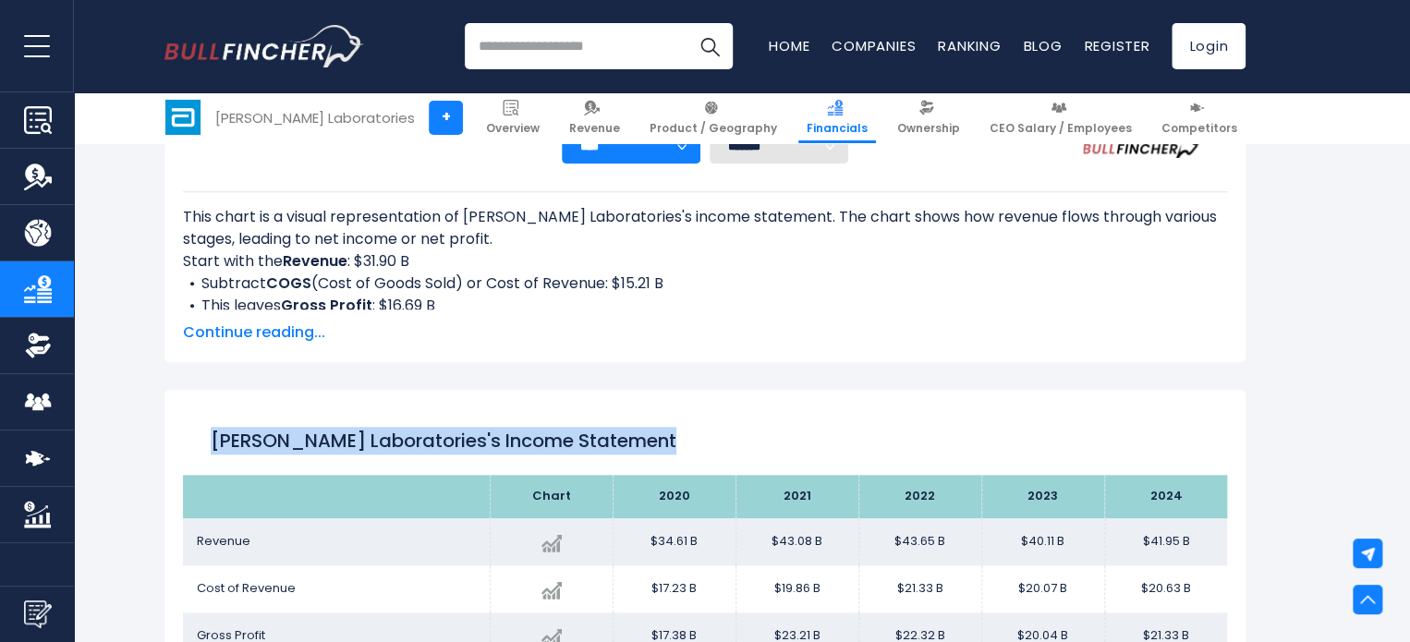
click at [383, 435] on h1 "Abbott Laboratories's Income Statement" at bounding box center [705, 441] width 989 height 28
copy div "Abbott Laboratories's Income Statement"
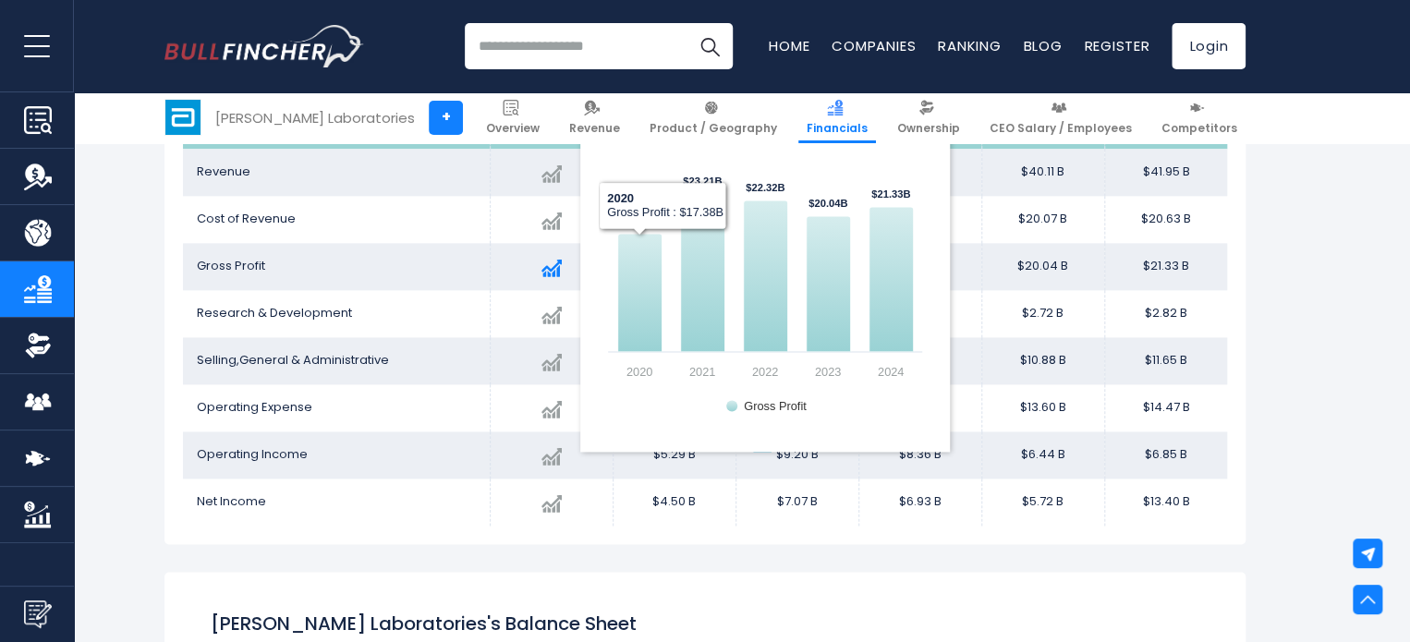
scroll to position [1045, 0]
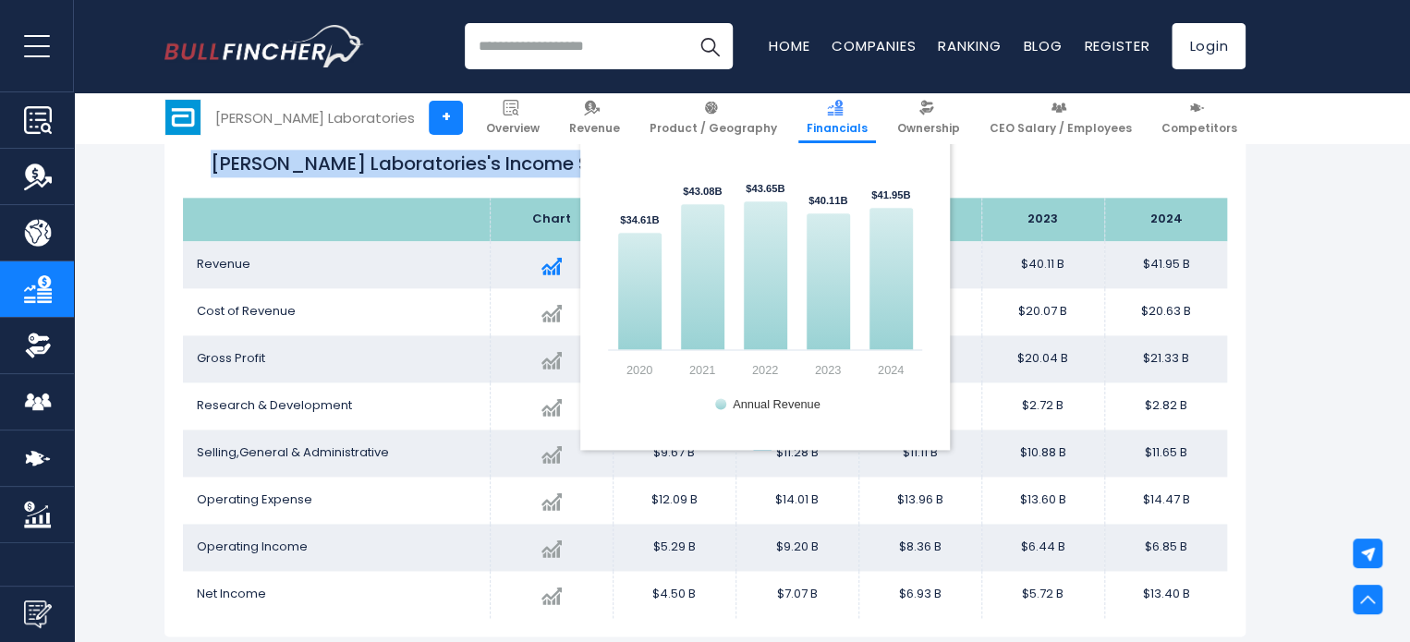
click at [560, 263] on img at bounding box center [551, 266] width 20 height 20
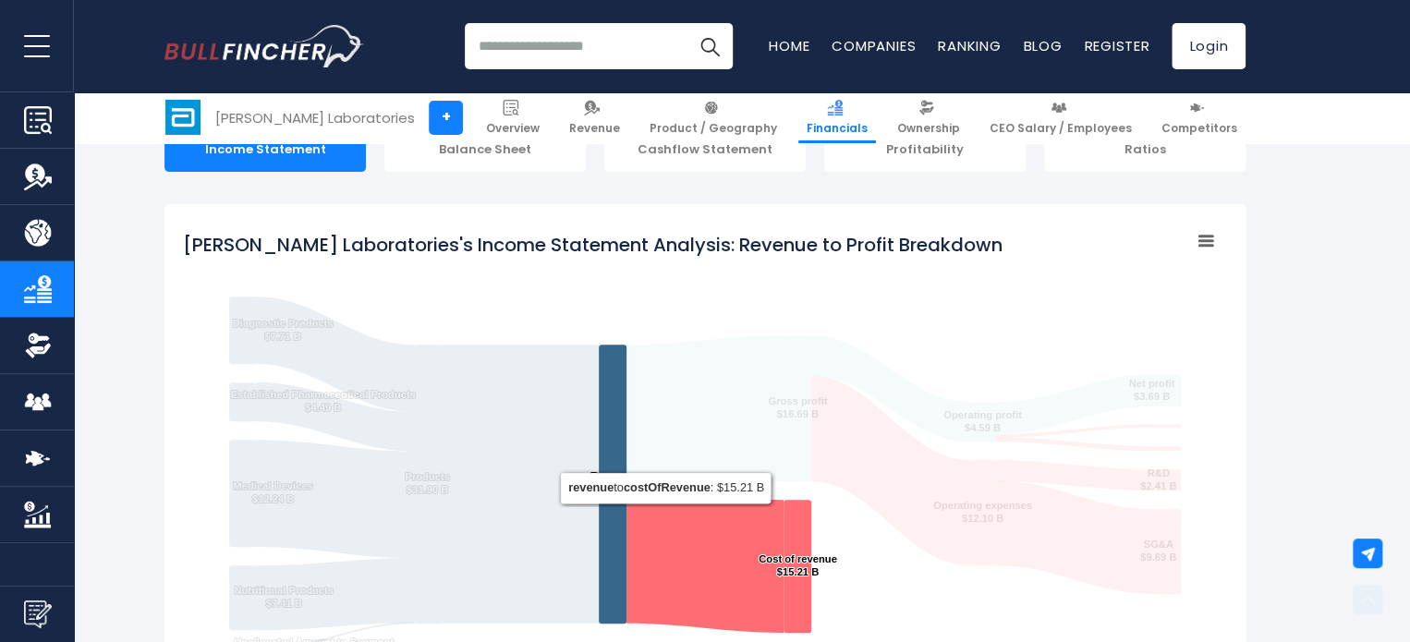
scroll to position [491, 0]
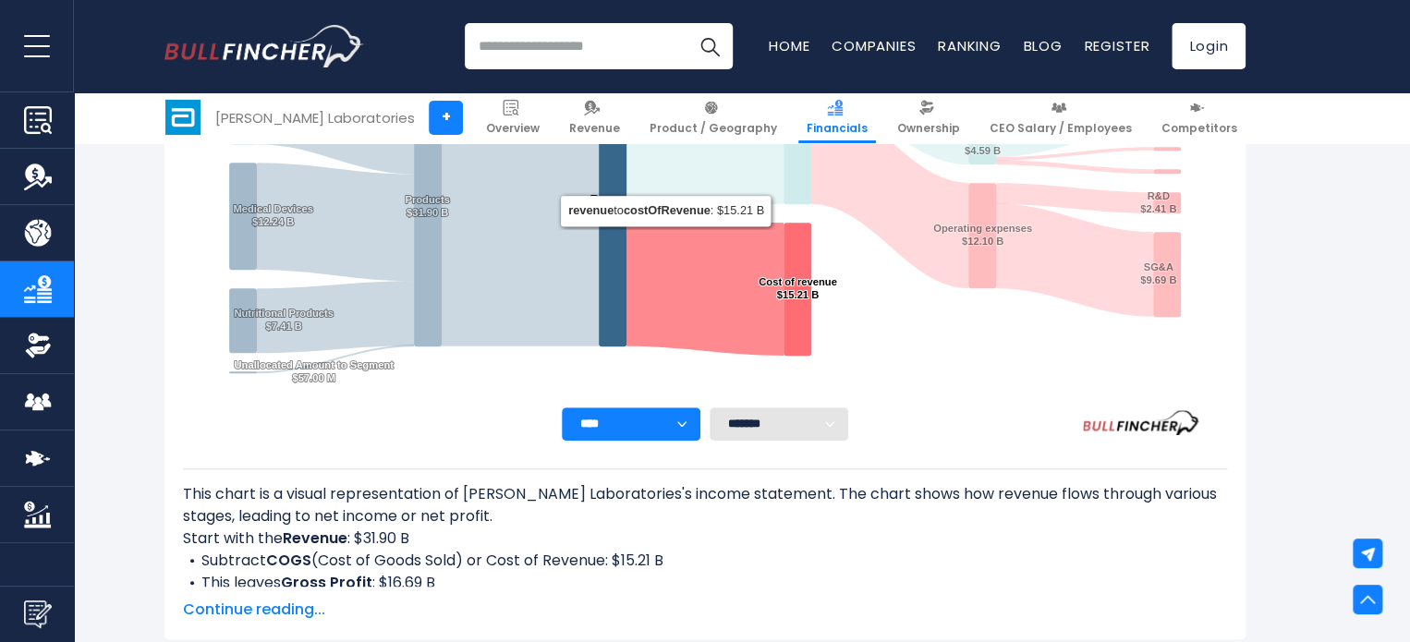
click at [672, 415] on select "**** **** **** **** **** ****" at bounding box center [631, 423] width 139 height 33
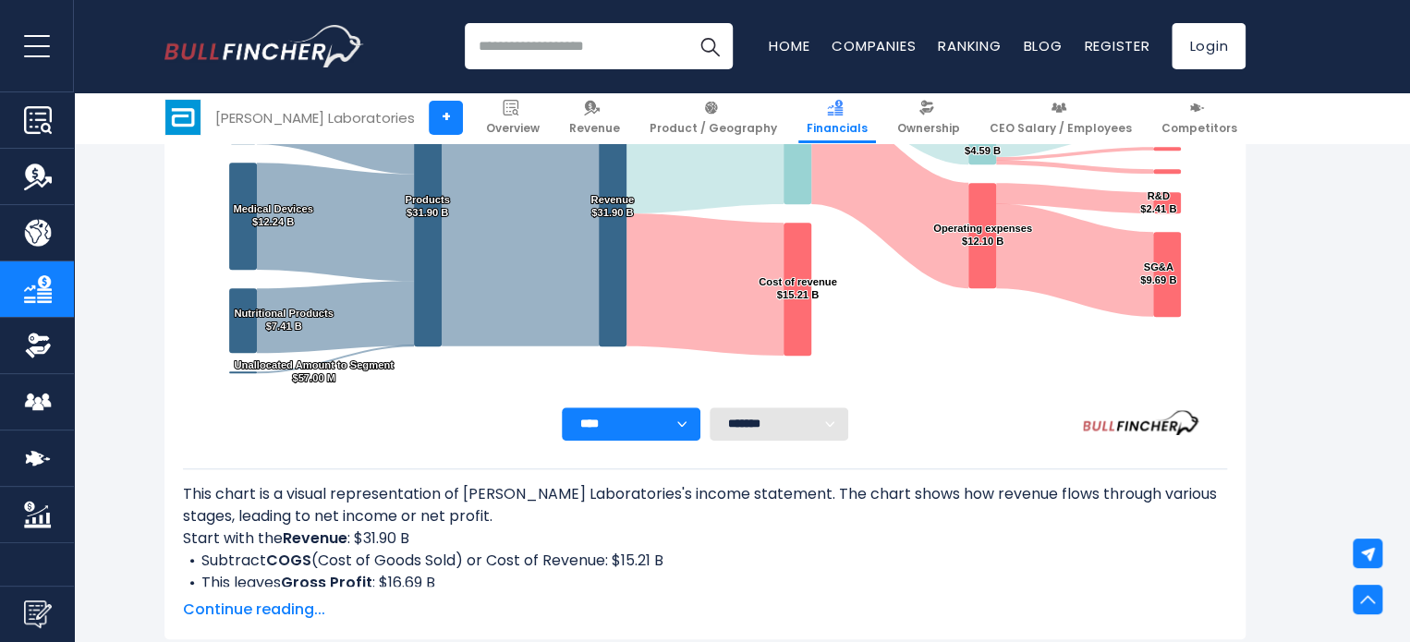
click at [562, 407] on select "**** **** **** **** **** ****" at bounding box center [631, 423] width 139 height 33
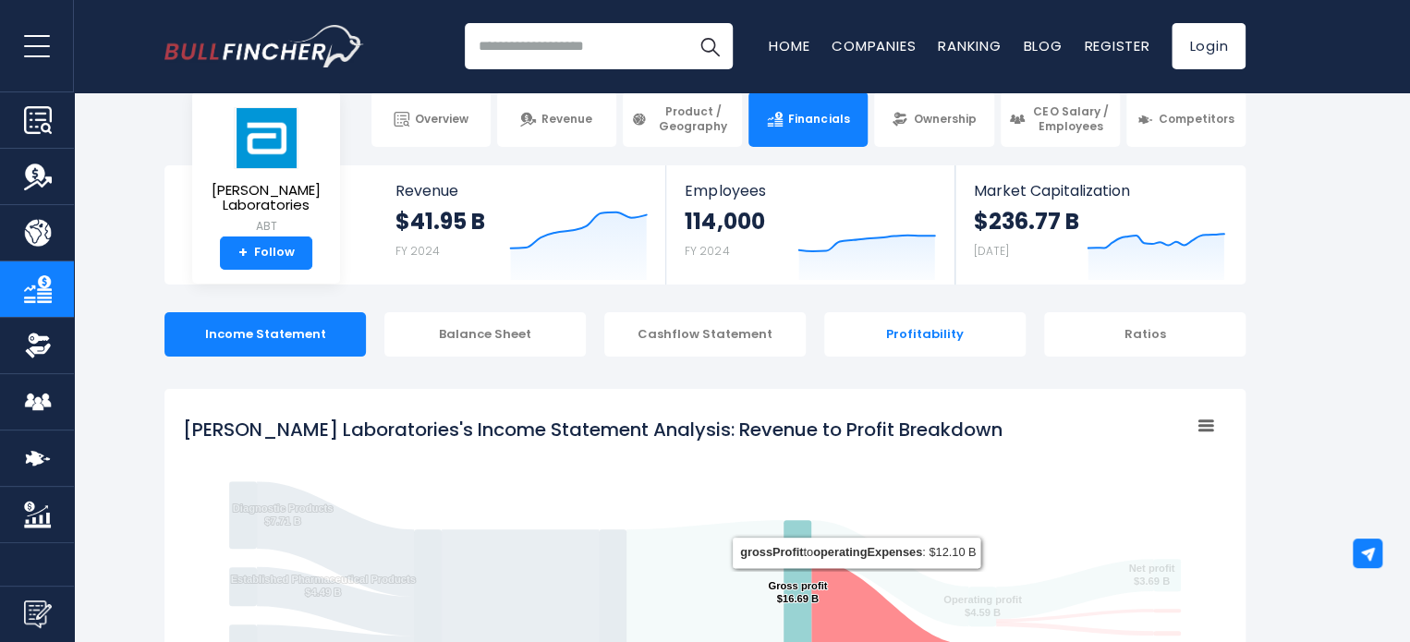
scroll to position [0, 0]
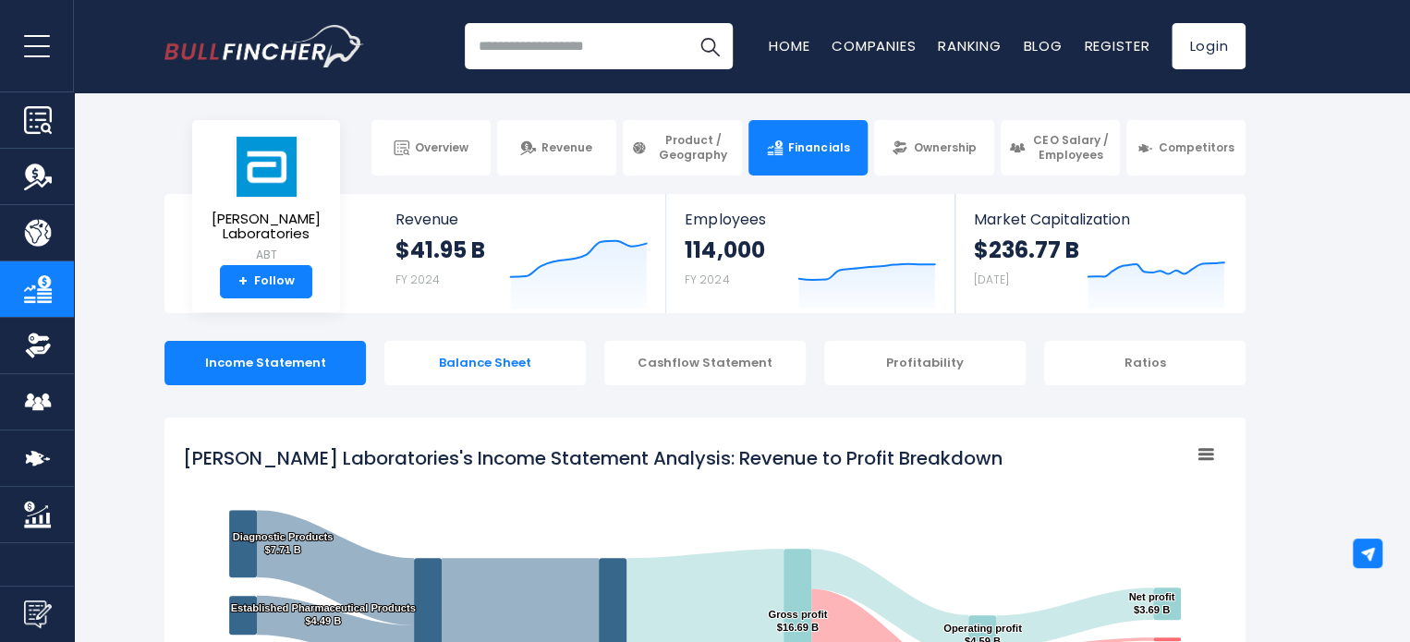
click at [534, 352] on div "Balance Sheet" at bounding box center [484, 363] width 201 height 44
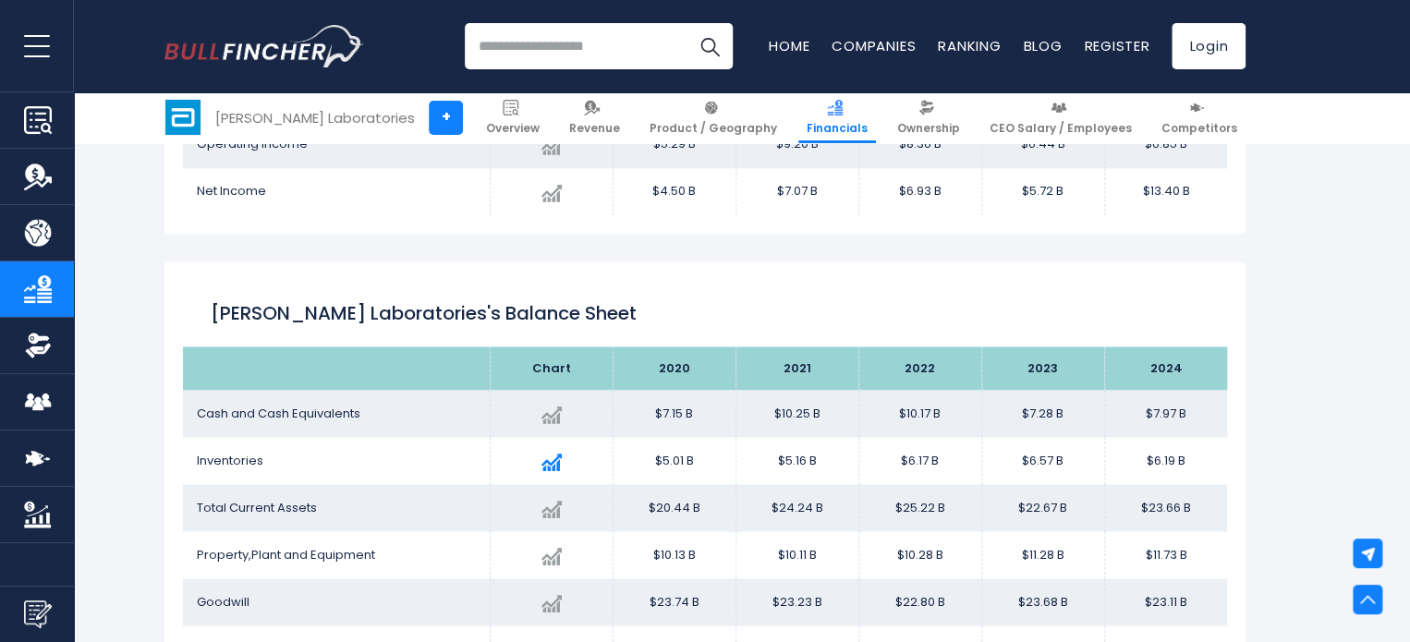
scroll to position [1552, 0]
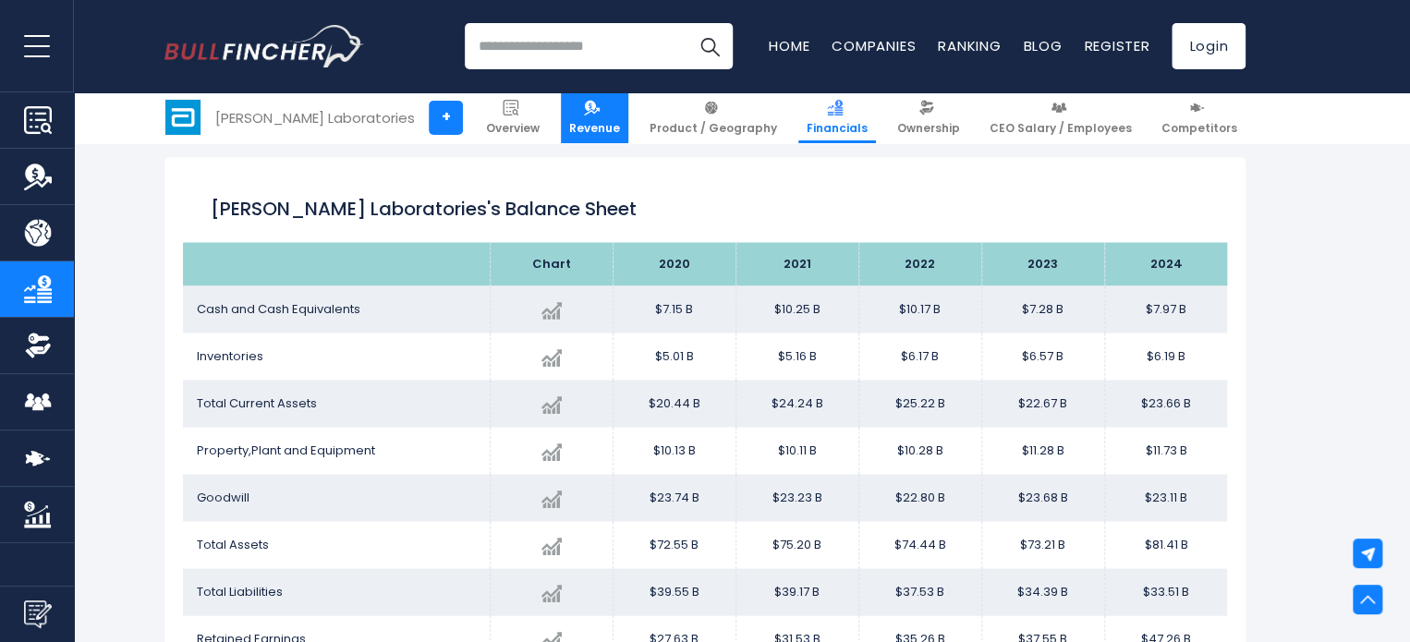
click at [628, 121] on link "Revenue" at bounding box center [594, 117] width 67 height 51
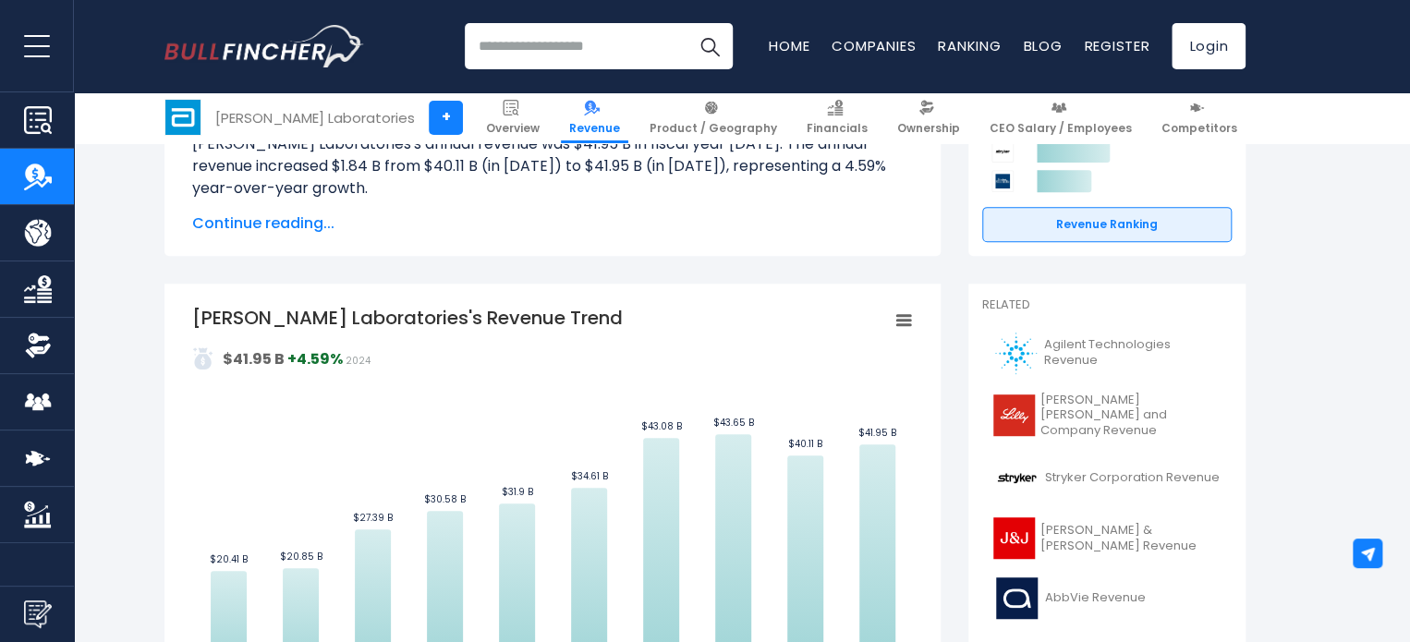
drag, startPoint x: 462, startPoint y: 321, endPoint x: 543, endPoint y: 310, distance: 81.9
click at [541, 312] on icon "Created with Highcharts 12.1.2 Values Chart context menu Abbott Laboratories's …" at bounding box center [552, 513] width 721 height 416
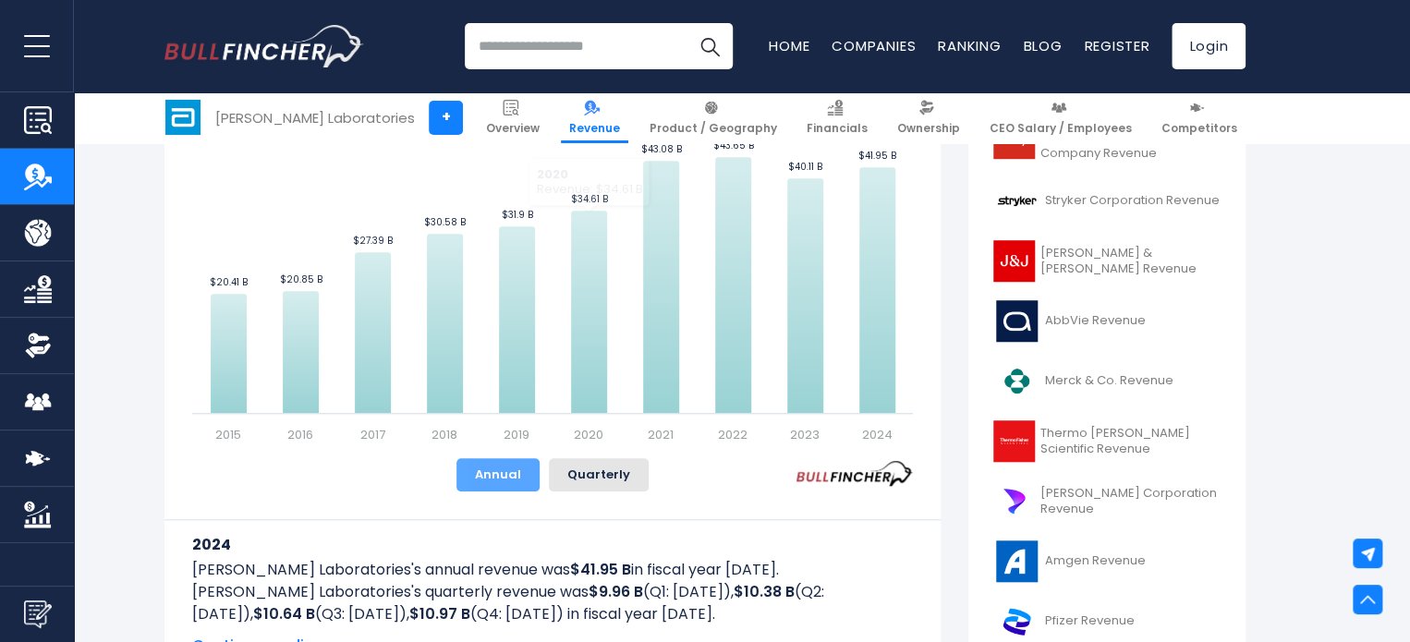
click at [526, 480] on button "Annual" at bounding box center [497, 474] width 83 height 33
click at [500, 469] on button "Annual" at bounding box center [497, 474] width 83 height 33
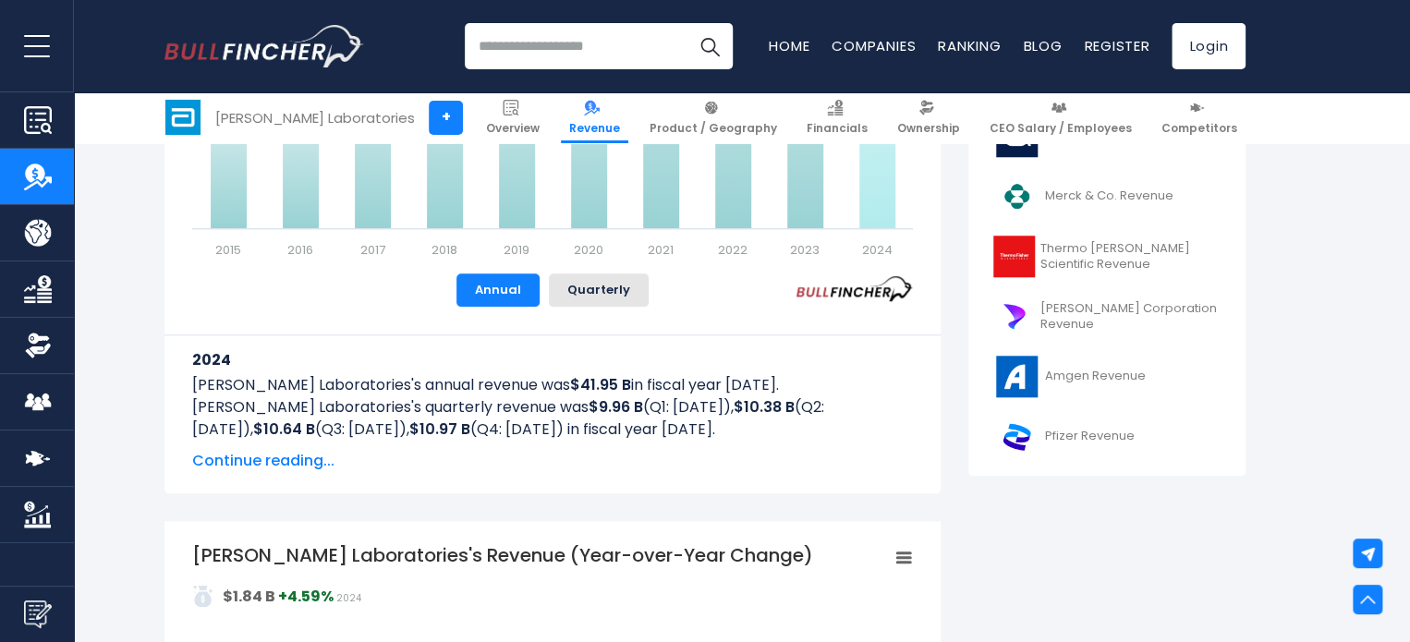
scroll to position [924, 0]
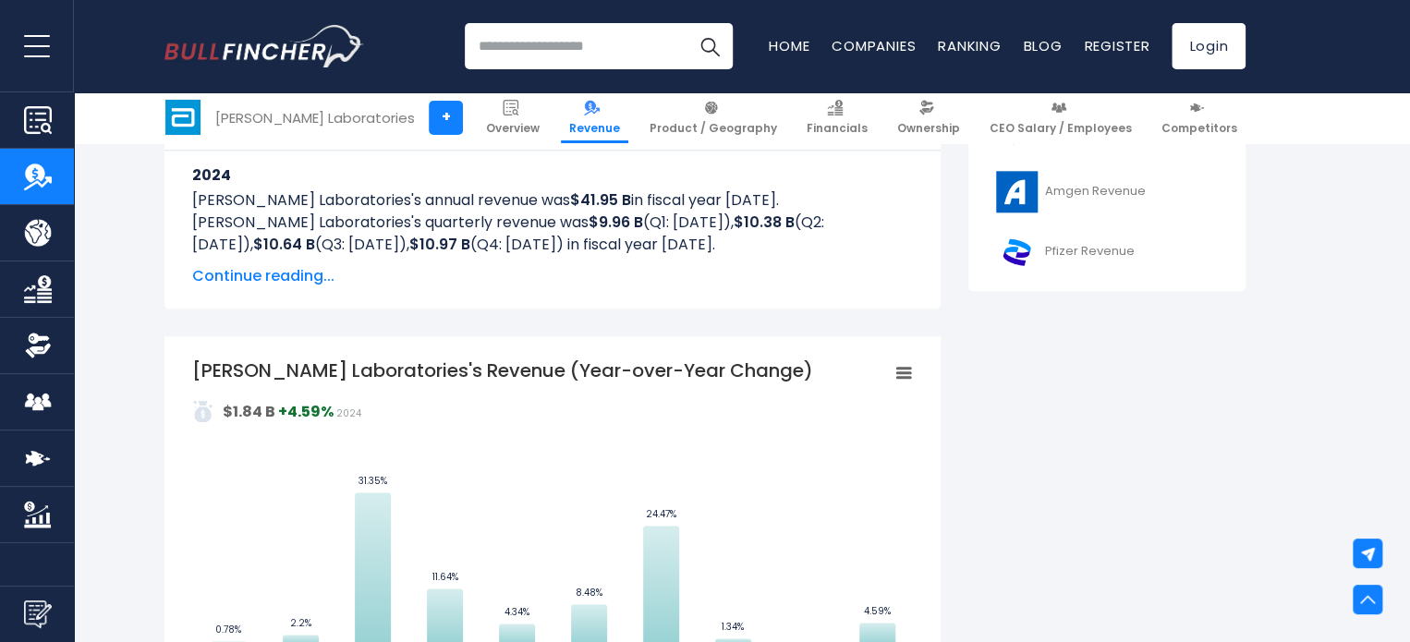
click at [274, 284] on span "Continue reading..." at bounding box center [552, 276] width 721 height 22
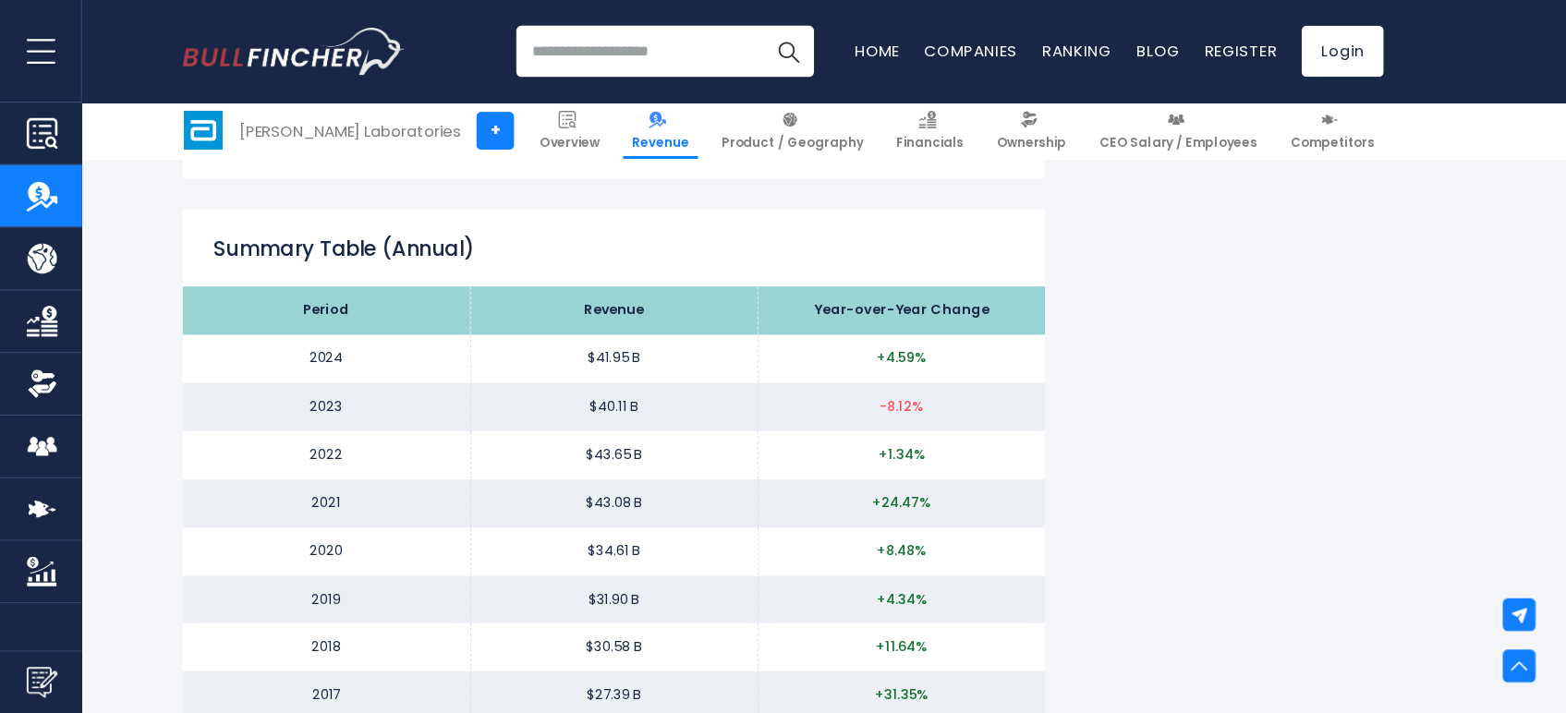
scroll to position [2957, 0]
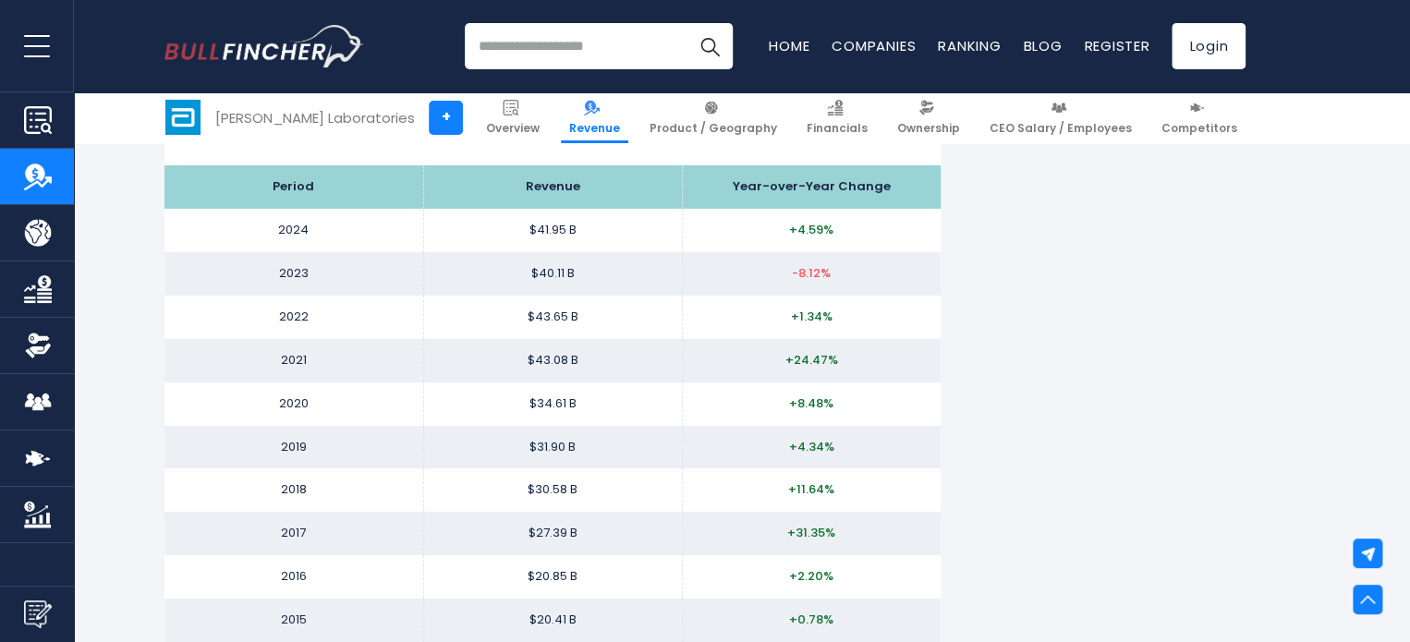
click at [1160, 251] on div "Abbott Laboratories's Revenue Abbott Laboratories's annual revenue was $41.95 B…" at bounding box center [704, 606] width 1081 height 6444
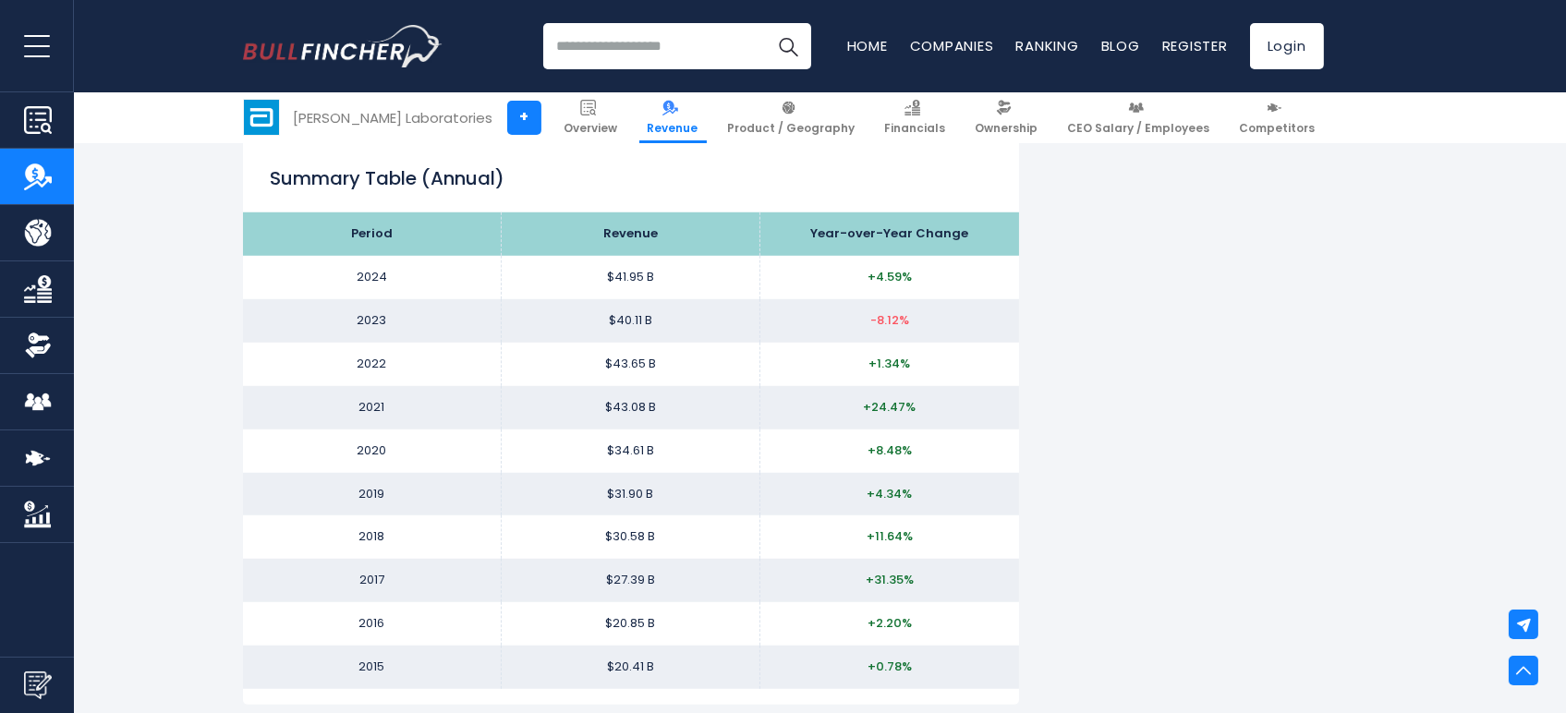
scroll to position [2911, 0]
click at [1409, 467] on div "Abbott Laboratories's Revenue Abbott Laboratories's annual revenue was $41.95 B…" at bounding box center [783, 698] width 1566 height 6536
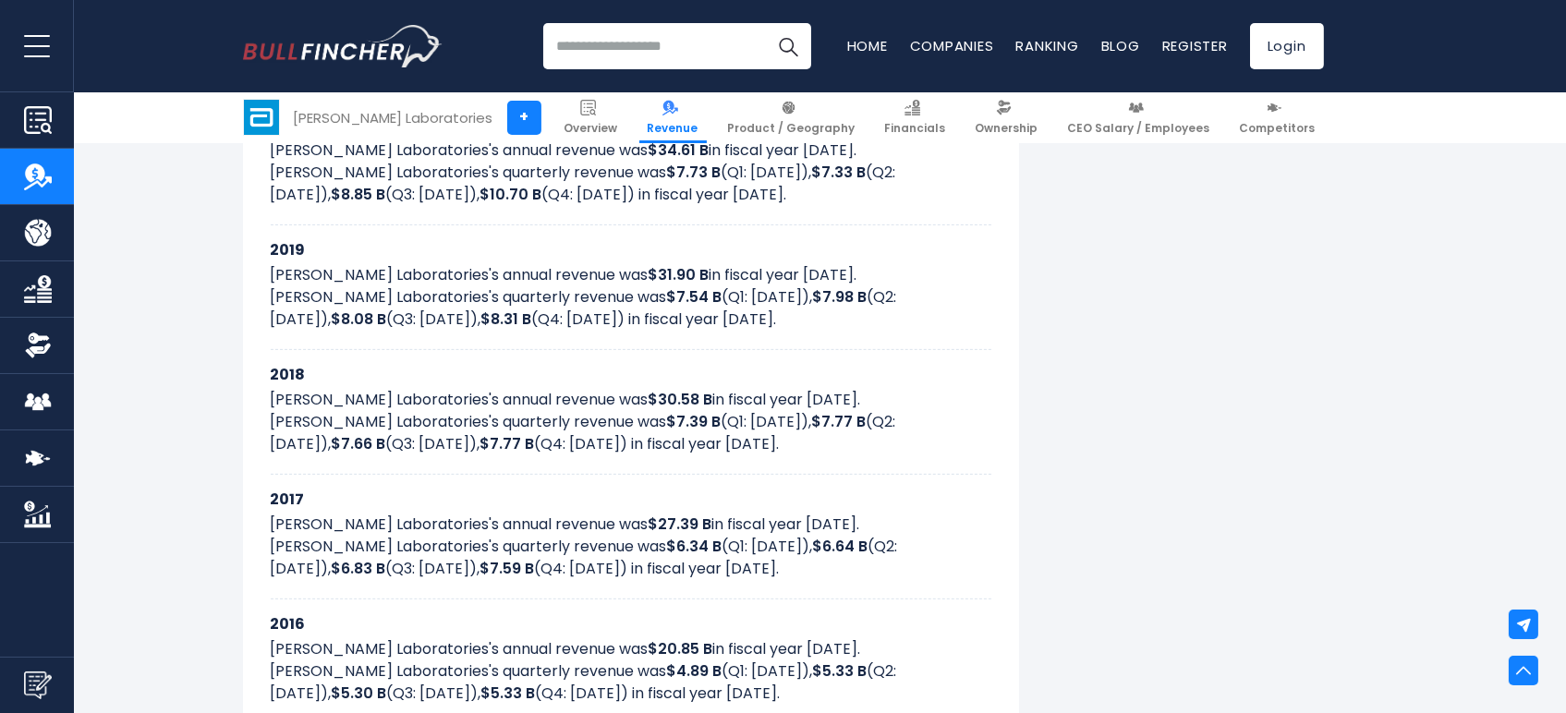
scroll to position [1678, 0]
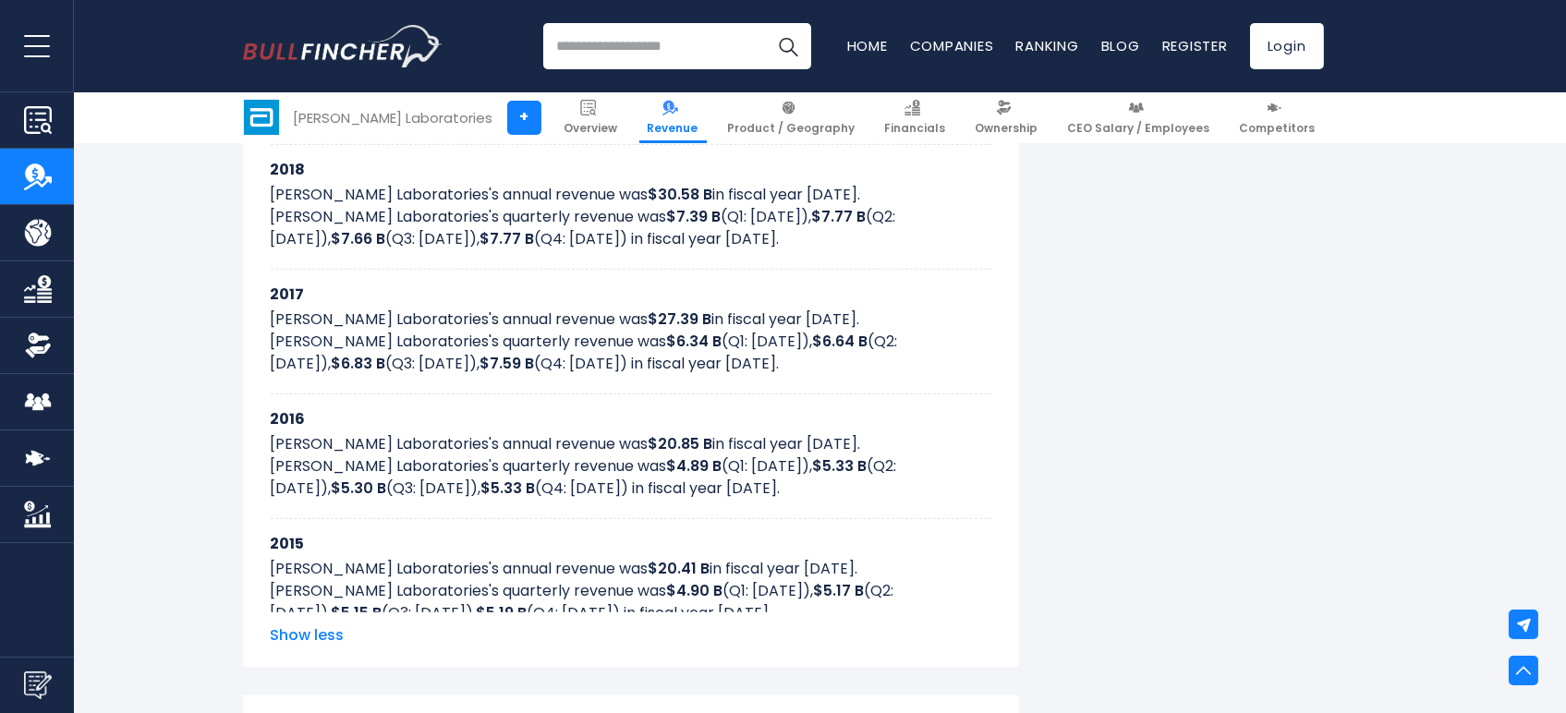
click at [321, 636] on span "Show less" at bounding box center [631, 636] width 721 height 22
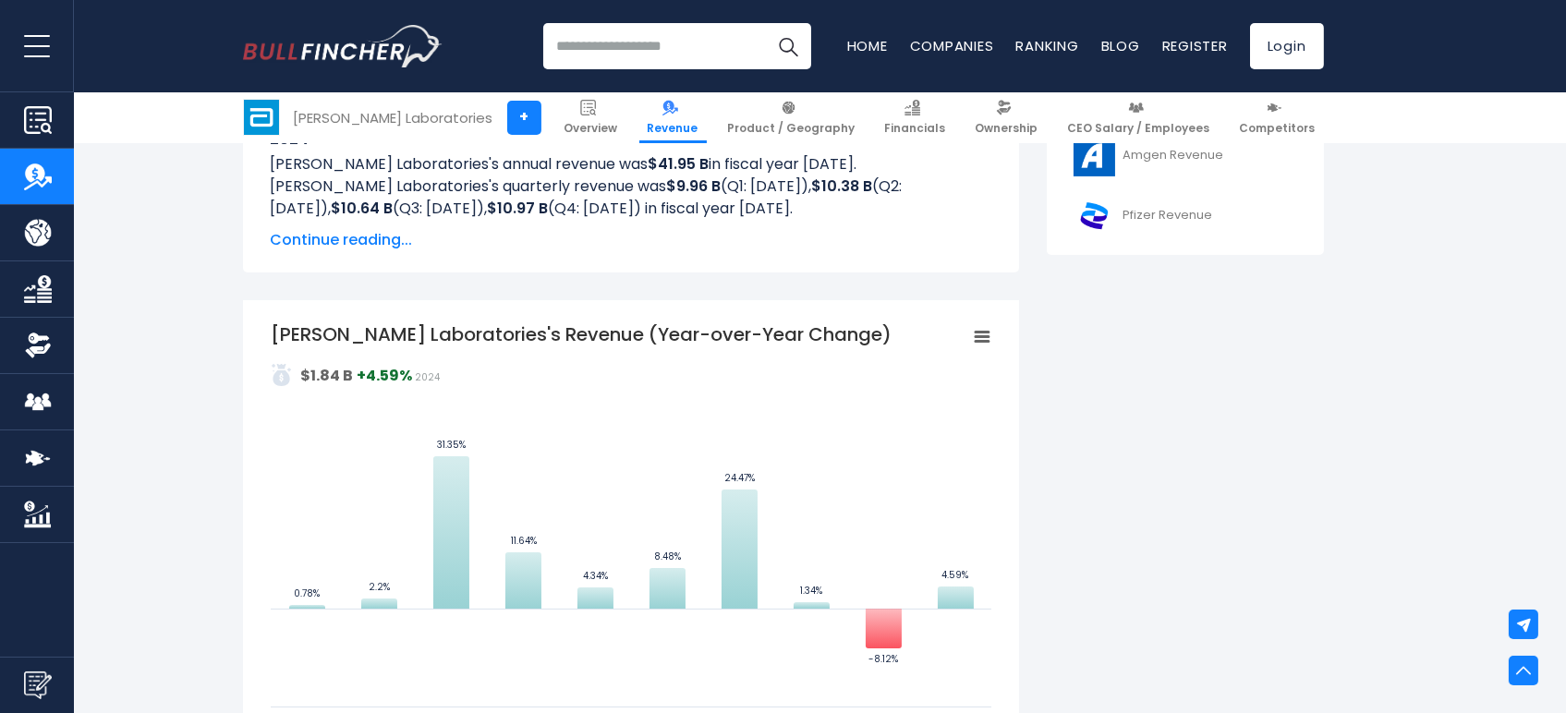
scroll to position [651, 0]
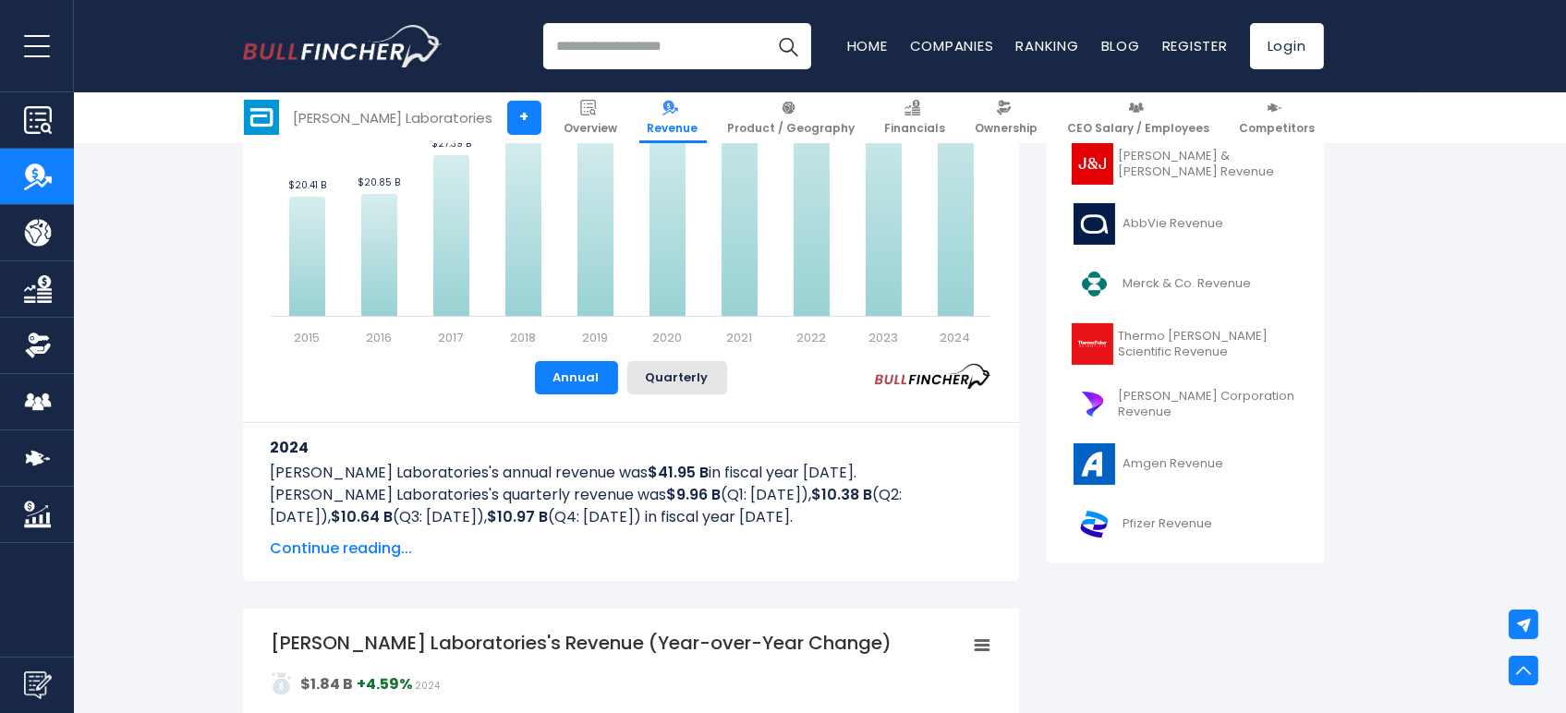
click at [370, 553] on span "Continue reading..." at bounding box center [631, 549] width 721 height 22
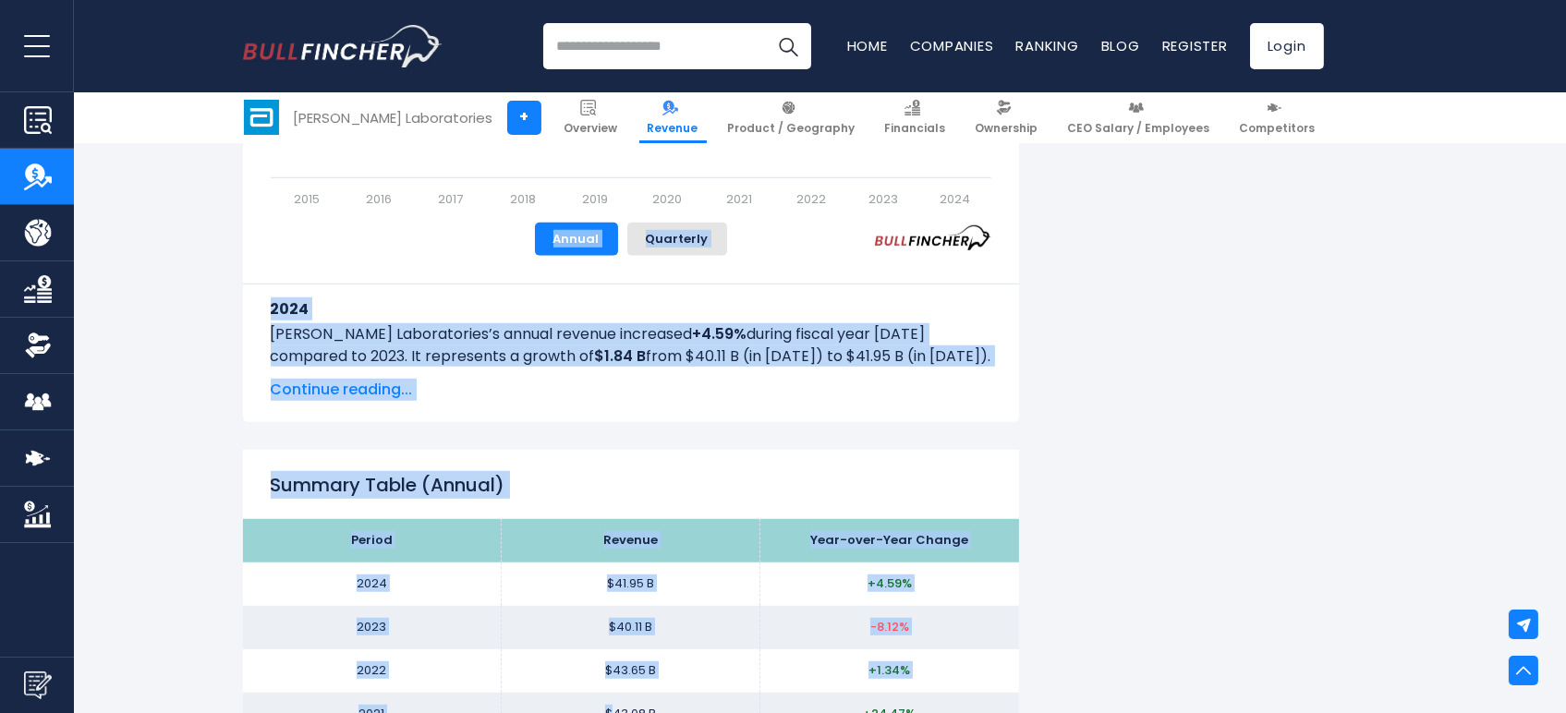
scroll to position [2650, 0]
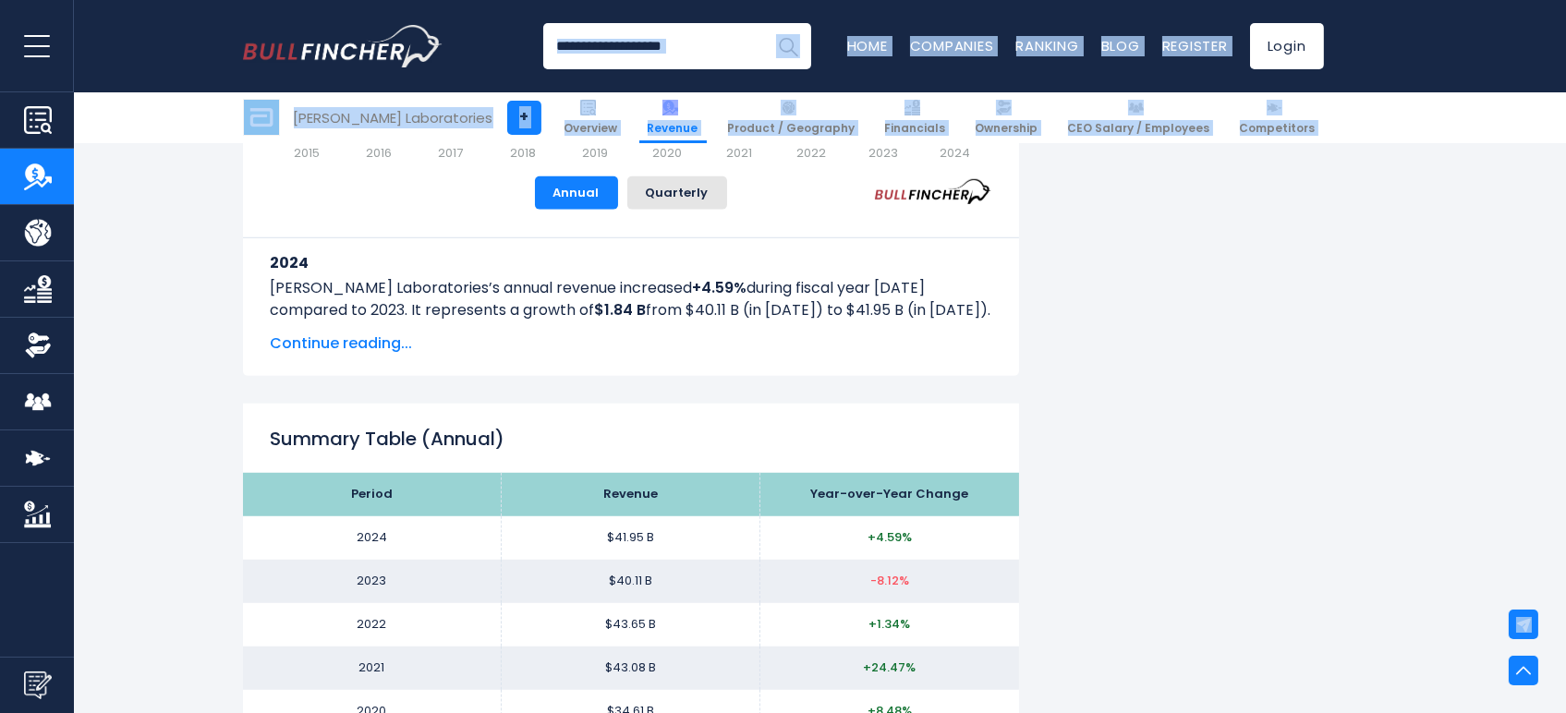
drag, startPoint x: 272, startPoint y: 443, endPoint x: 474, endPoint y: 116, distance: 383.8
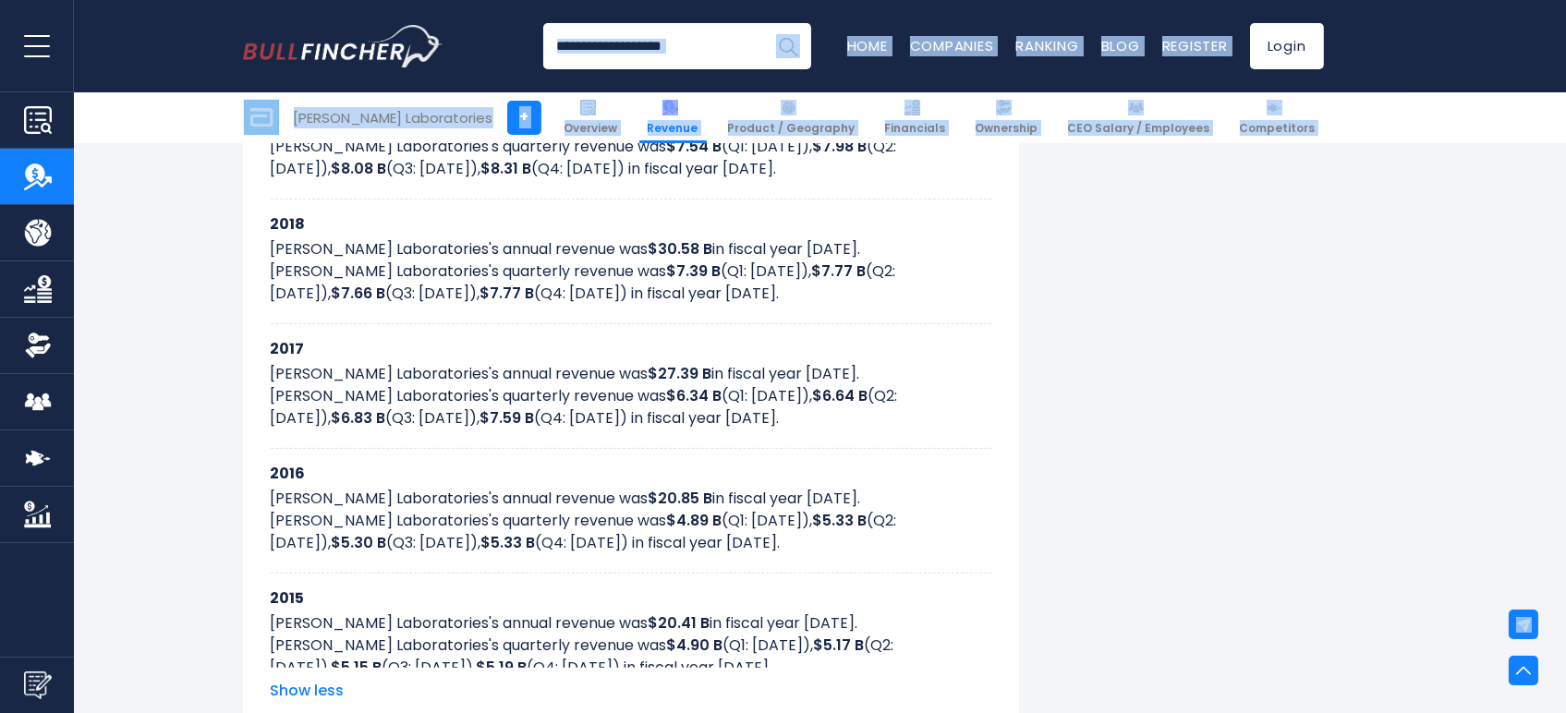
scroll to position [1726, 0]
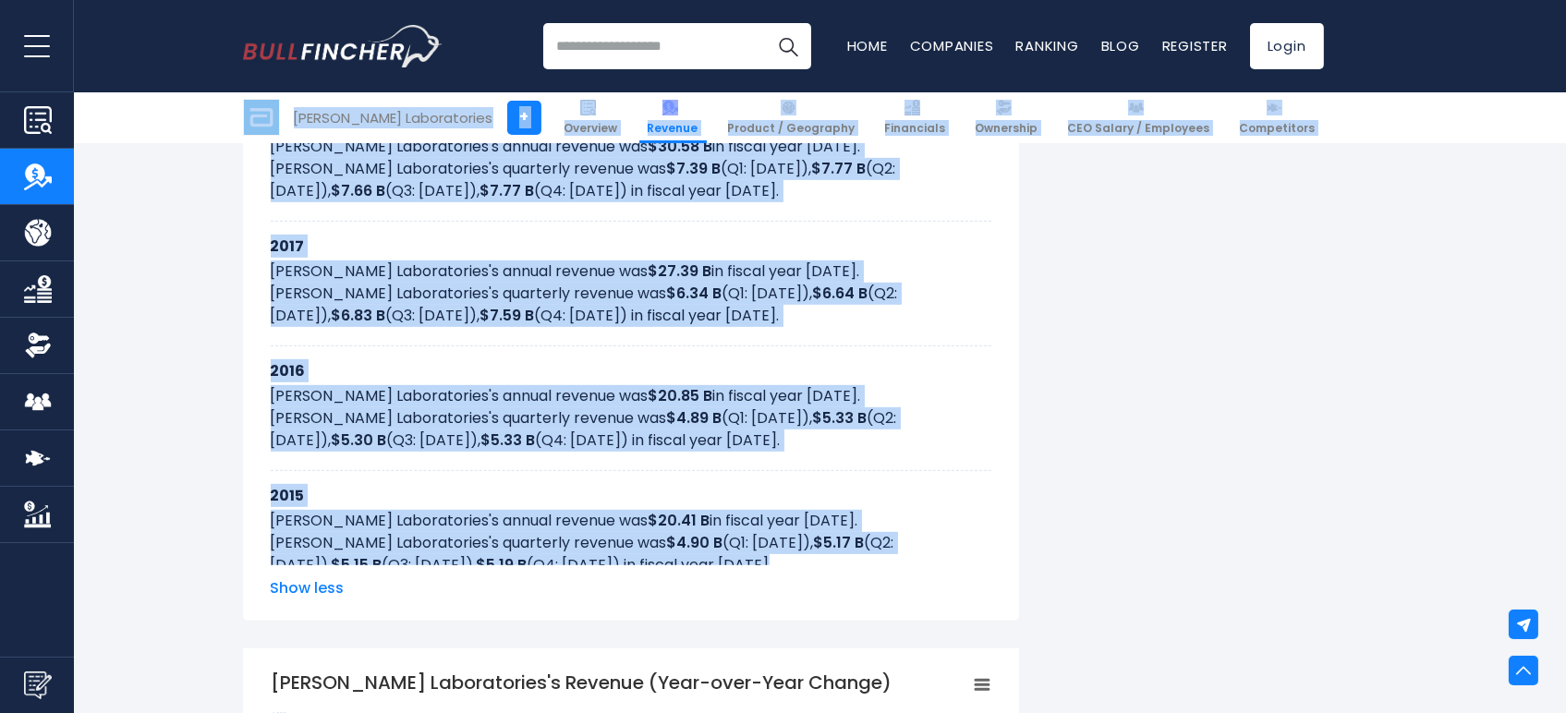
drag, startPoint x: 681, startPoint y: 558, endPoint x: 262, endPoint y: 125, distance: 602.5
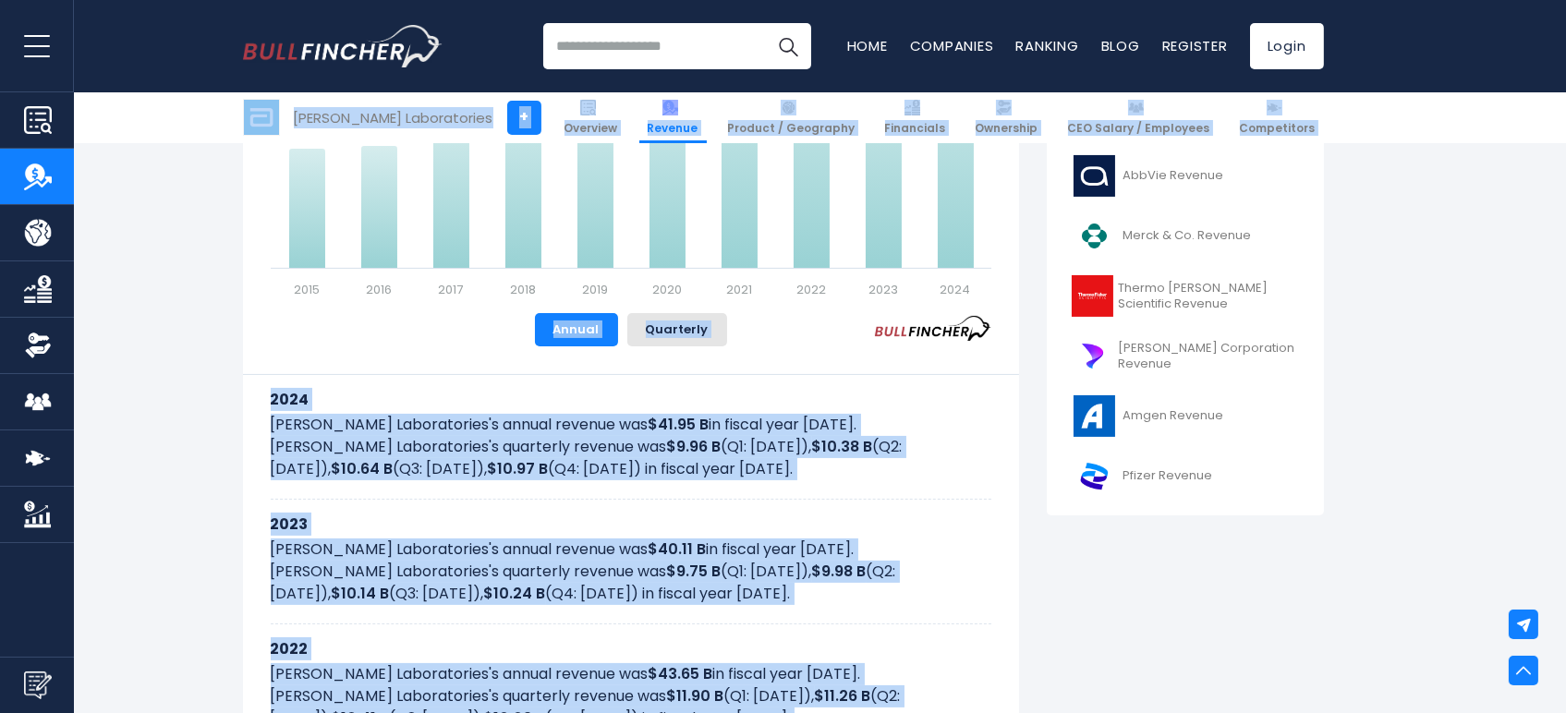
scroll to position [494, 0]
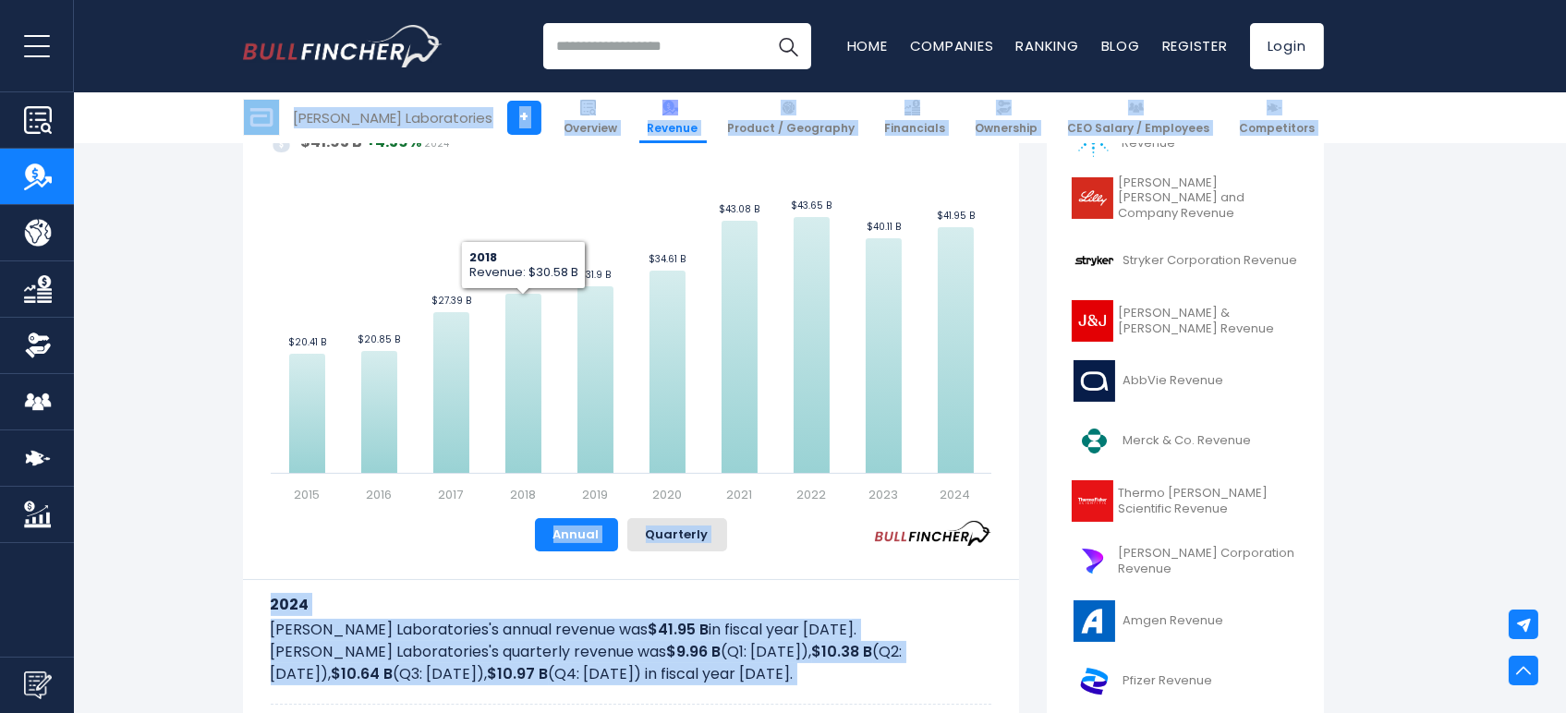
click at [518, 634] on p "Abbott Laboratories's annual revenue was $41.95 B in fiscal year 2024." at bounding box center [631, 630] width 721 height 22
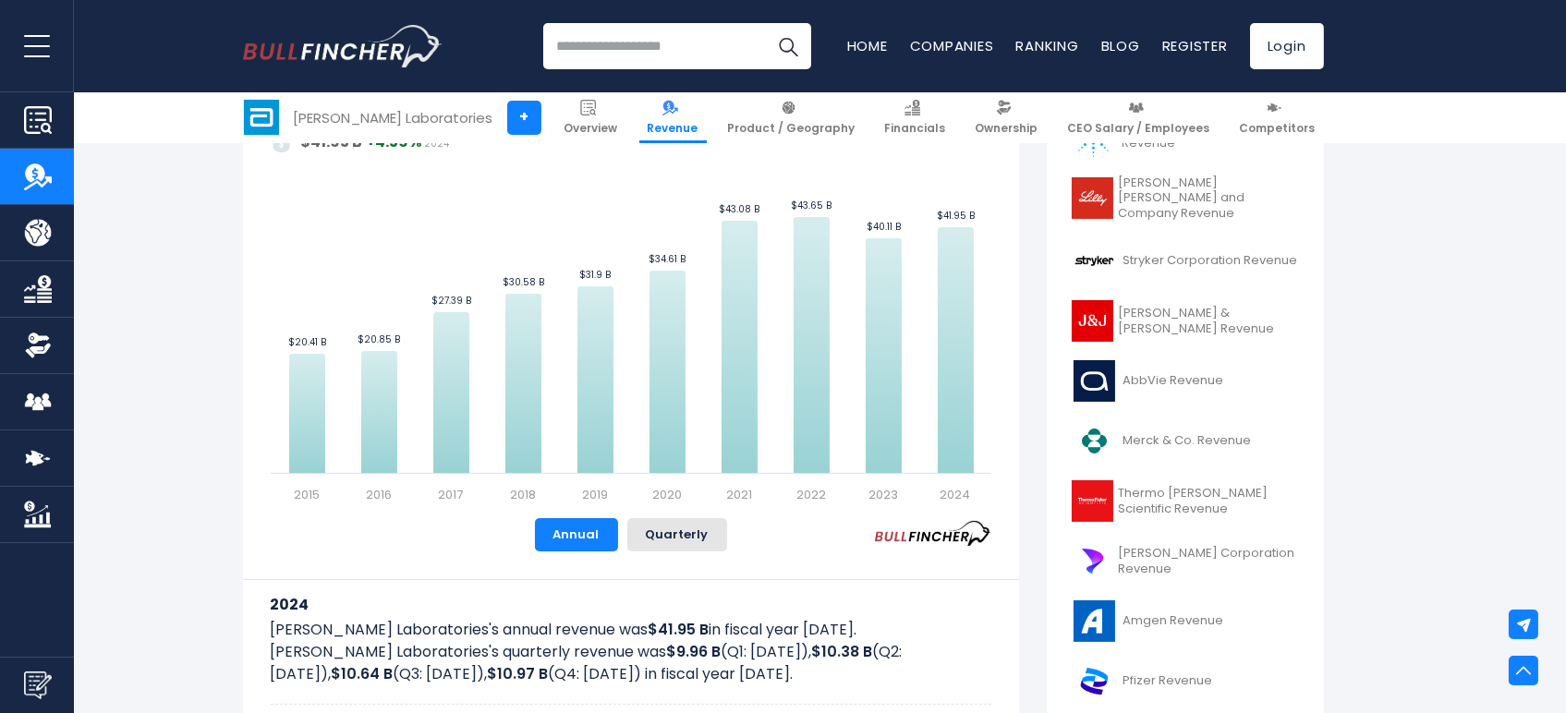
scroll to position [392, 0]
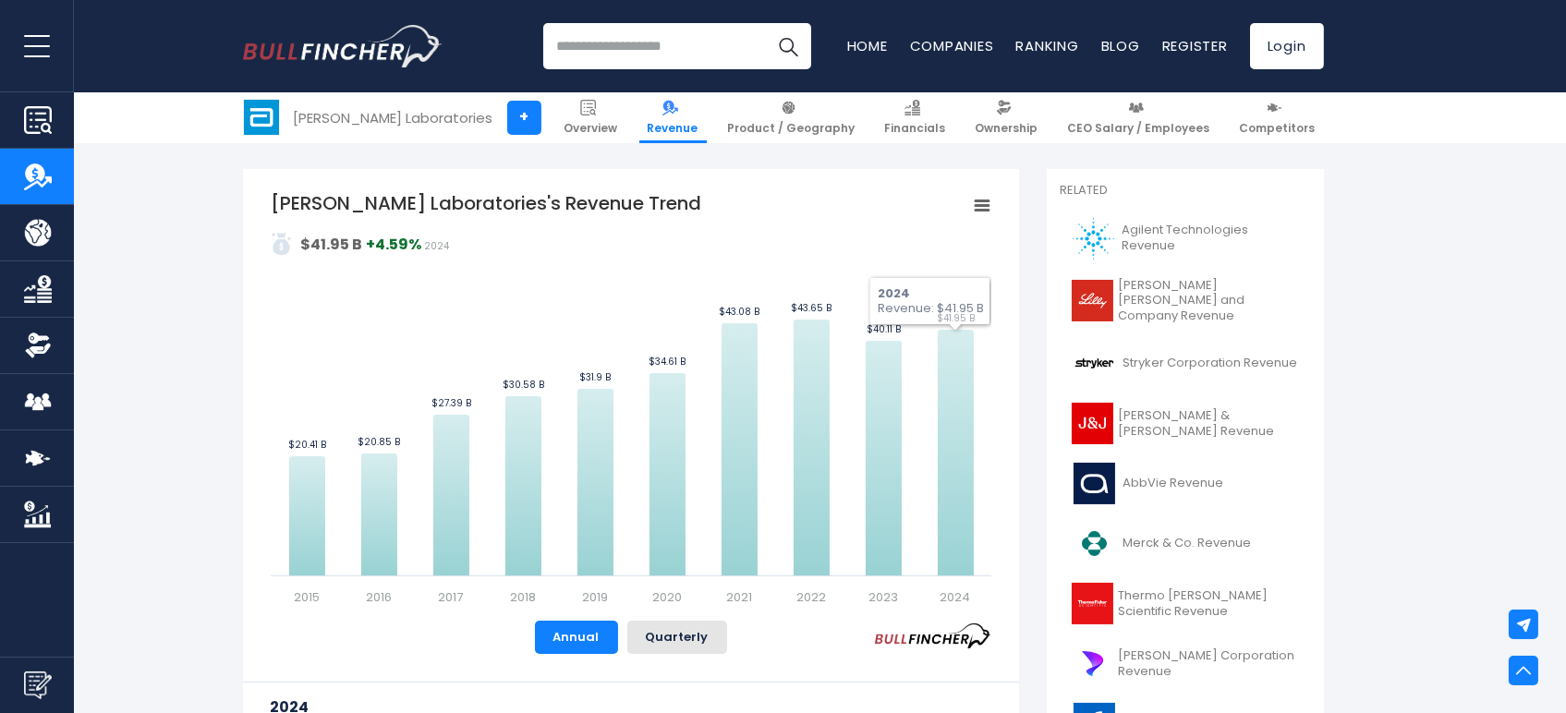
click at [977, 211] on icon "Abbott Laboratories's Revenue Trend" at bounding box center [982, 205] width 13 height 9
click at [946, 328] on li "Download PNG Image" at bounding box center [919, 321] width 135 height 26
click at [609, 105] on link "Overview" at bounding box center [591, 117] width 70 height 51
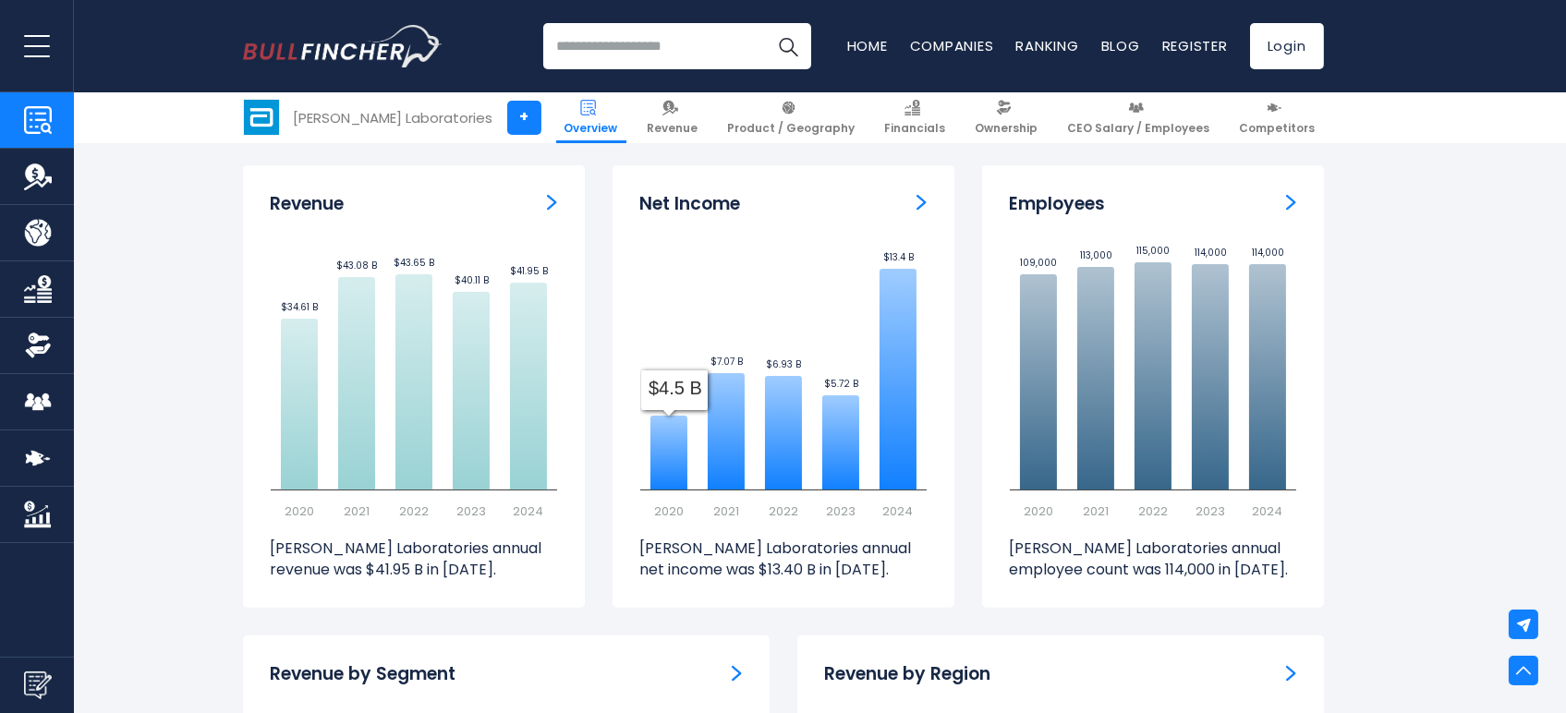
scroll to position [1539, 0]
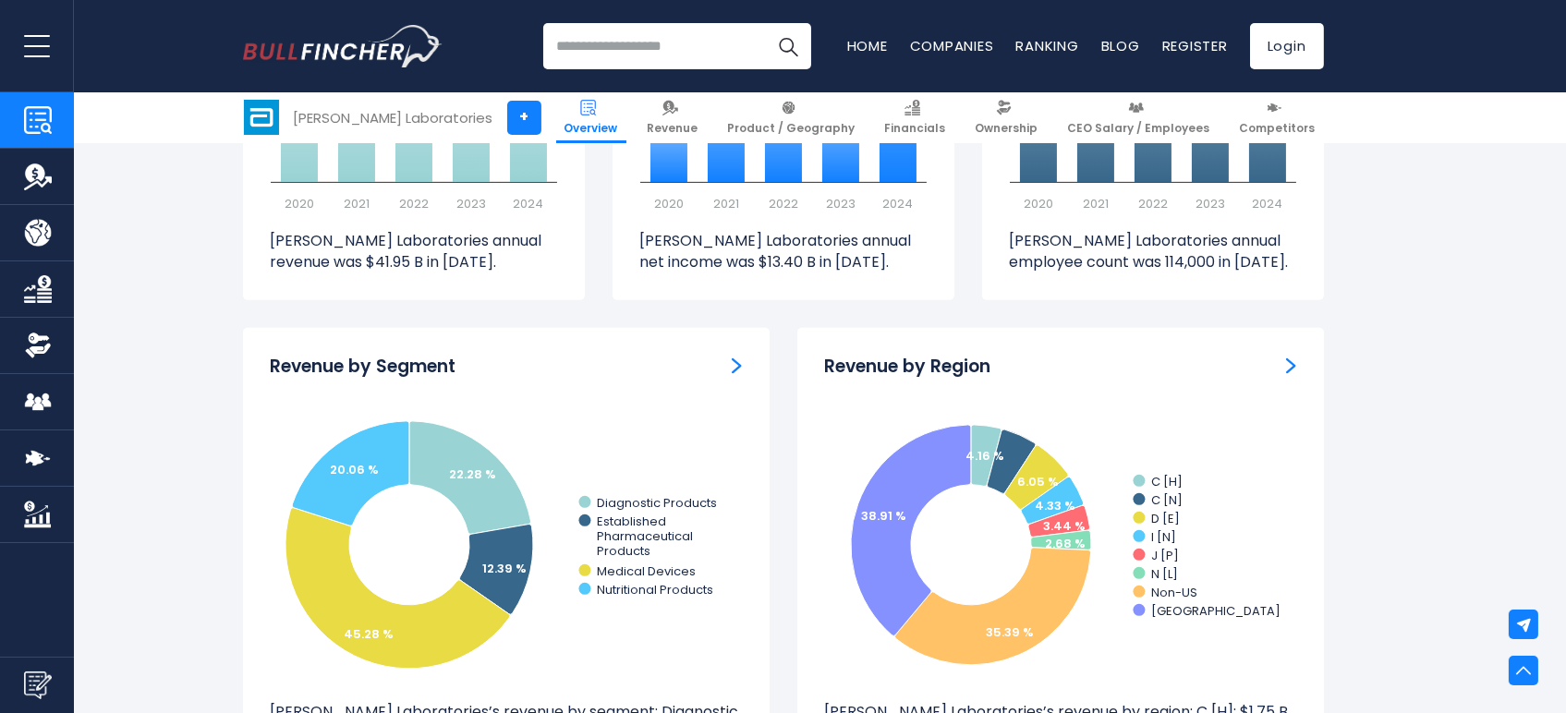
click at [1286, 366] on img "Revenue by Region" at bounding box center [1291, 366] width 10 height 17
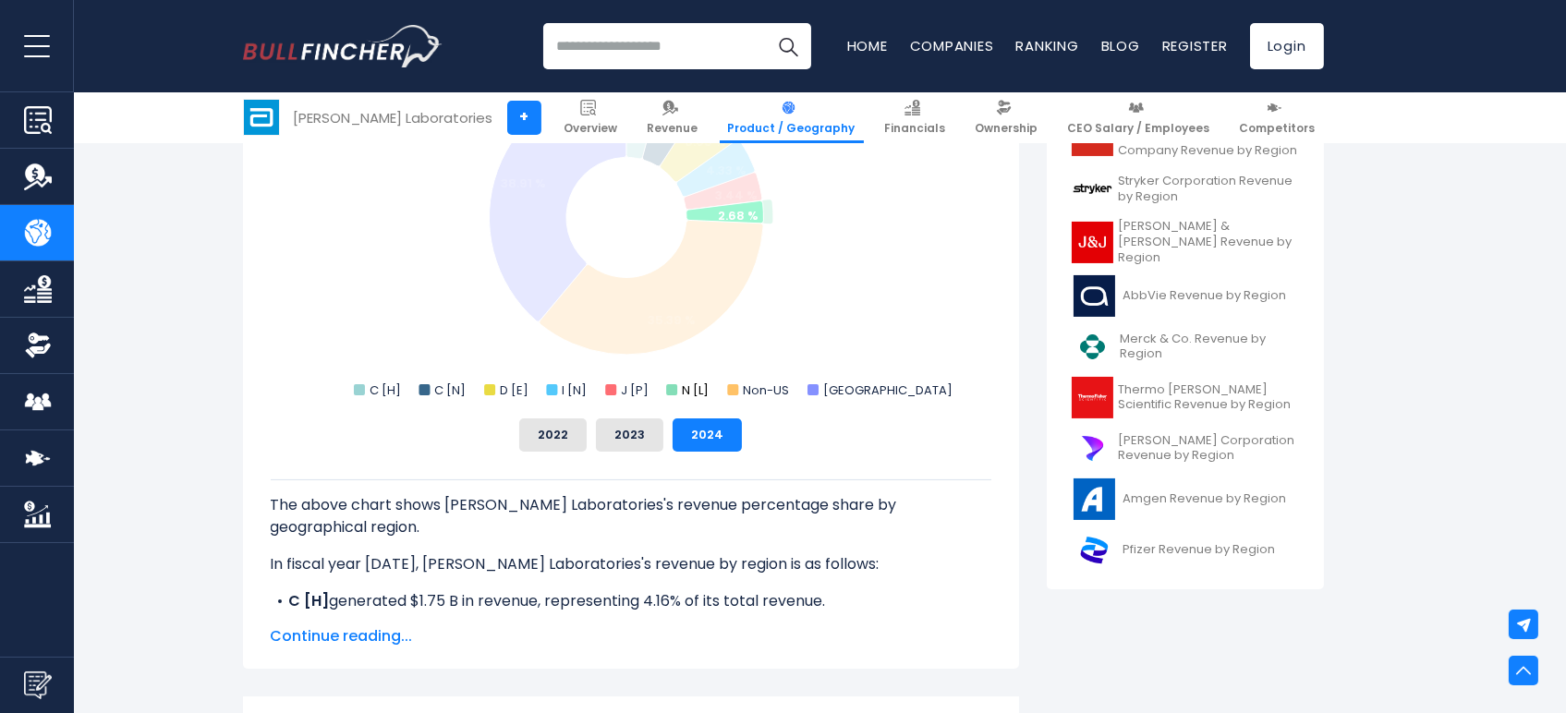
click at [685, 391] on text "N [L]" at bounding box center [695, 391] width 27 height 18
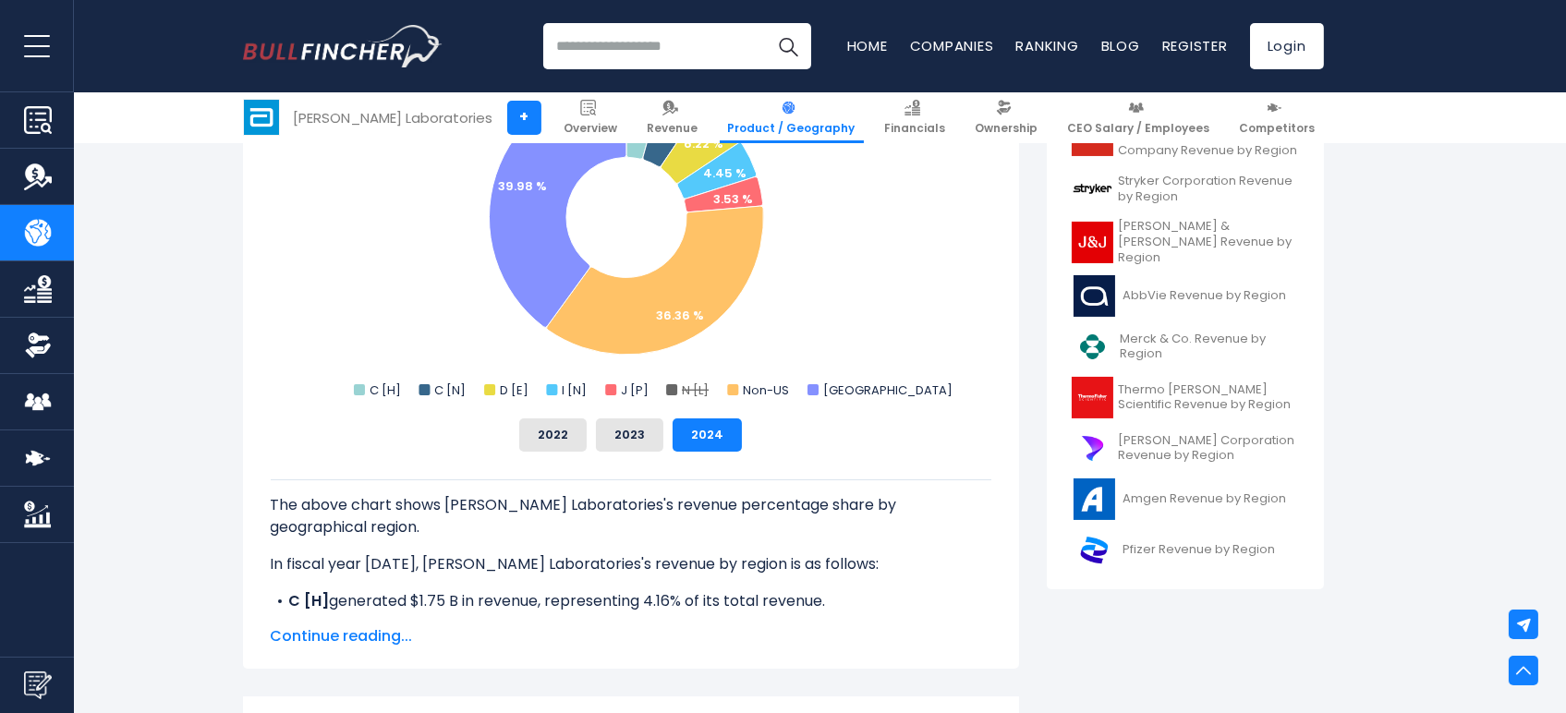
click at [685, 391] on text "N [L]" at bounding box center [695, 391] width 27 height 18
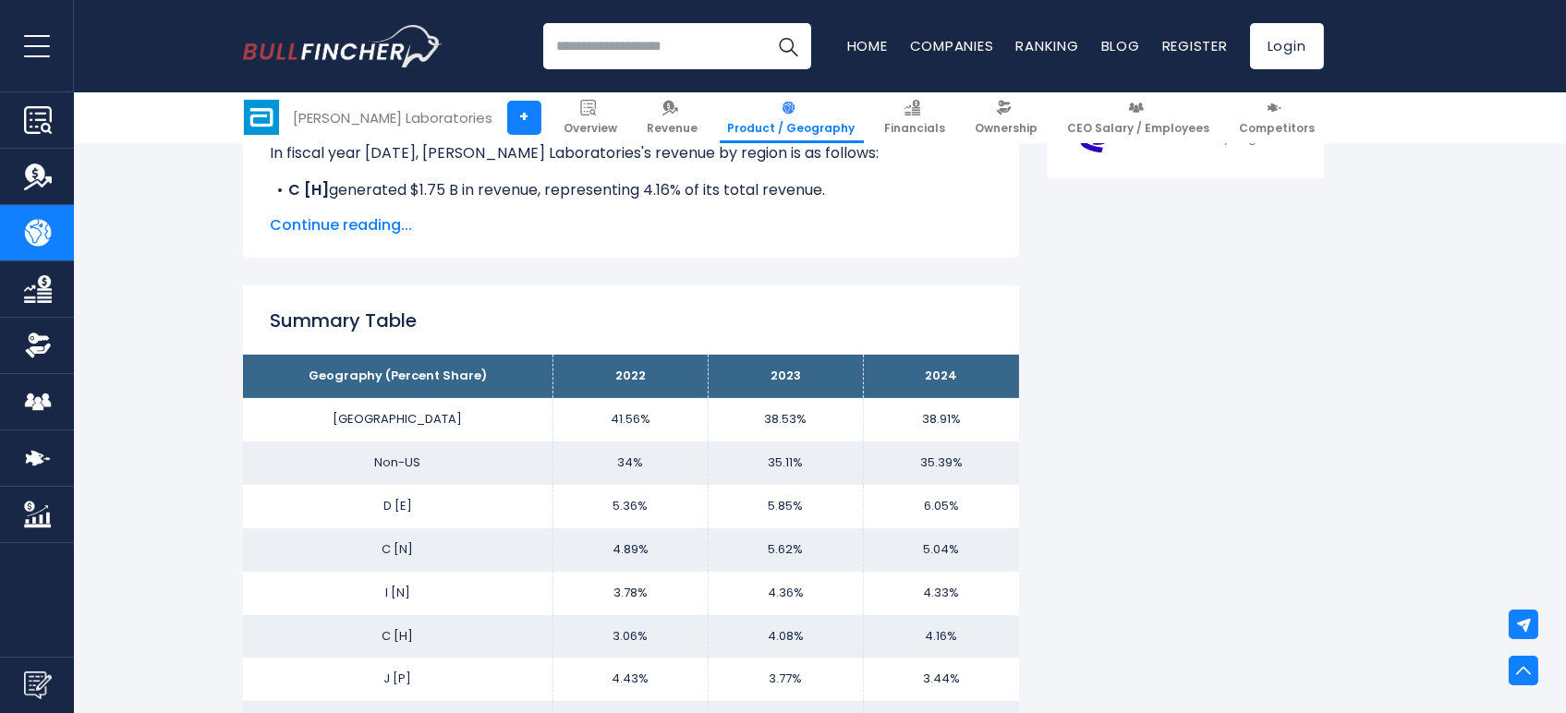
scroll to position [1232, 0]
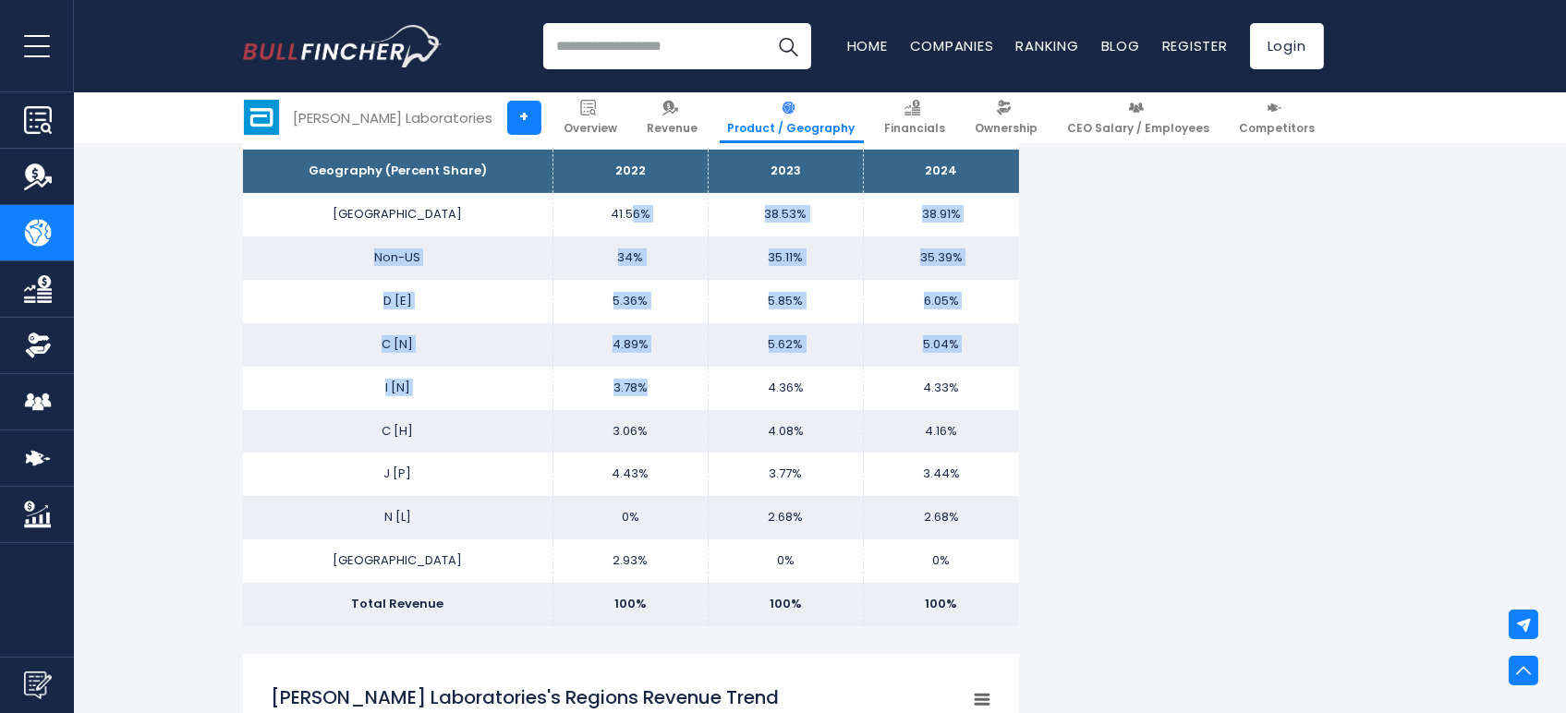
drag, startPoint x: 660, startPoint y: 301, endPoint x: 686, endPoint y: 405, distance: 106.7
click at [686, 405] on tbody "Geography (Percent Share) 2022 2023 2024 [GEOGRAPHIC_DATA] 41.56% 38.53% Non-US…" at bounding box center [631, 388] width 776 height 477
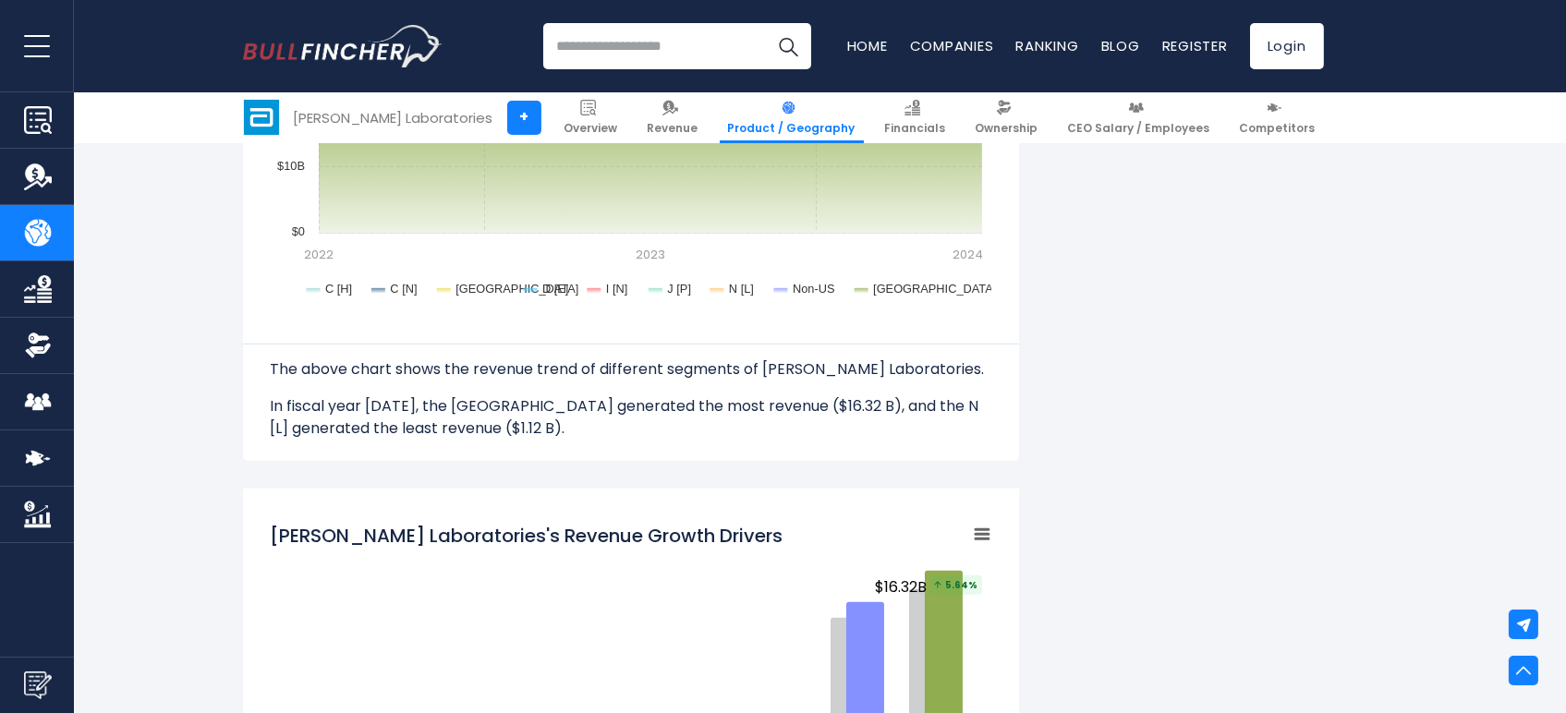
scroll to position [1951, 0]
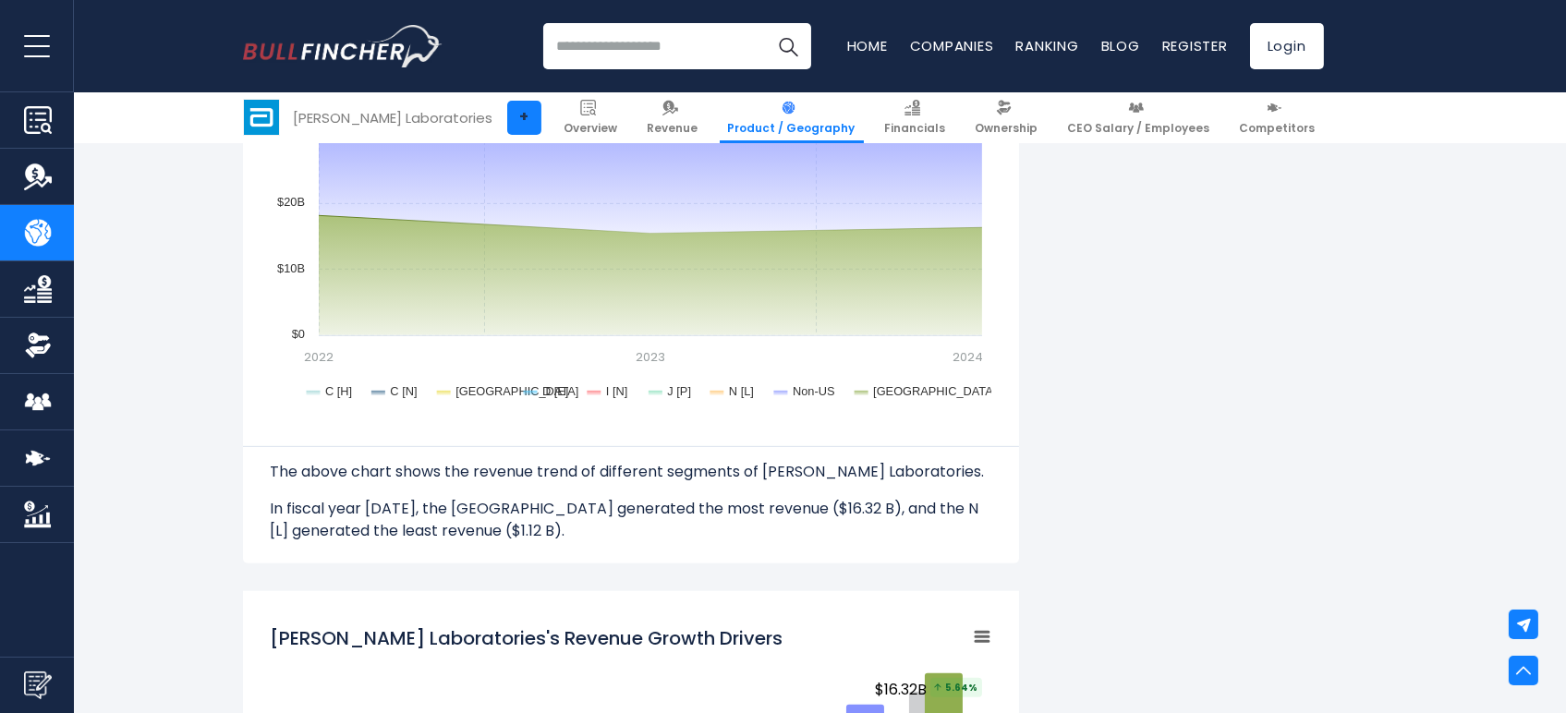
click at [507, 116] on link "+" at bounding box center [524, 118] width 34 height 34
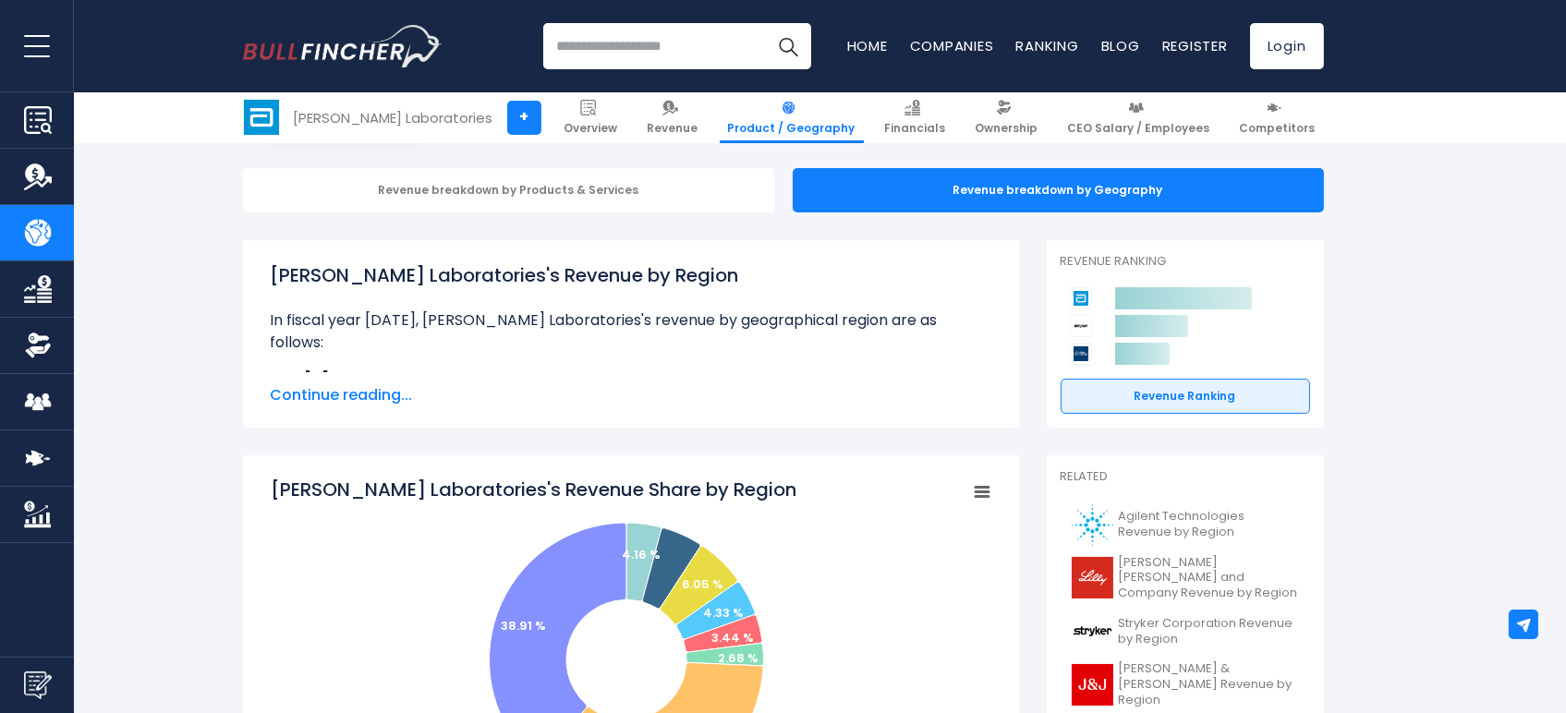
scroll to position [175, 0]
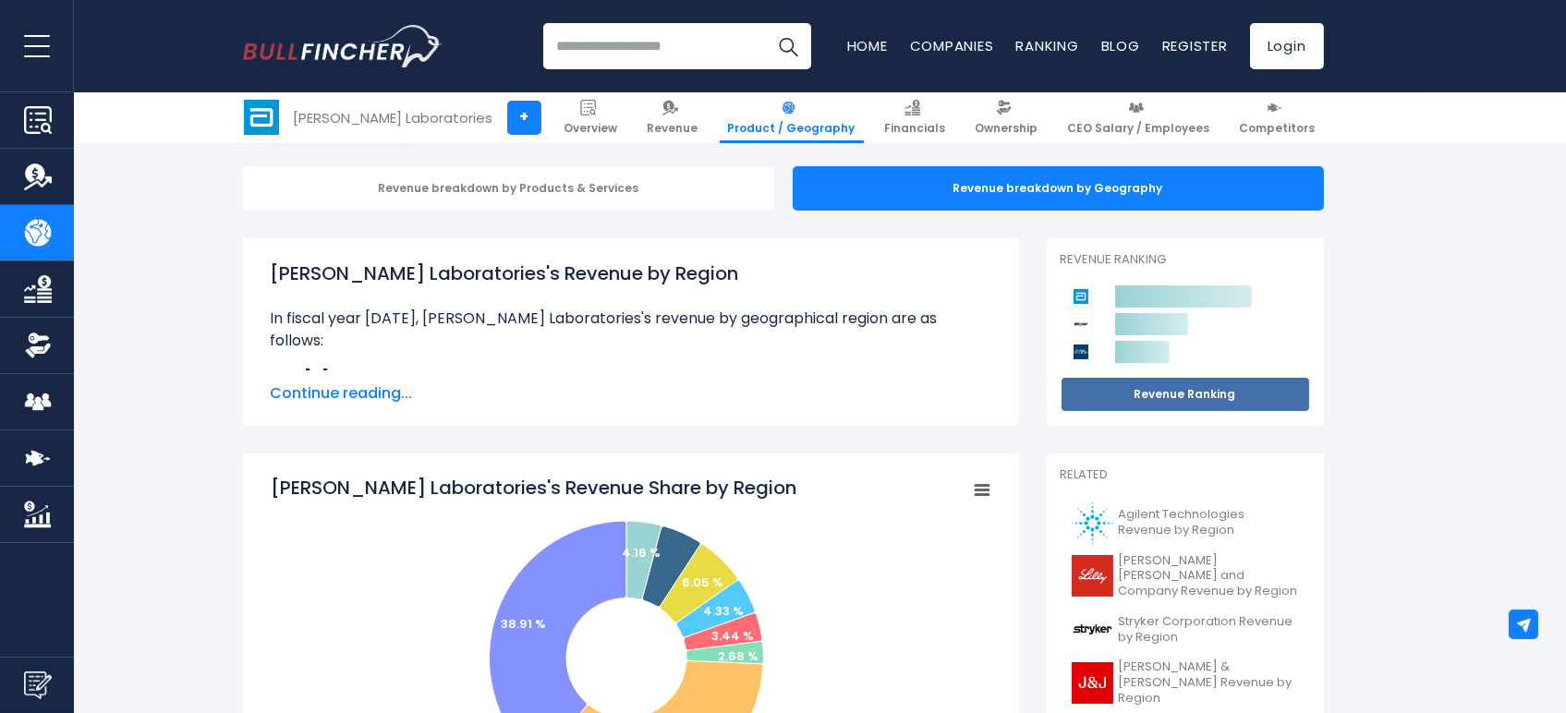
click at [1187, 399] on link "Revenue Ranking" at bounding box center [1185, 394] width 249 height 35
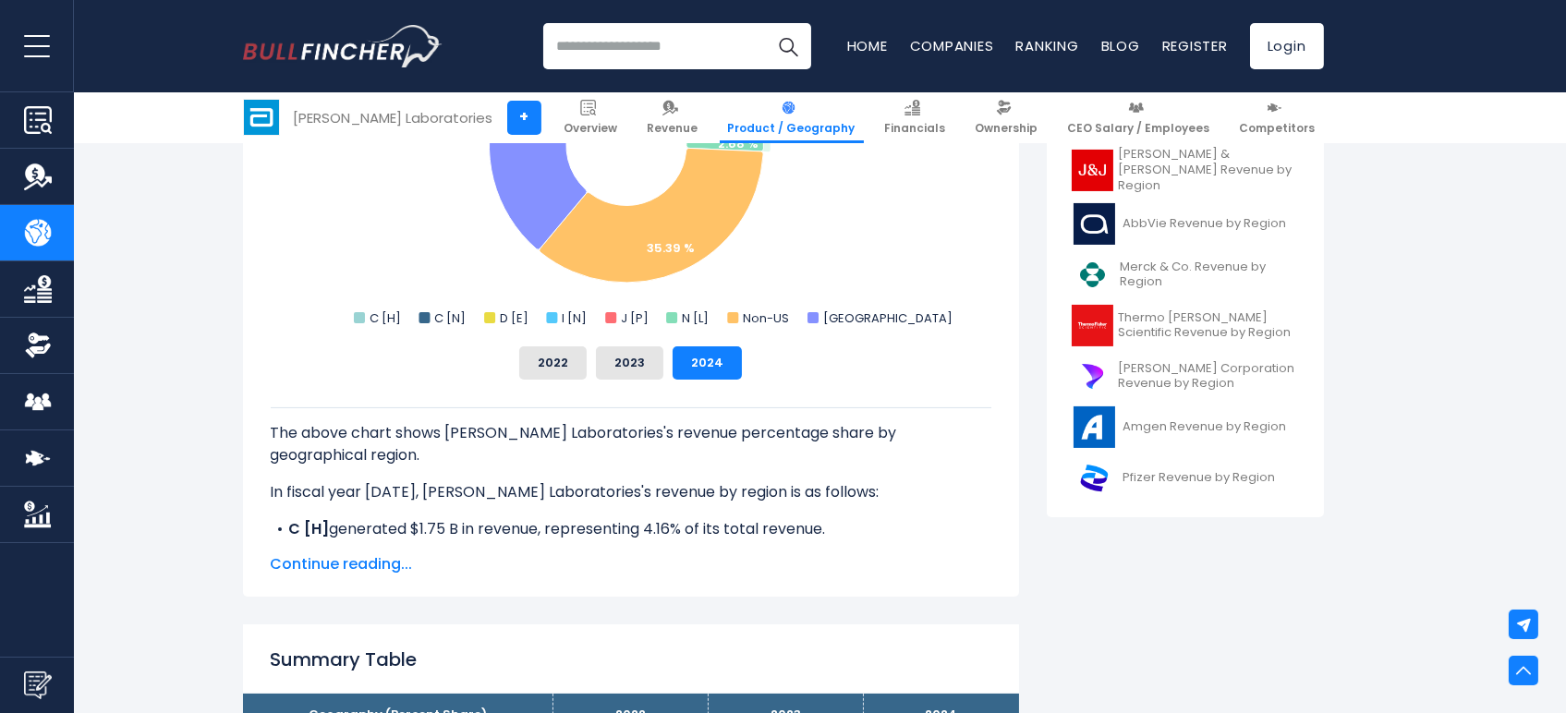
scroll to position [482, 0]
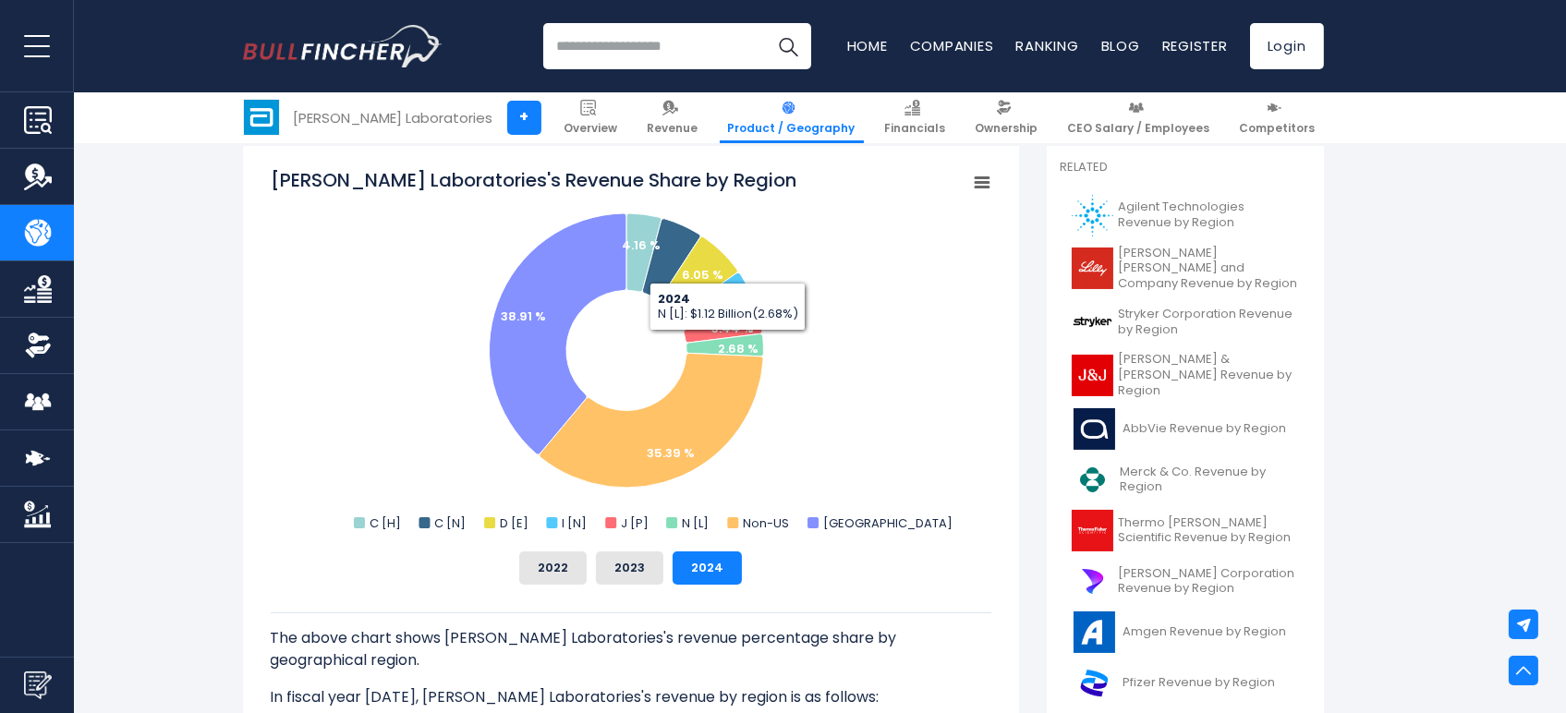
click at [981, 180] on rect "Abbott Laboratories's Revenue Share by Region" at bounding box center [981, 183] width 26 height 26
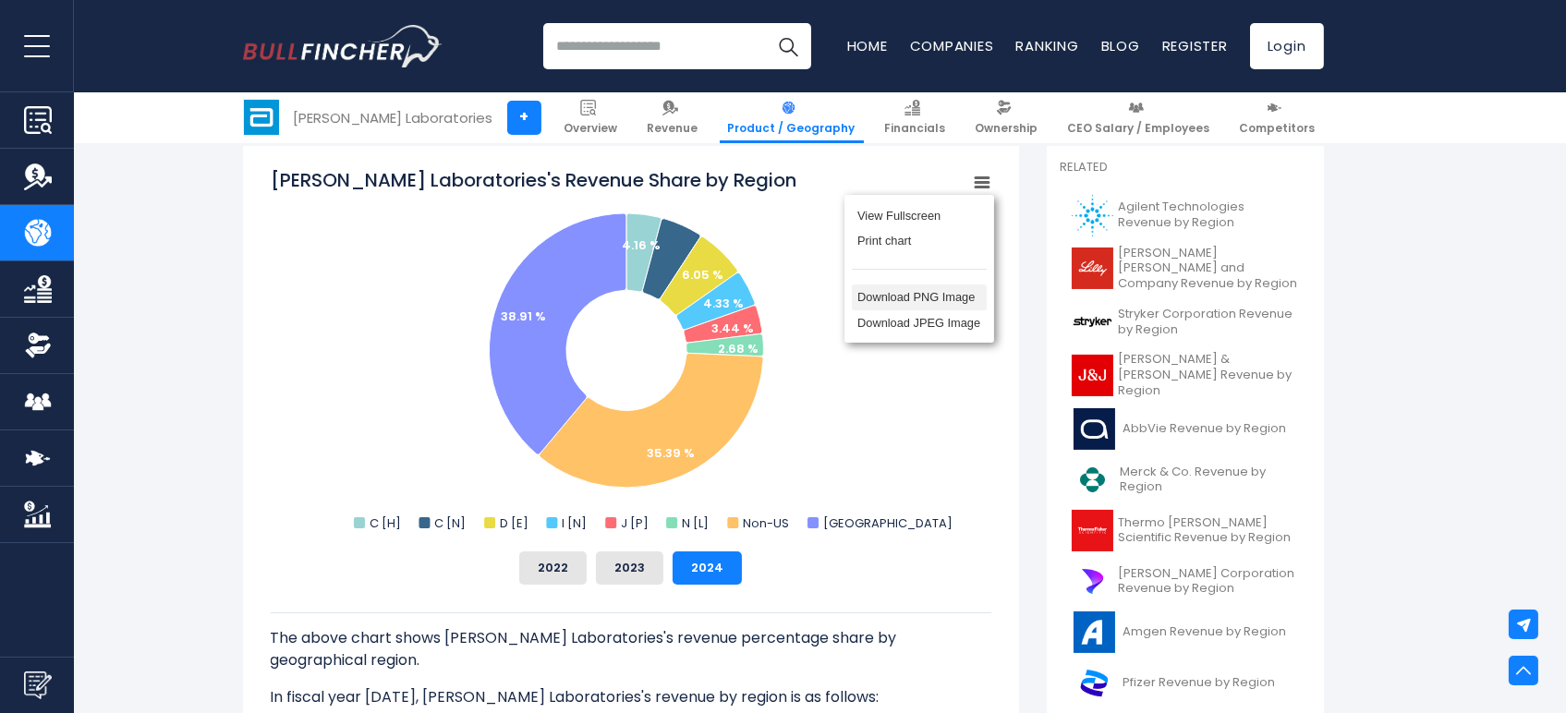
click at [922, 310] on li "Download PNG Image" at bounding box center [919, 298] width 135 height 26
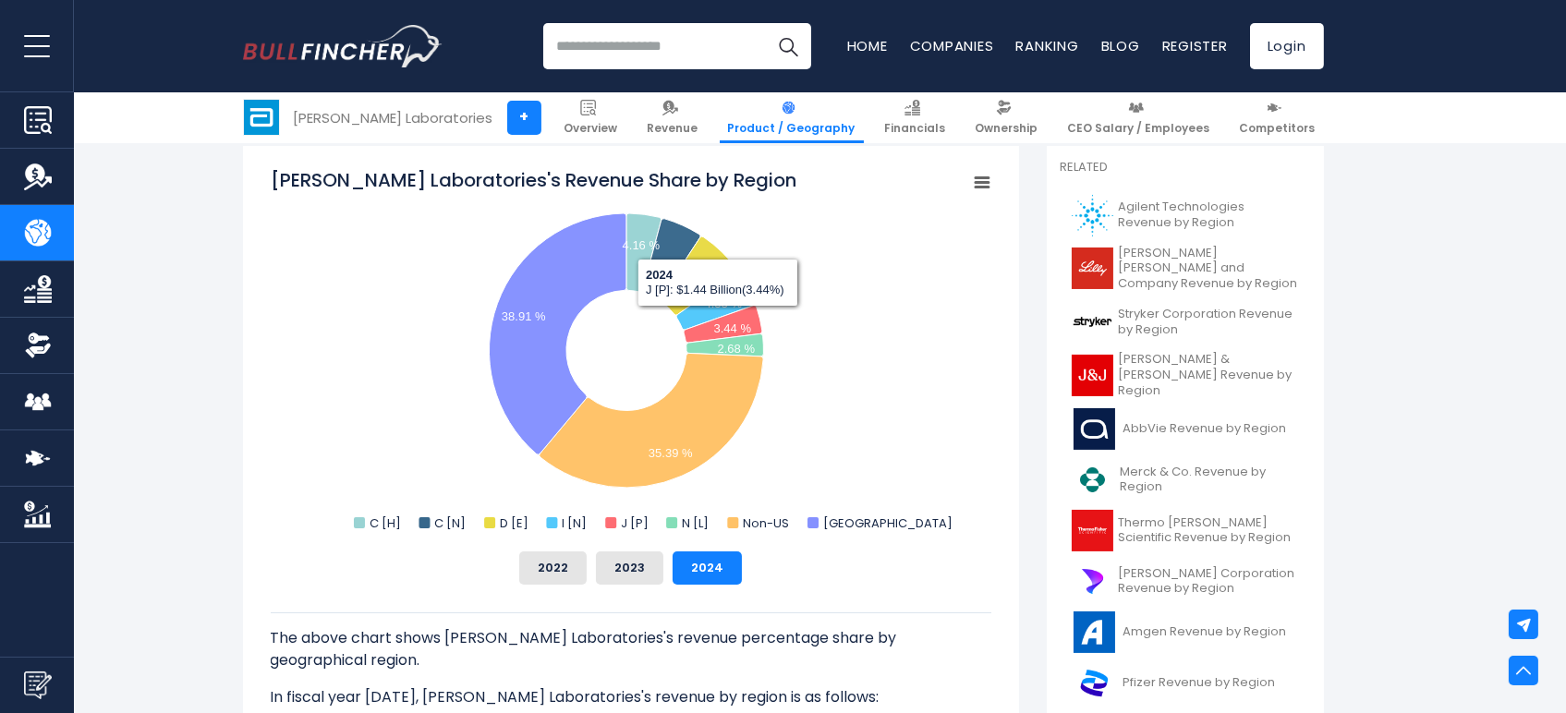
scroll to position [791, 0]
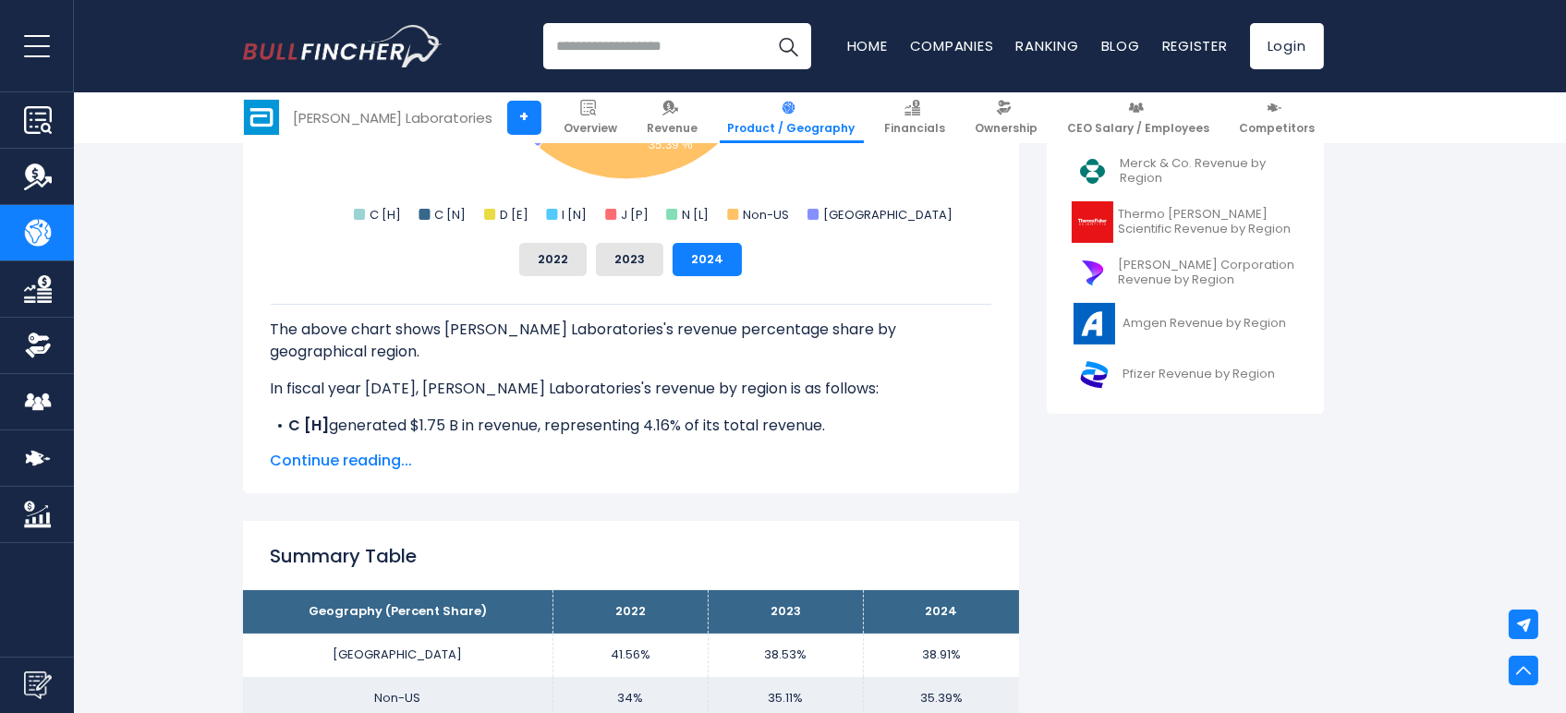
click at [334, 468] on span "Continue reading..." at bounding box center [631, 461] width 721 height 22
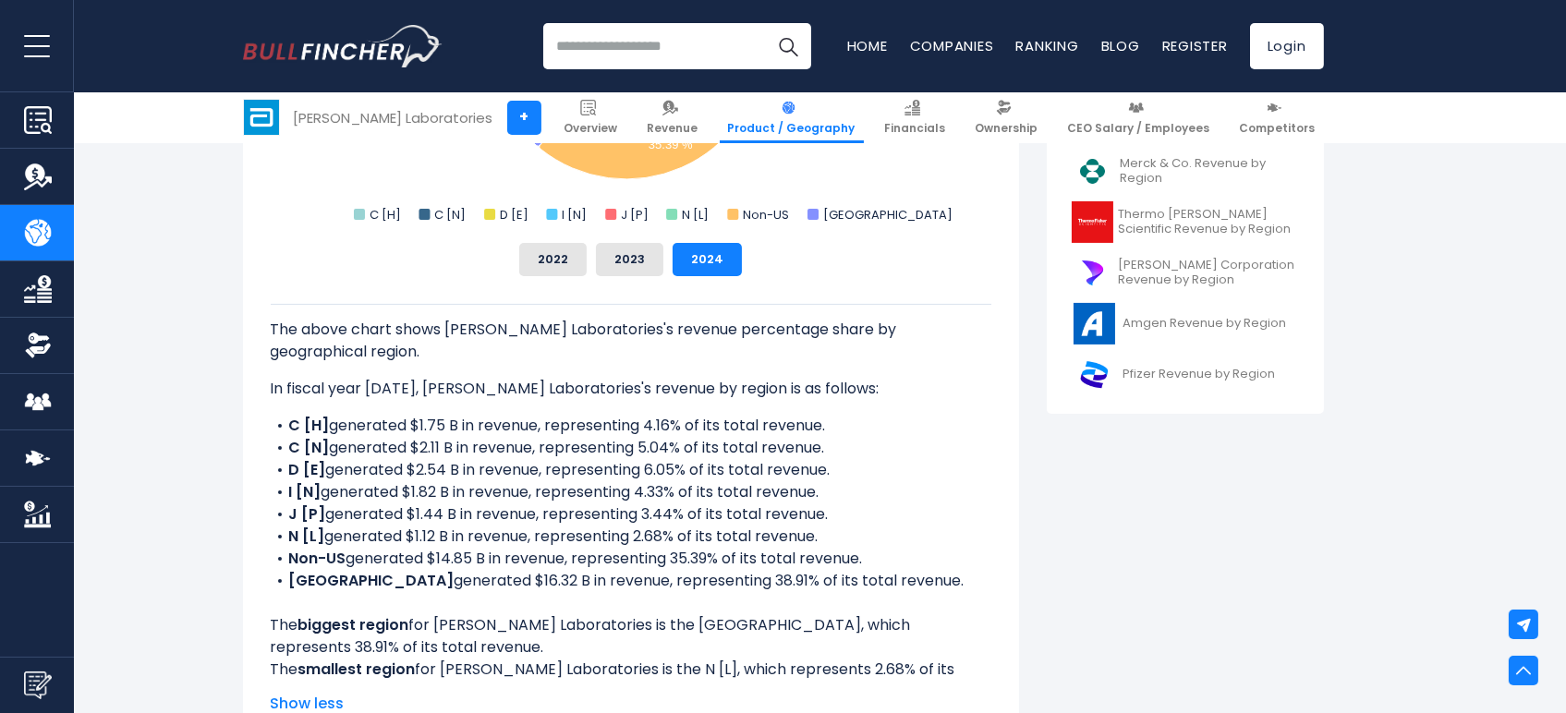
scroll to position [482, 0]
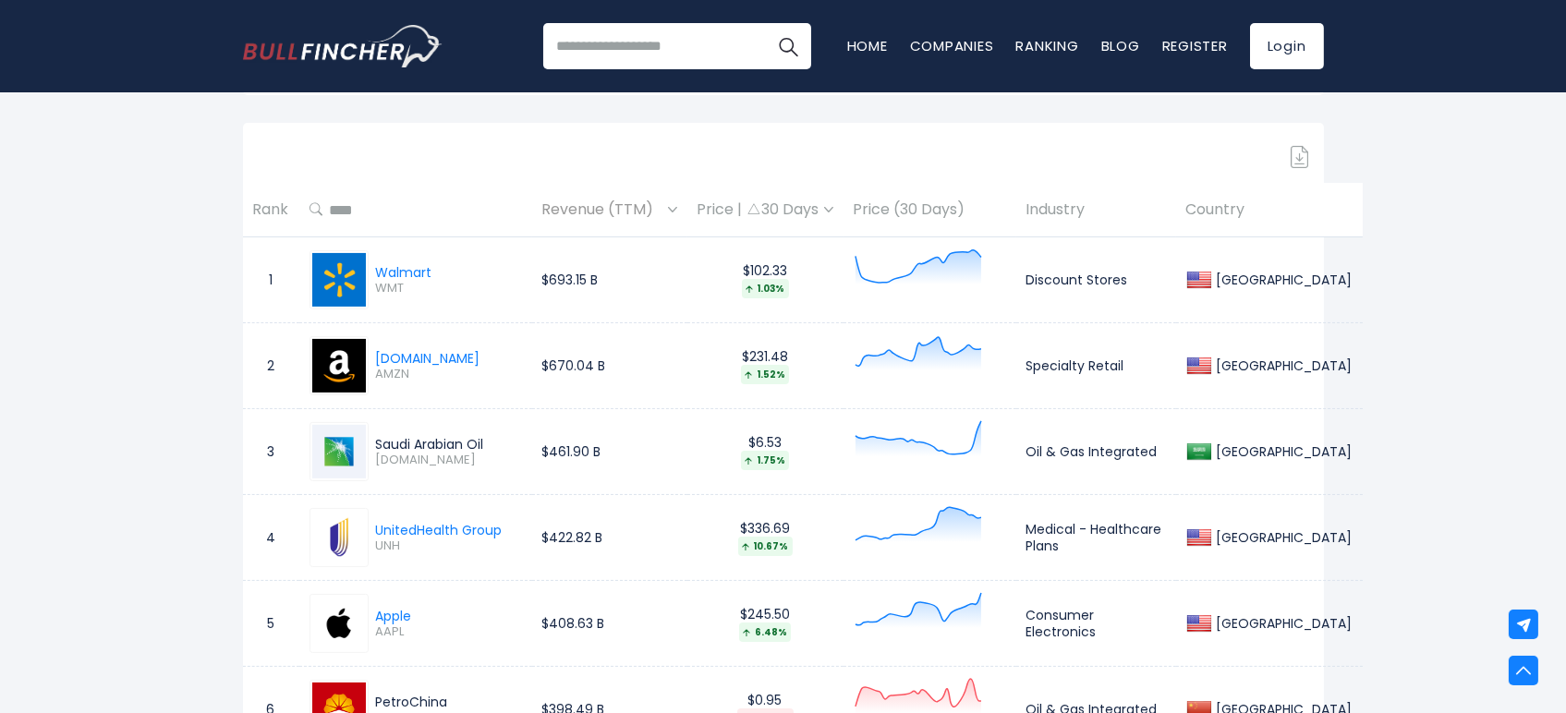
scroll to position [1027, 0]
